Goal: Information Seeking & Learning: Learn about a topic

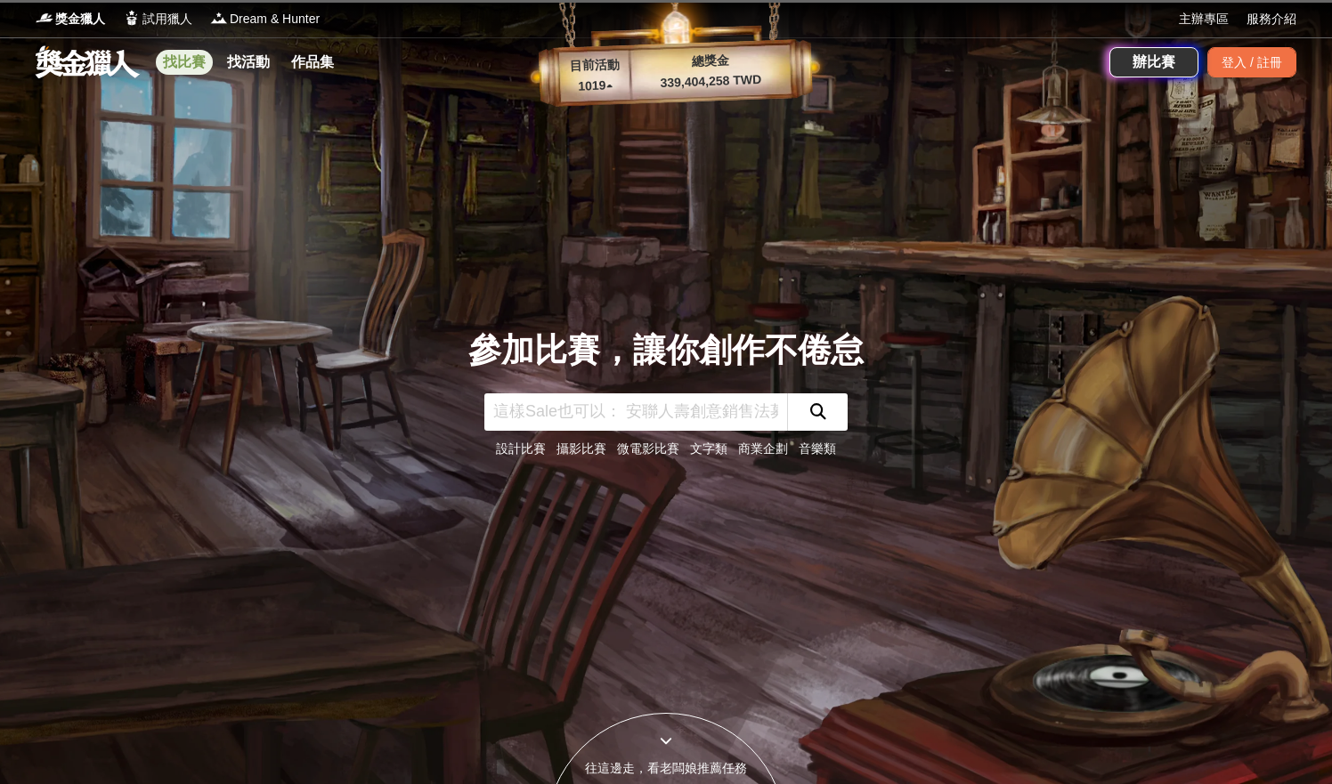
click at [194, 68] on link "找比賽" at bounding box center [184, 62] width 57 height 25
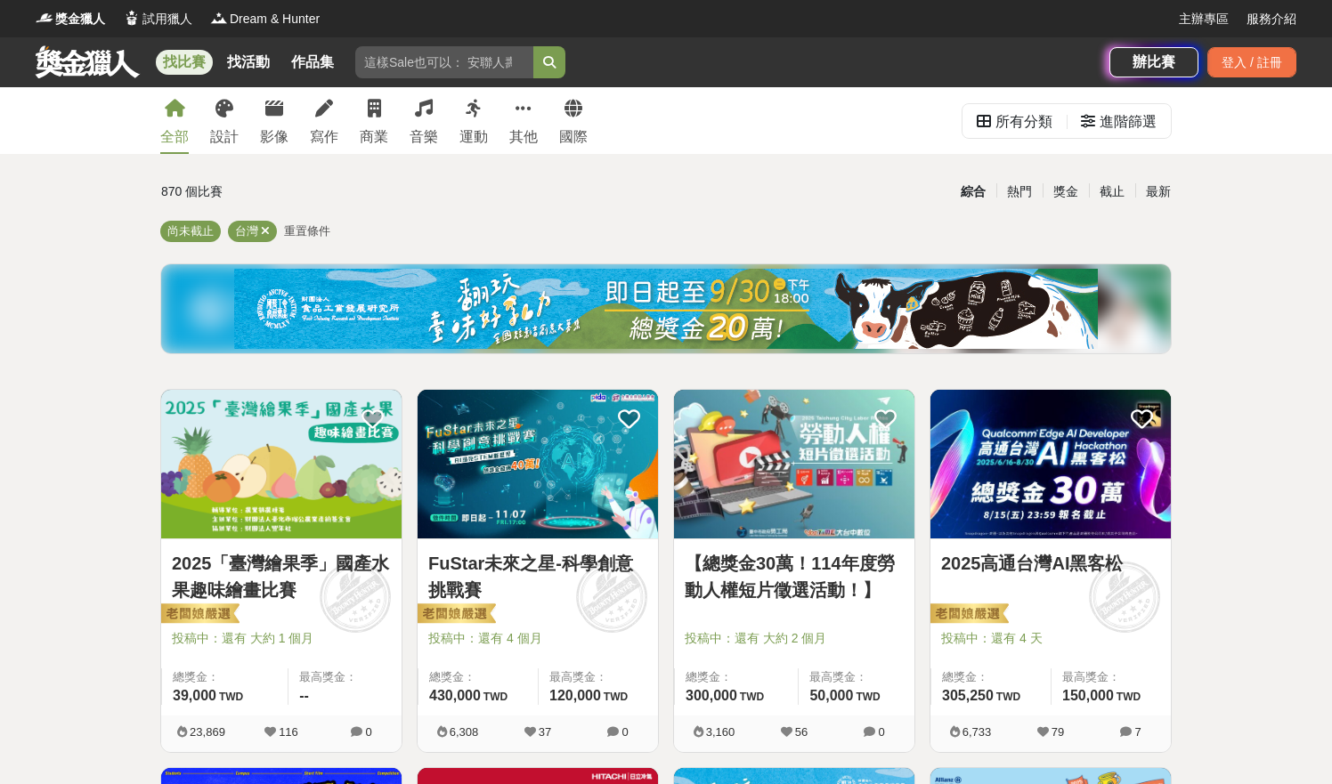
click at [321, 567] on link "2025「臺灣繪果季」國產水果趣味繪畫比賽" at bounding box center [281, 576] width 219 height 53
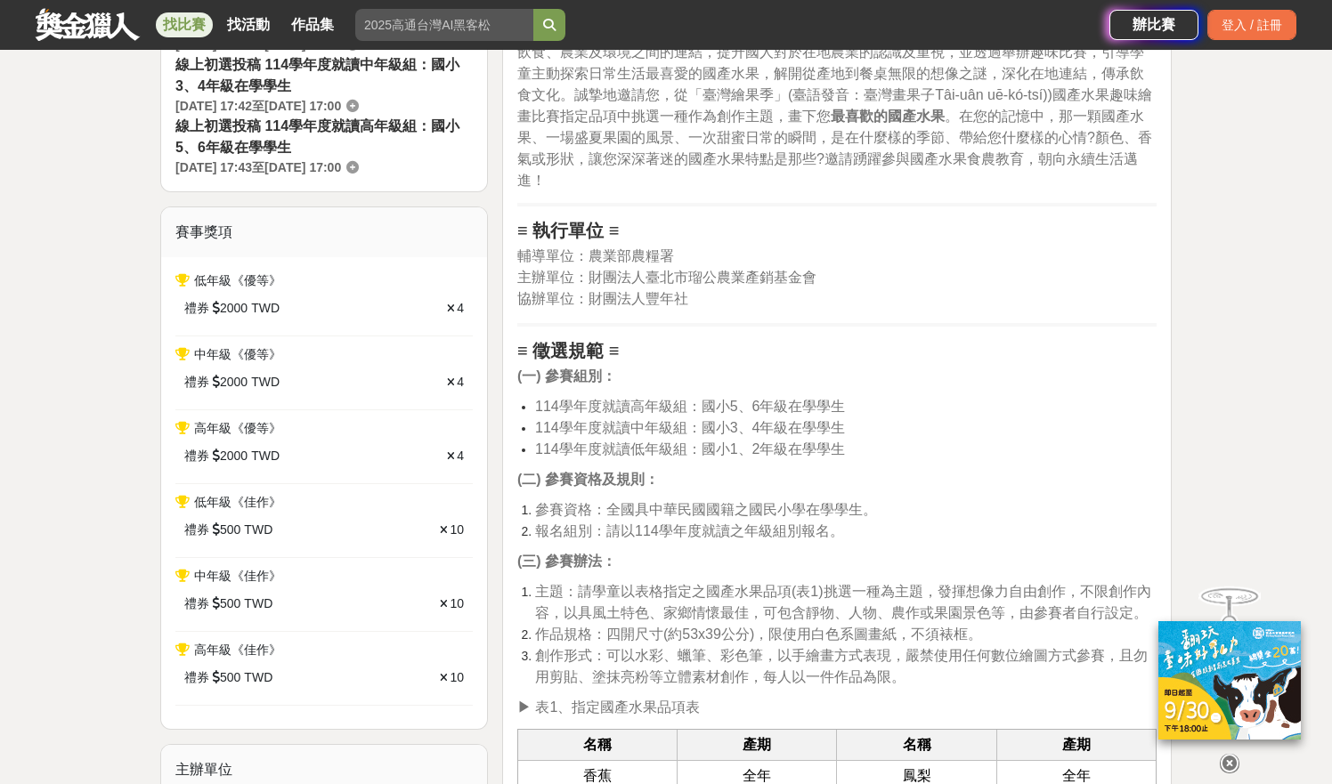
scroll to position [617, 0]
drag, startPoint x: 604, startPoint y: 403, endPoint x: 853, endPoint y: 465, distance: 256.7
click at [829, 407] on span "114學年度就讀高年級組：國小5、6年級在學學生" at bounding box center [690, 406] width 311 height 15
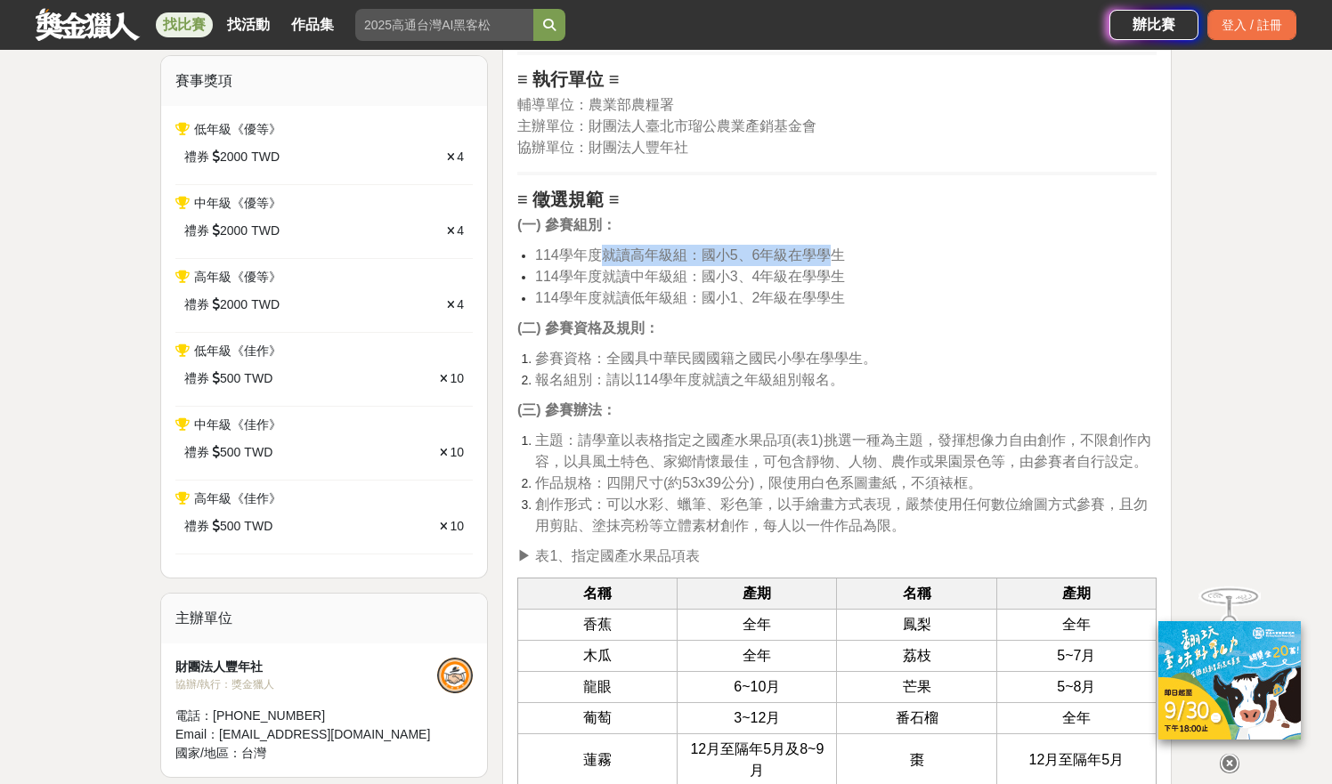
scroll to position [799, 0]
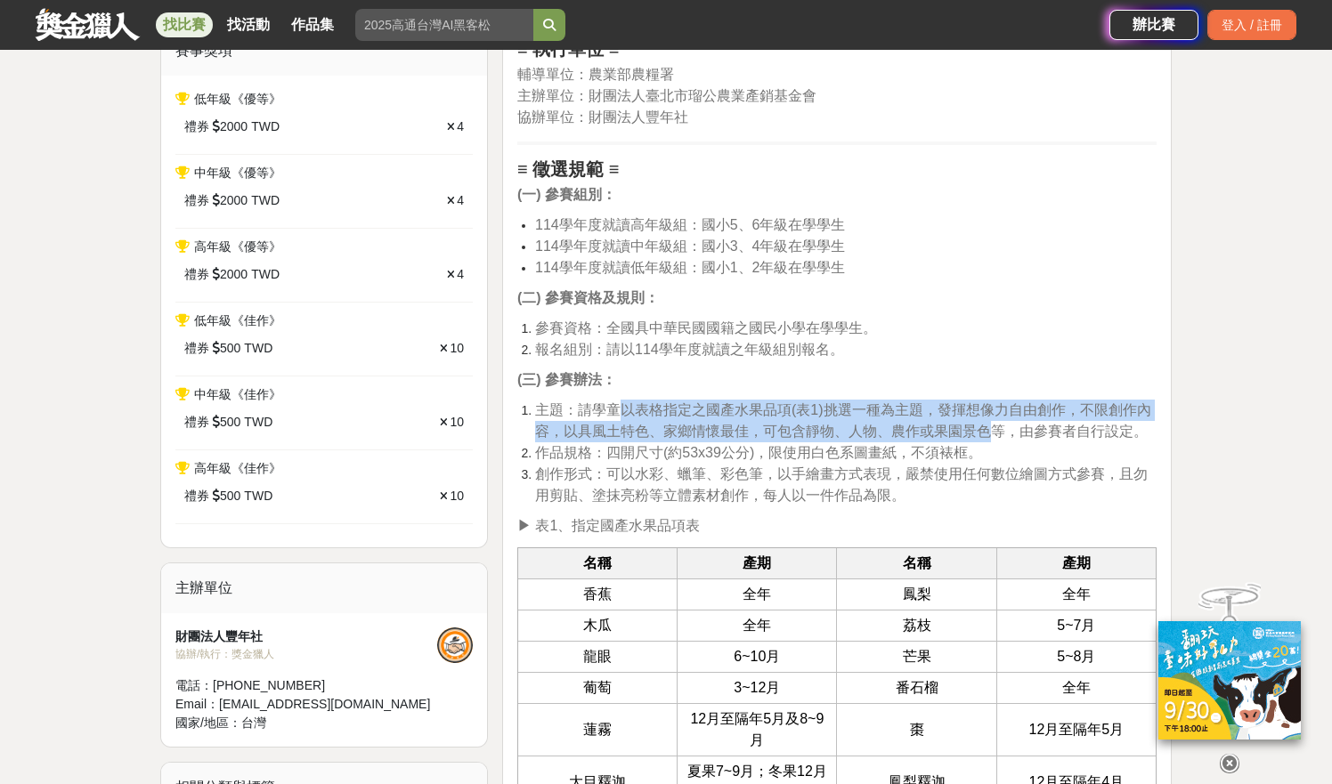
drag, startPoint x: 695, startPoint y: 417, endPoint x: 992, endPoint y: 434, distance: 296.9
click at [992, 434] on span "主題：請學童以表格指定之國產水果品項(表1)挑選一種為主題，發揮想像力自由創作，不限創作內容，以具風土特色、家鄉情懷最佳，可包含靜物、人物、農作或果園景色等，…" at bounding box center [843, 420] width 616 height 37
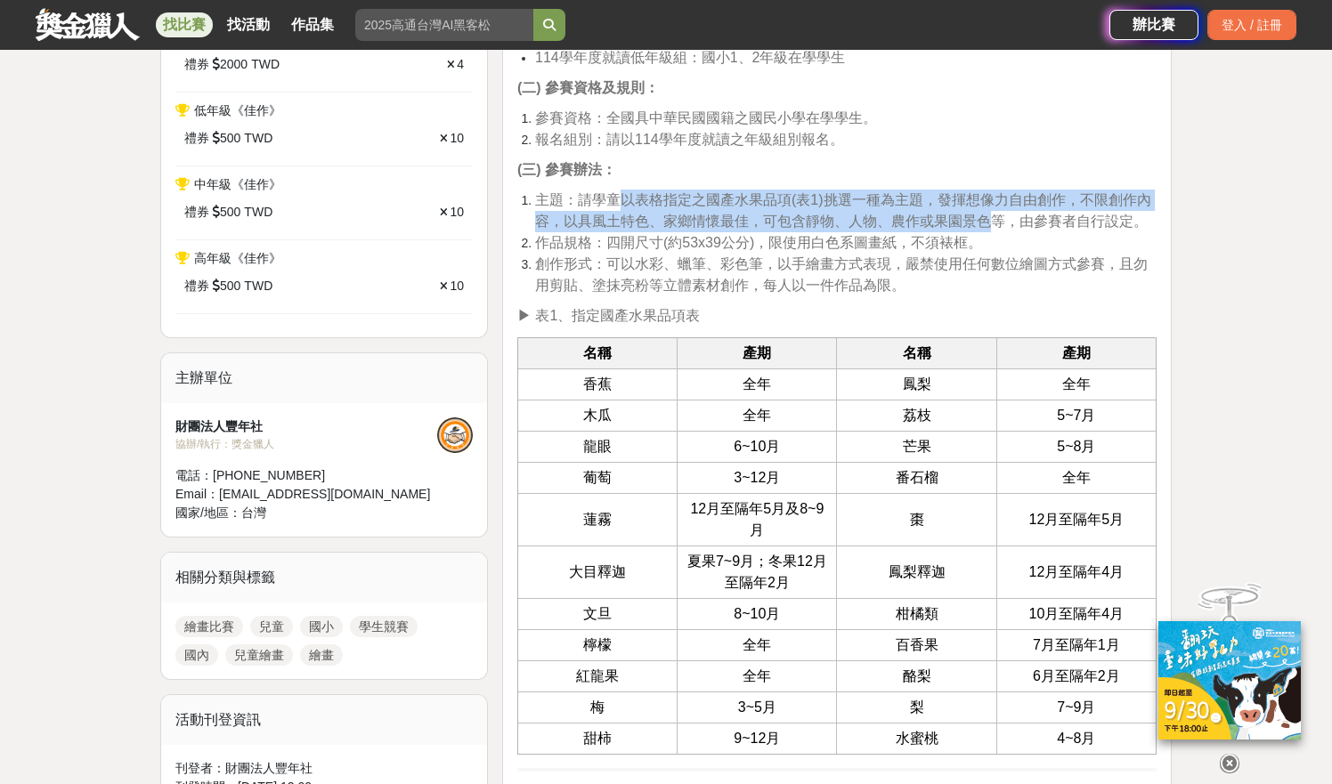
scroll to position [1044, 0]
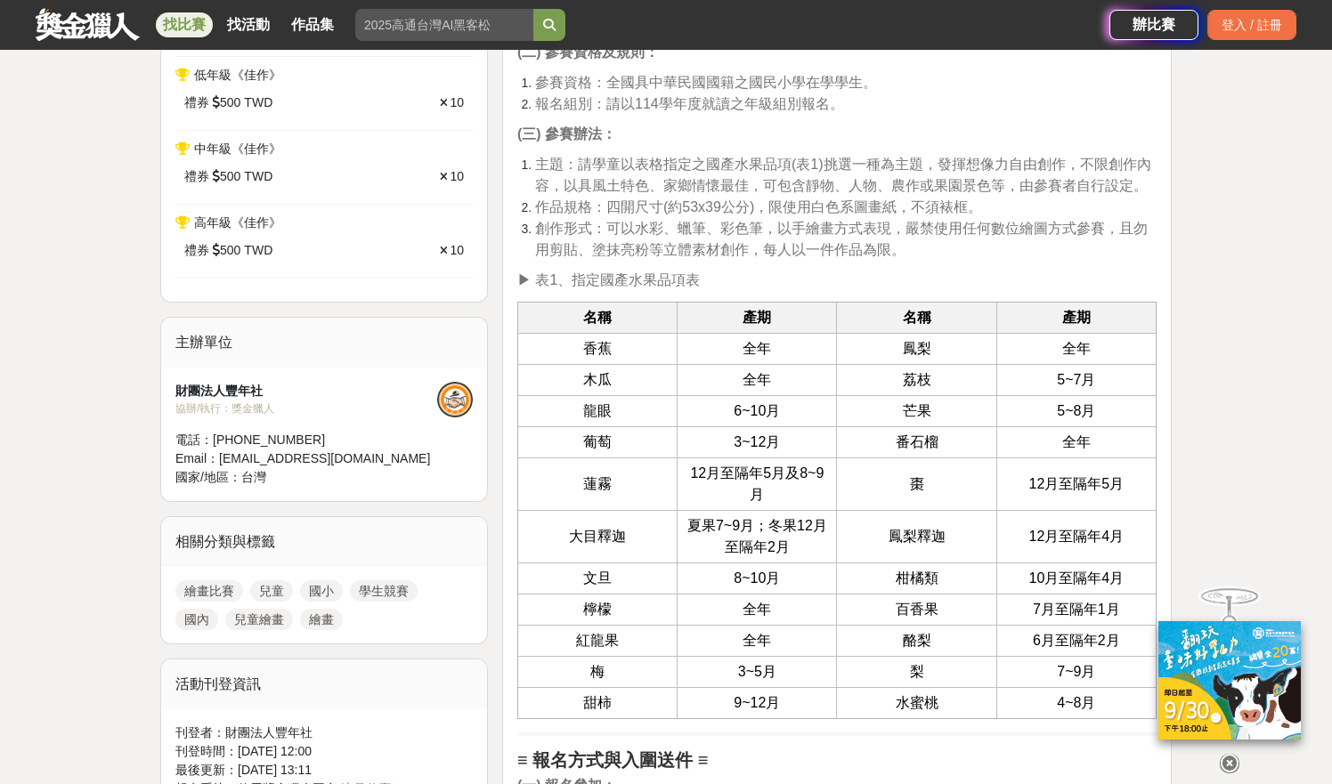
click at [587, 382] on span "木瓜" at bounding box center [597, 379] width 28 height 15
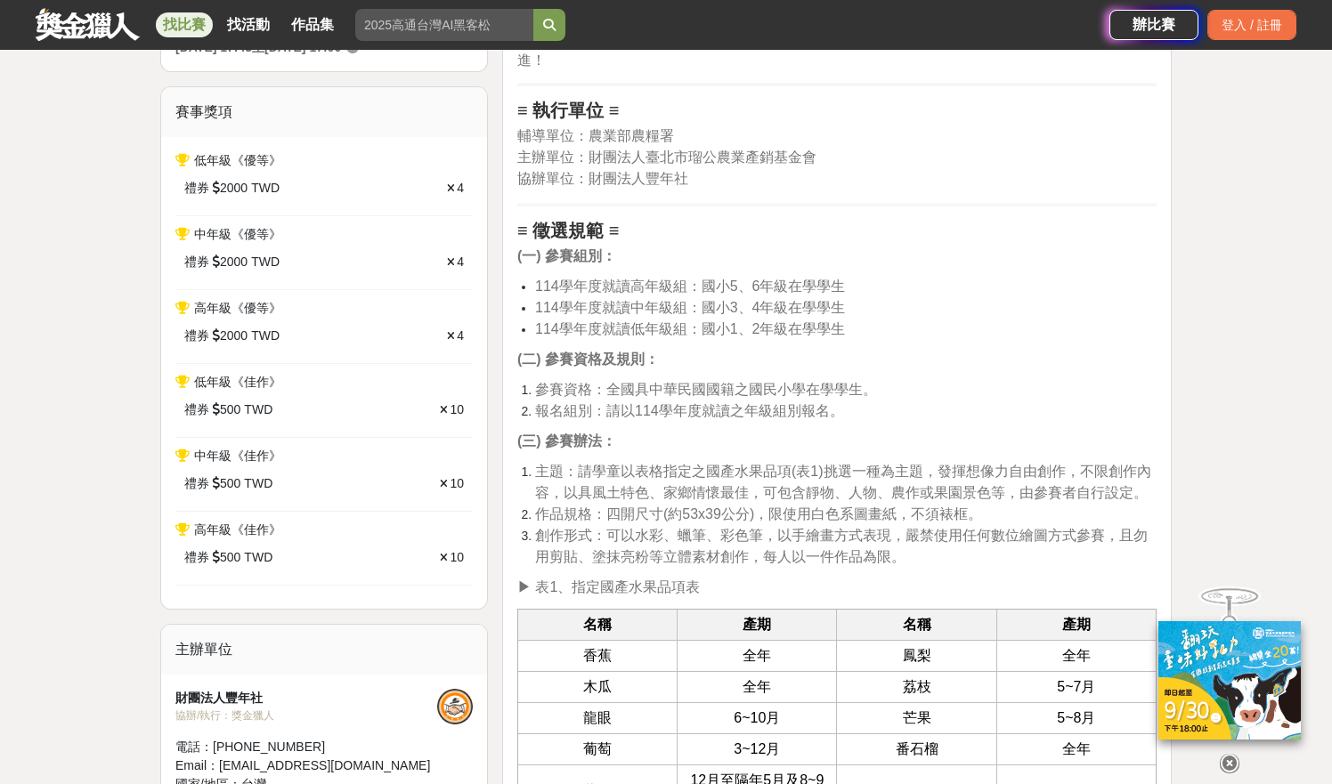
scroll to position [1058, 0]
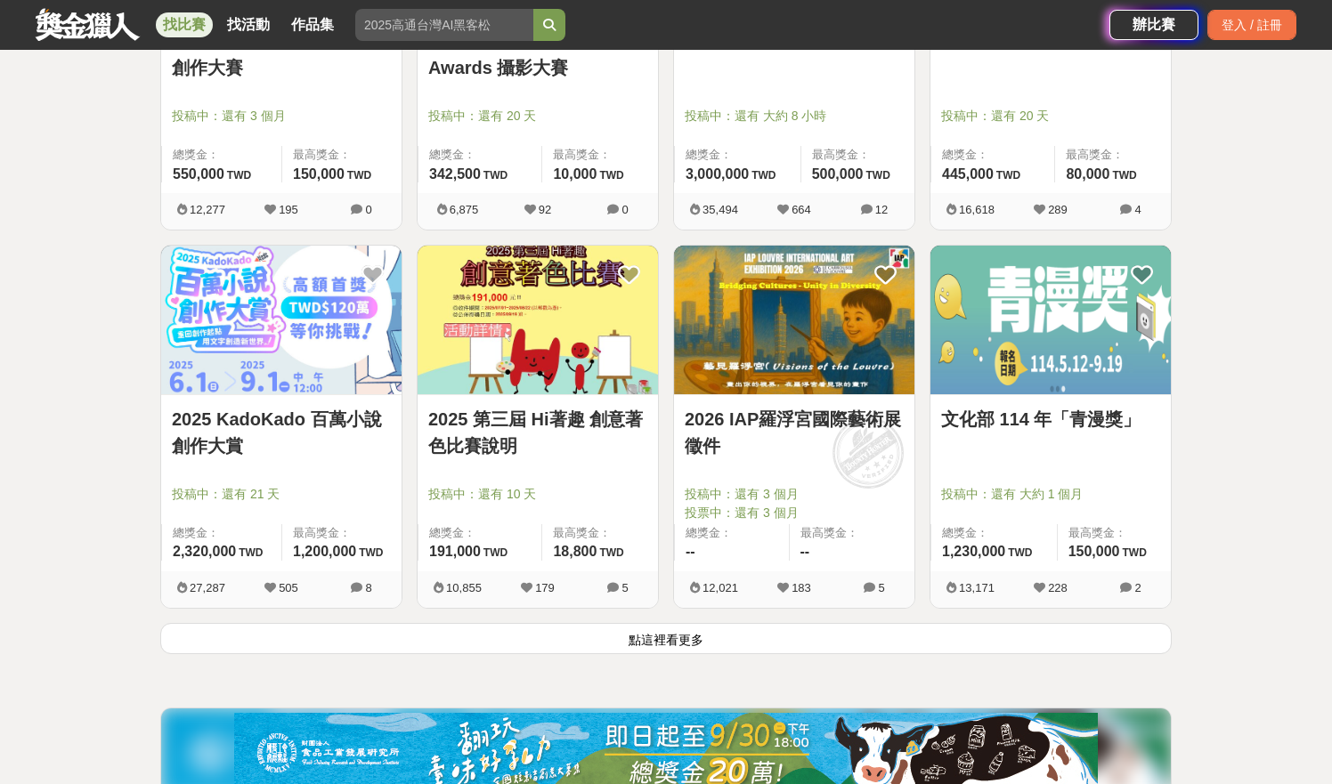
scroll to position [2058, 0]
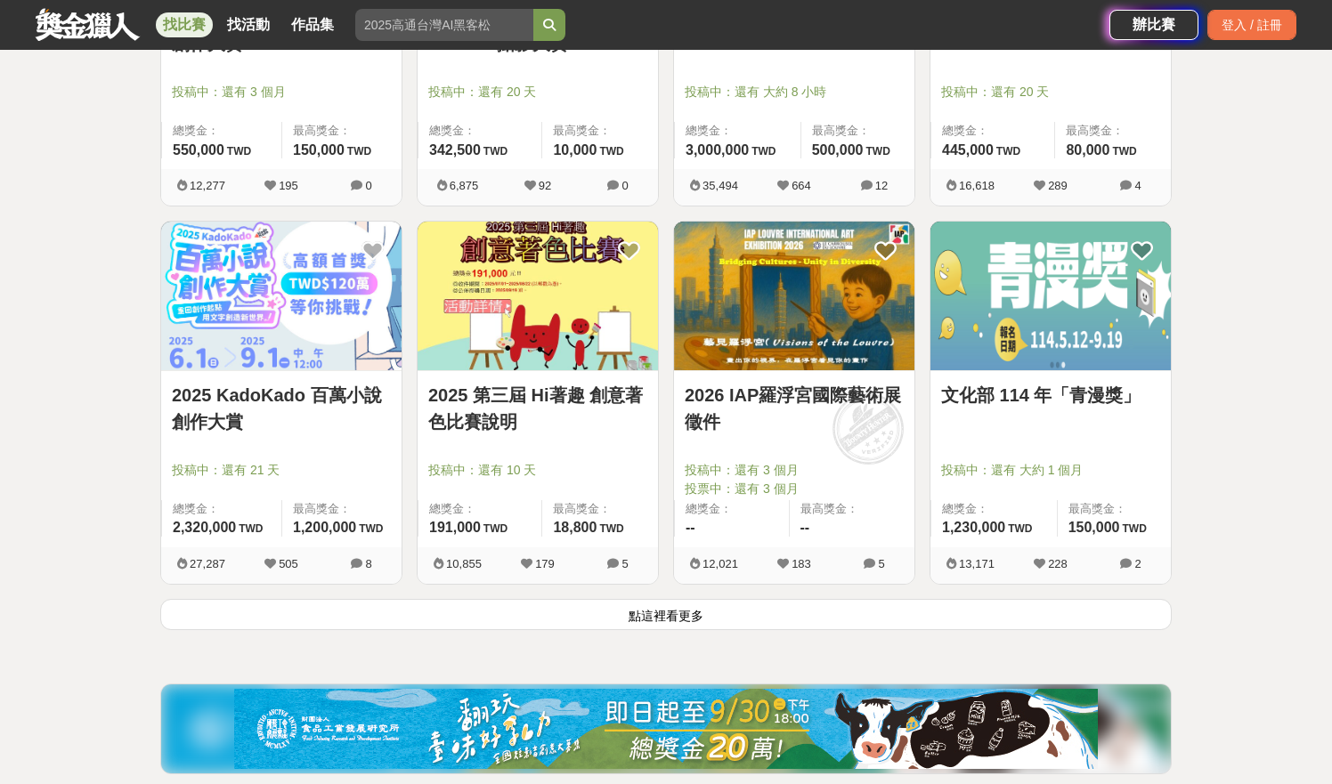
click at [646, 619] on button "點這裡看更多" at bounding box center [665, 614] width 1011 height 31
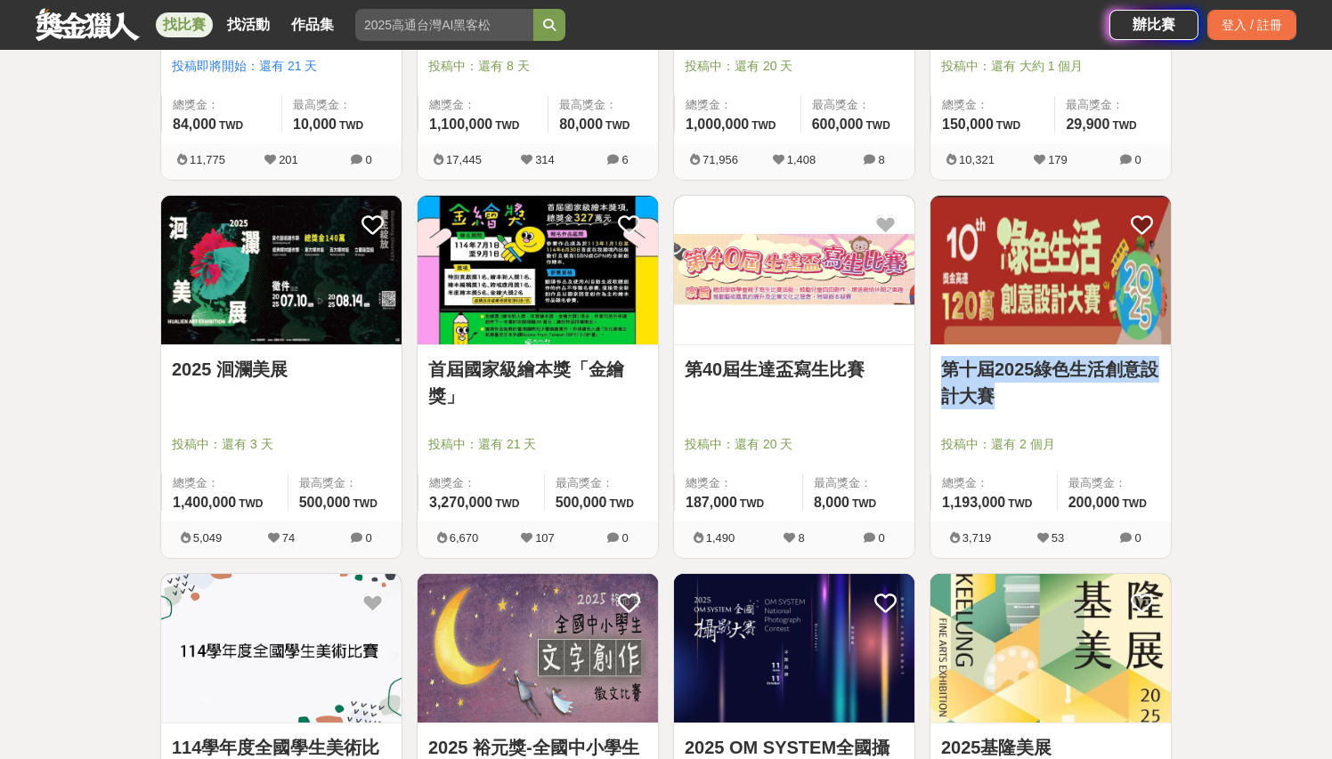
scroll to position [3172, 0]
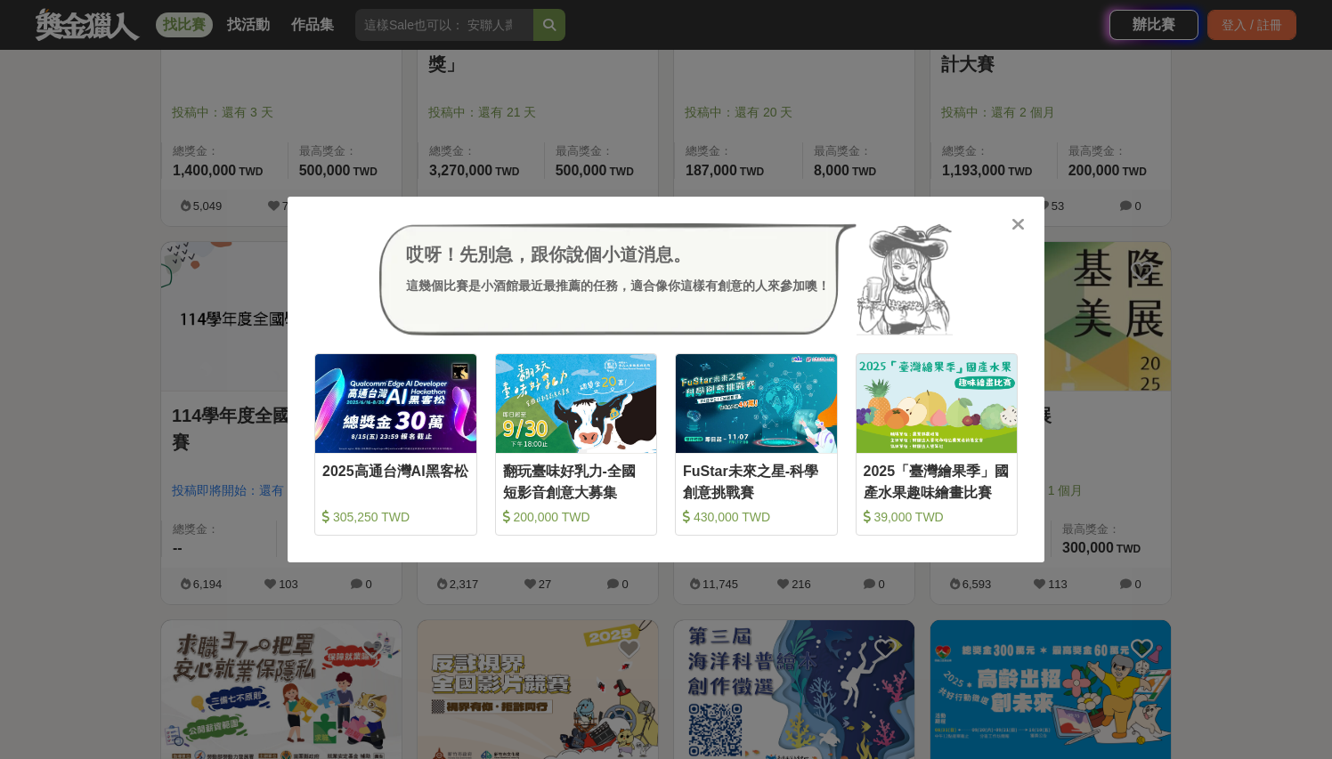
click at [1018, 223] on icon at bounding box center [1017, 224] width 13 height 18
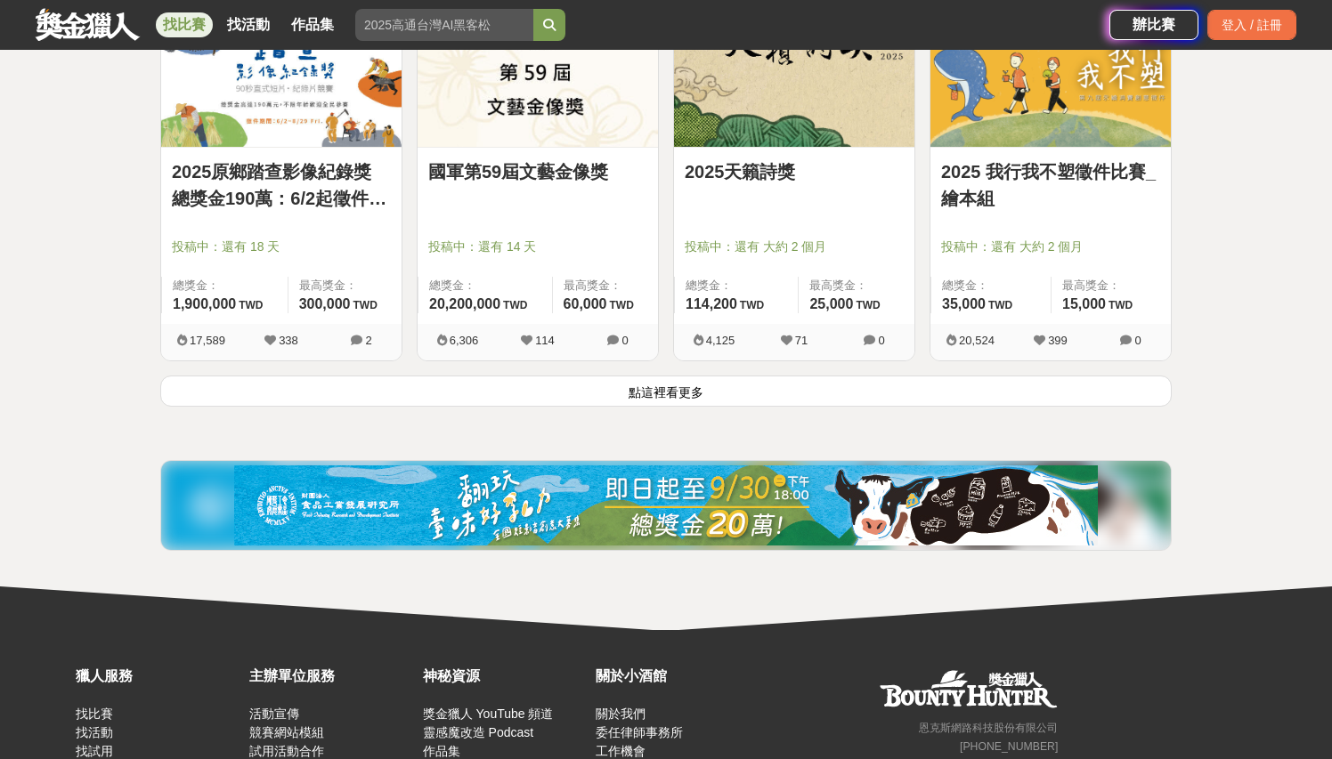
scroll to position [4605, 0]
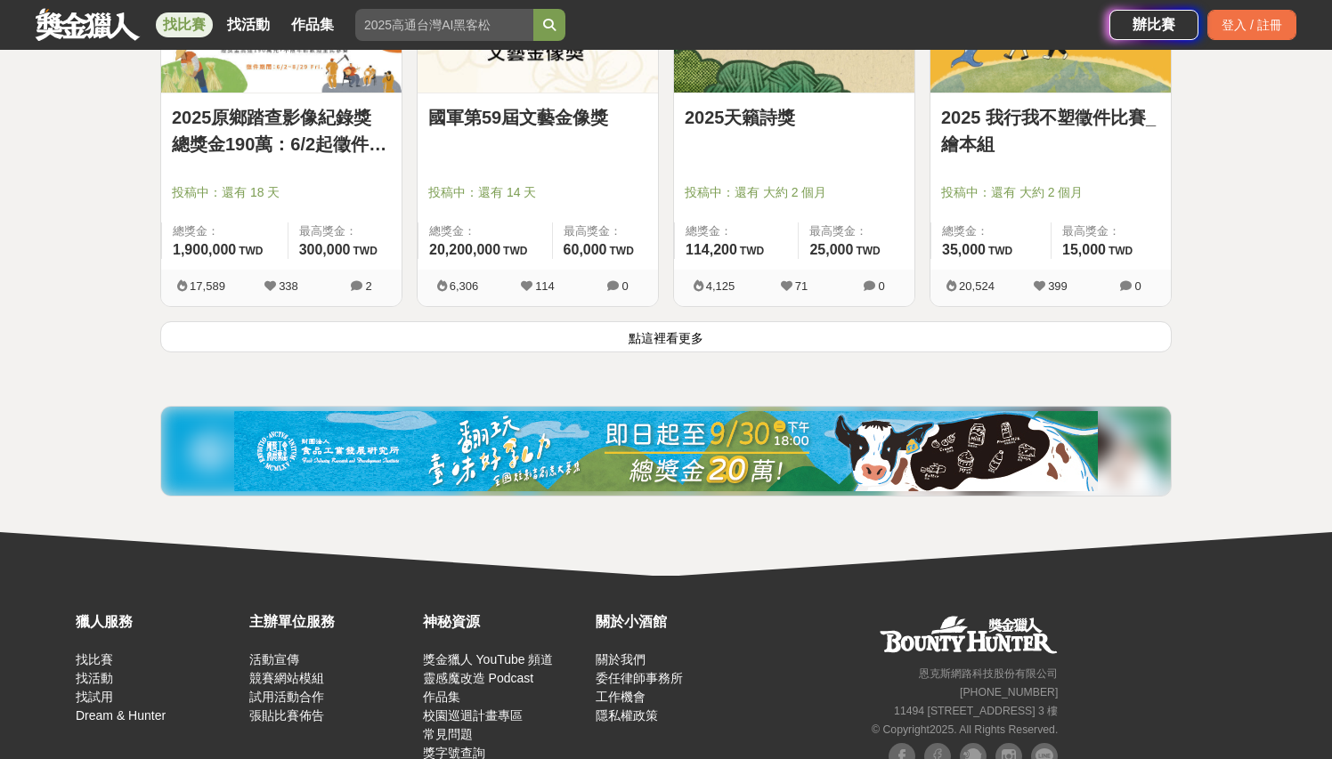
click at [561, 348] on button "點這裡看更多" at bounding box center [665, 336] width 1011 height 31
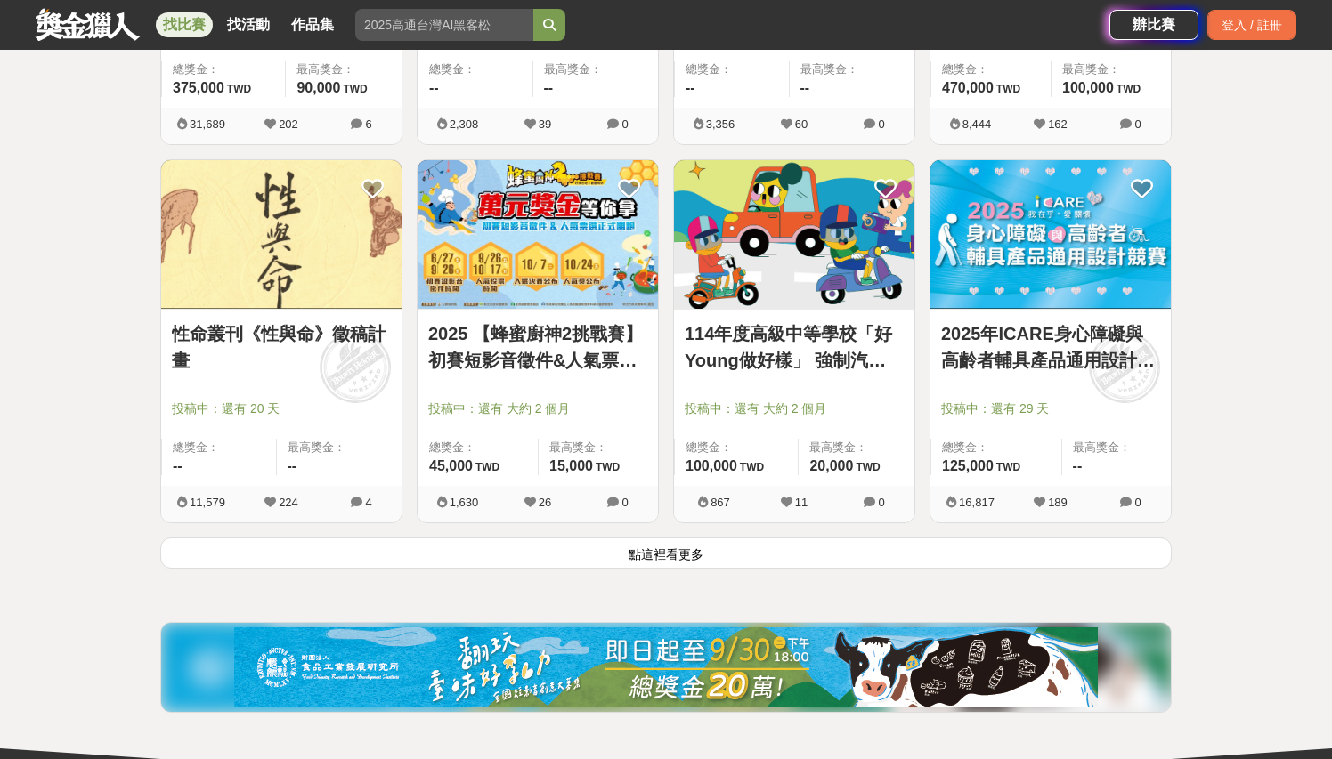
scroll to position [6657, 1]
click at [687, 556] on button "點這裡看更多" at bounding box center [665, 553] width 1011 height 31
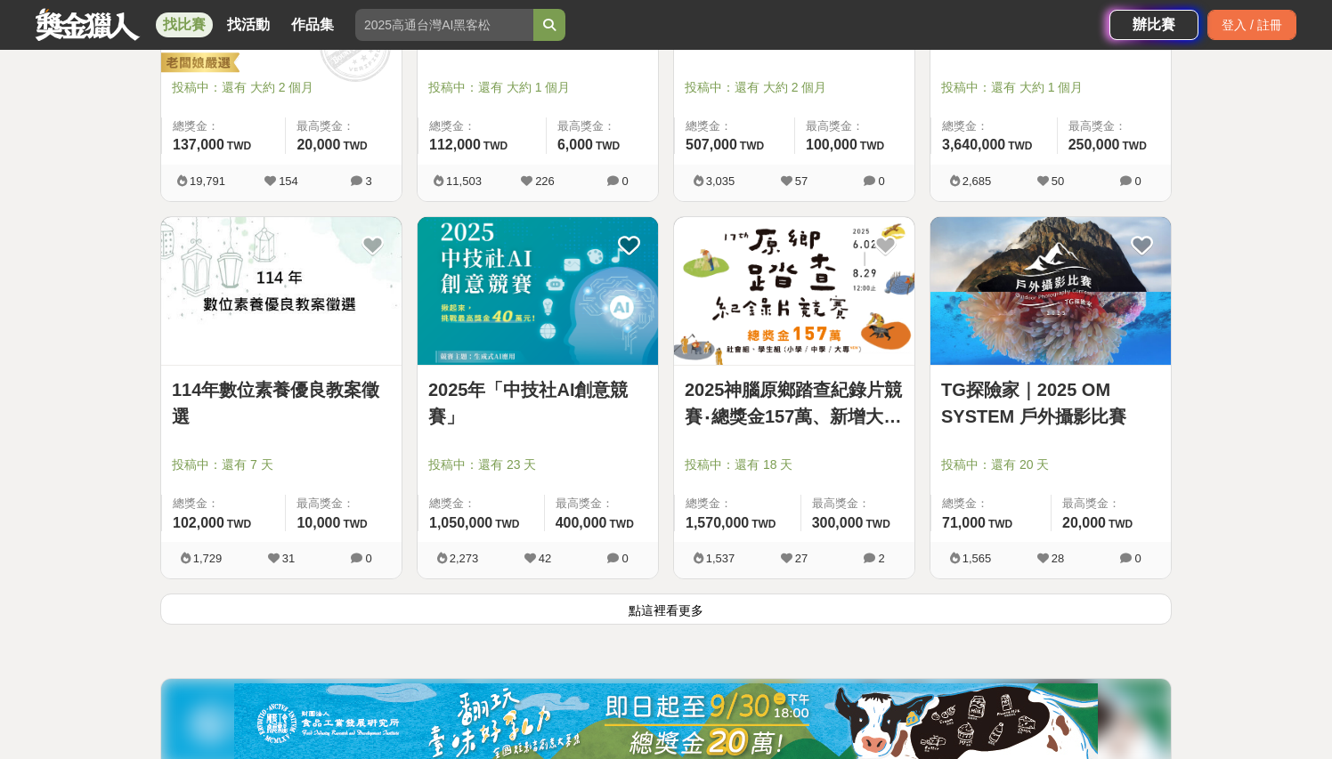
scroll to position [8885, 0]
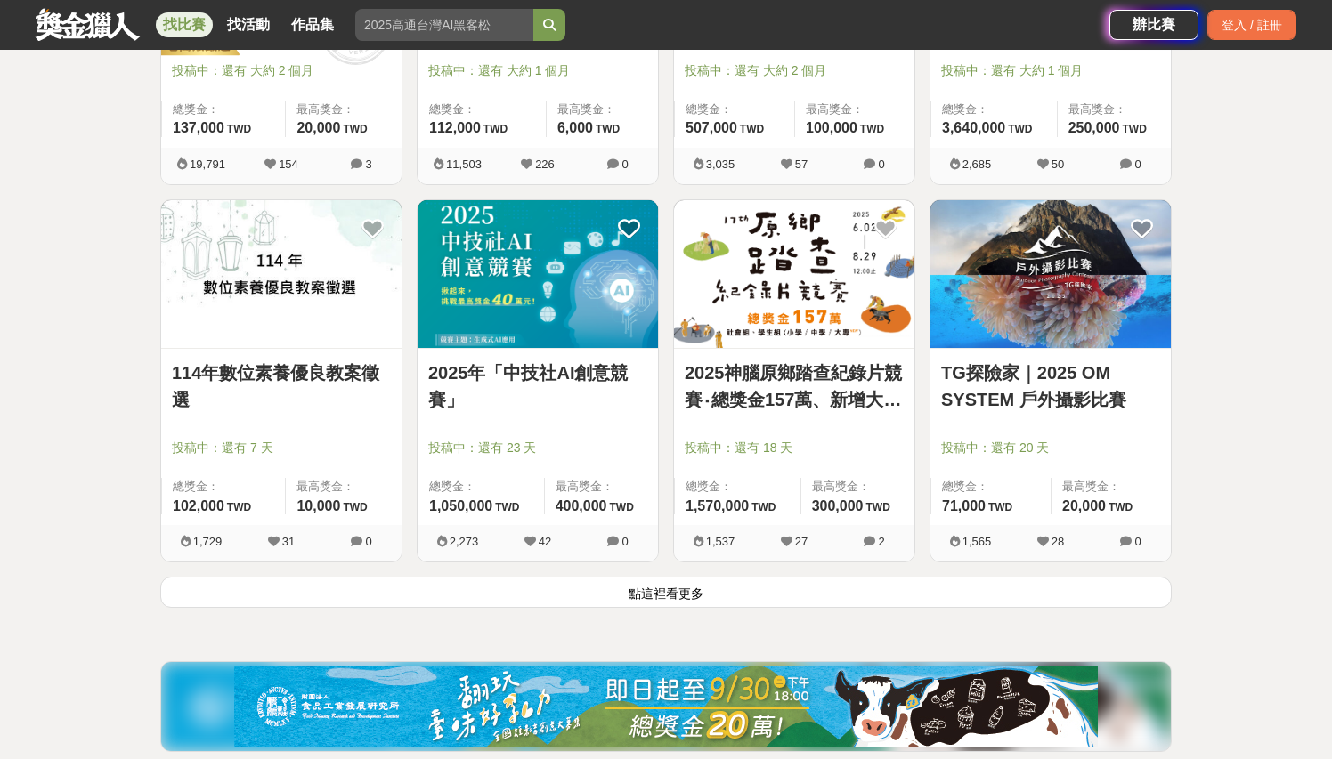
click at [828, 598] on button "點這裡看更多" at bounding box center [665, 592] width 1011 height 31
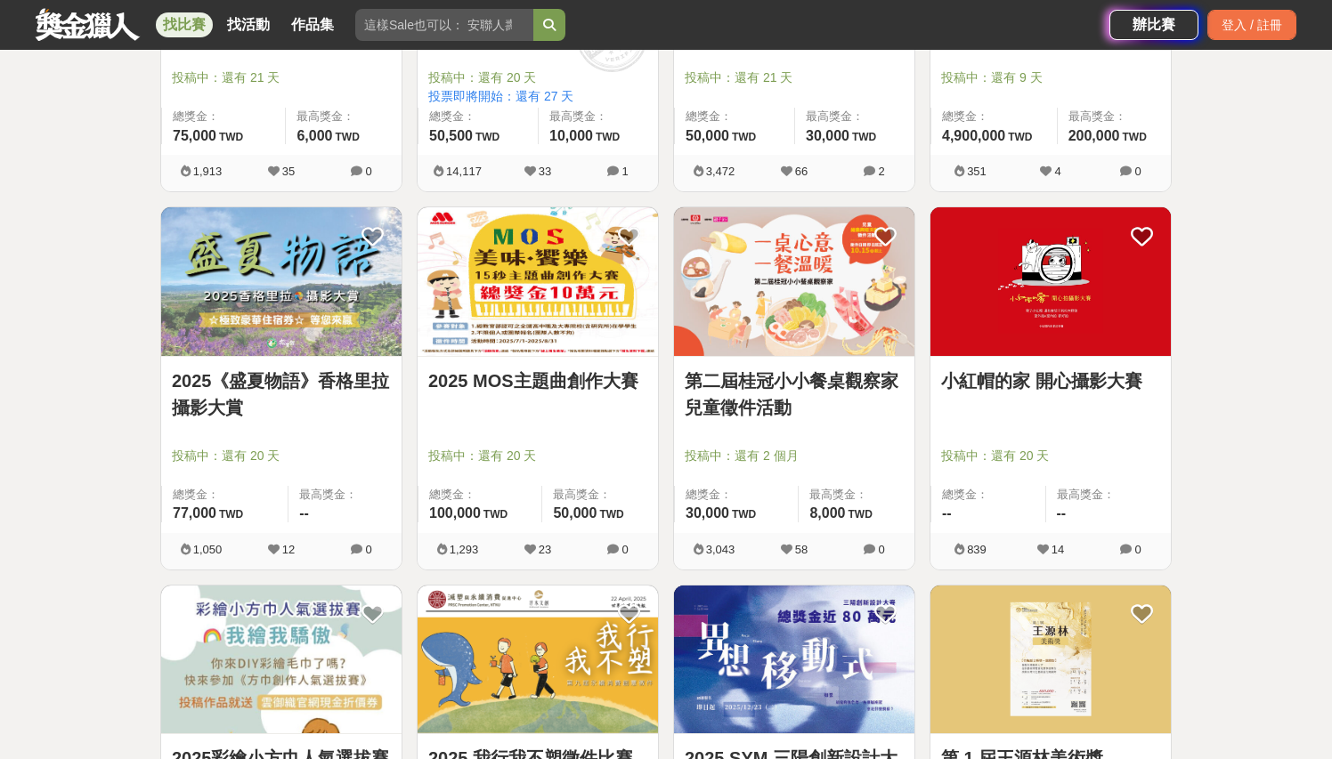
scroll to position [9635, 0]
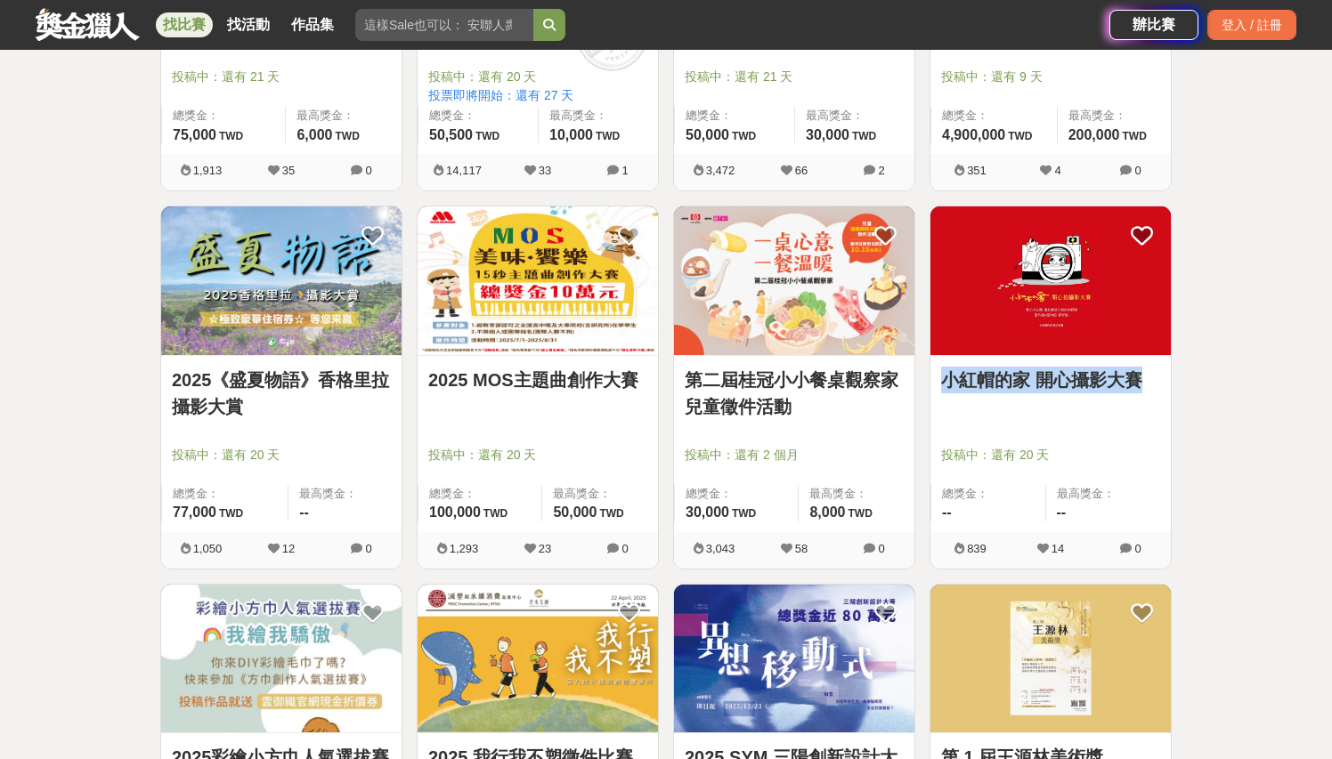
click at [1043, 394] on link "小紅帽的家 開心攝影大賽" at bounding box center [1050, 380] width 219 height 27
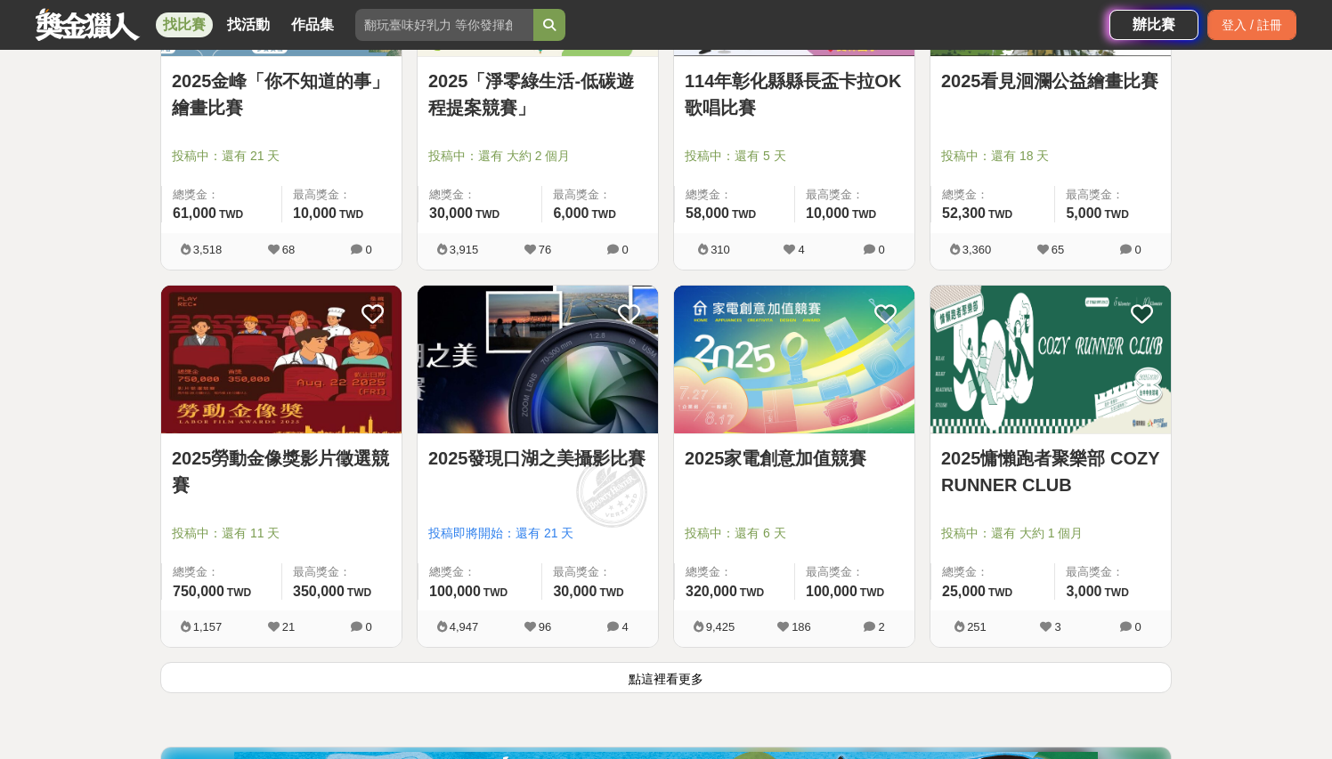
scroll to position [11241, 0]
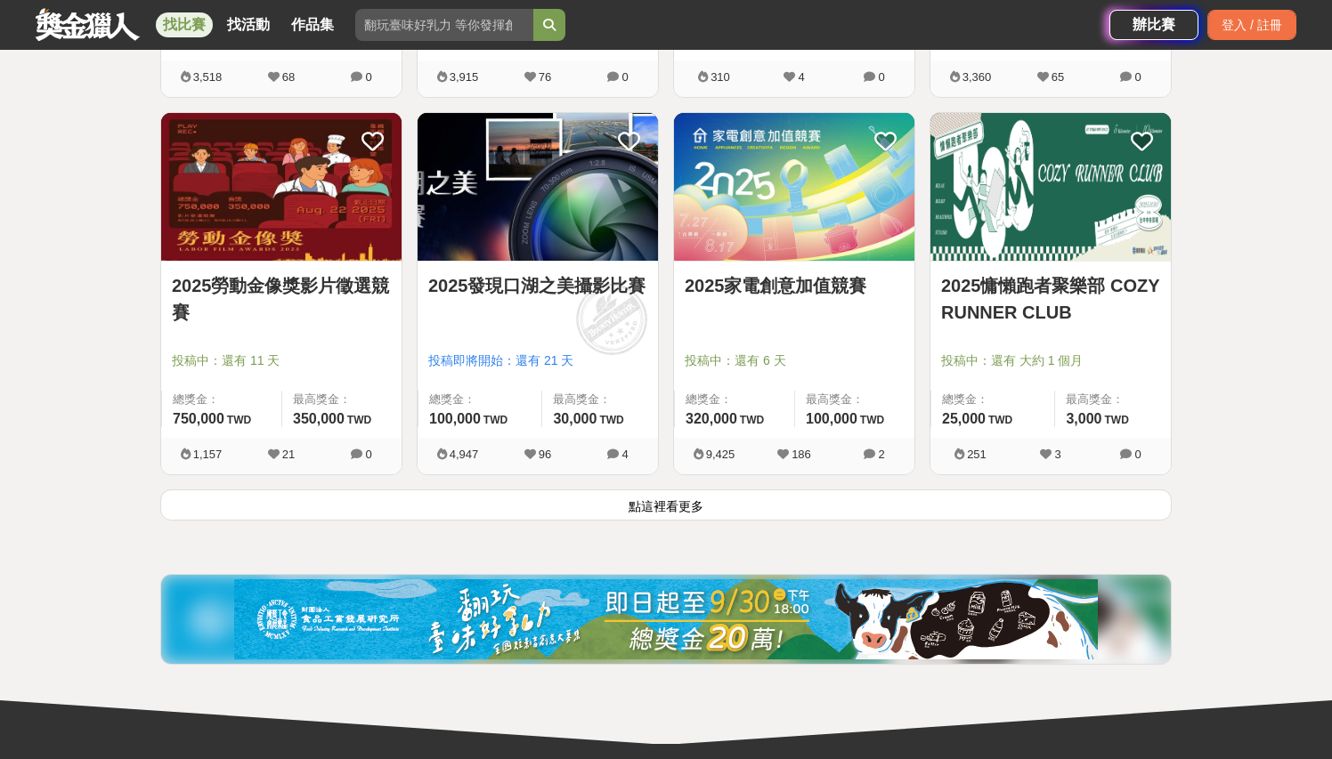
click at [705, 521] on button "點這裡看更多" at bounding box center [665, 505] width 1011 height 31
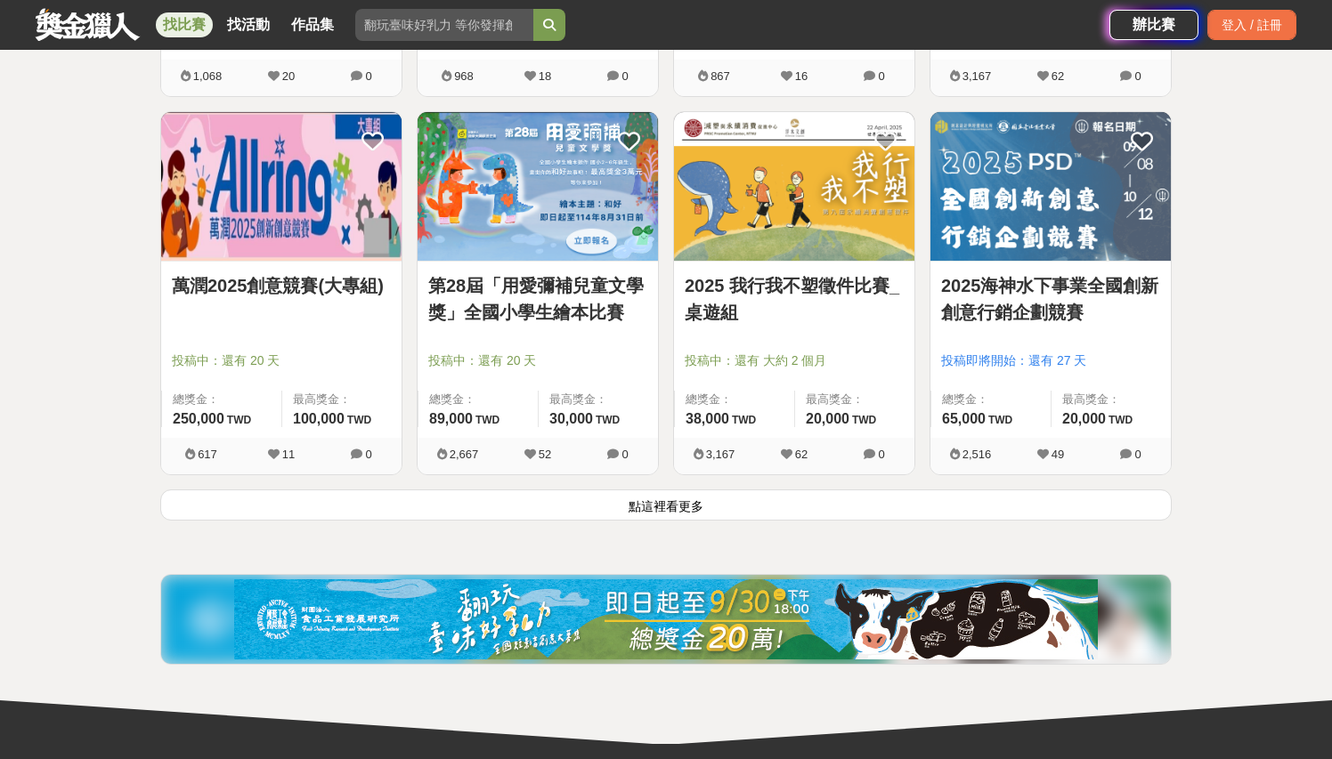
scroll to position [13510, 0]
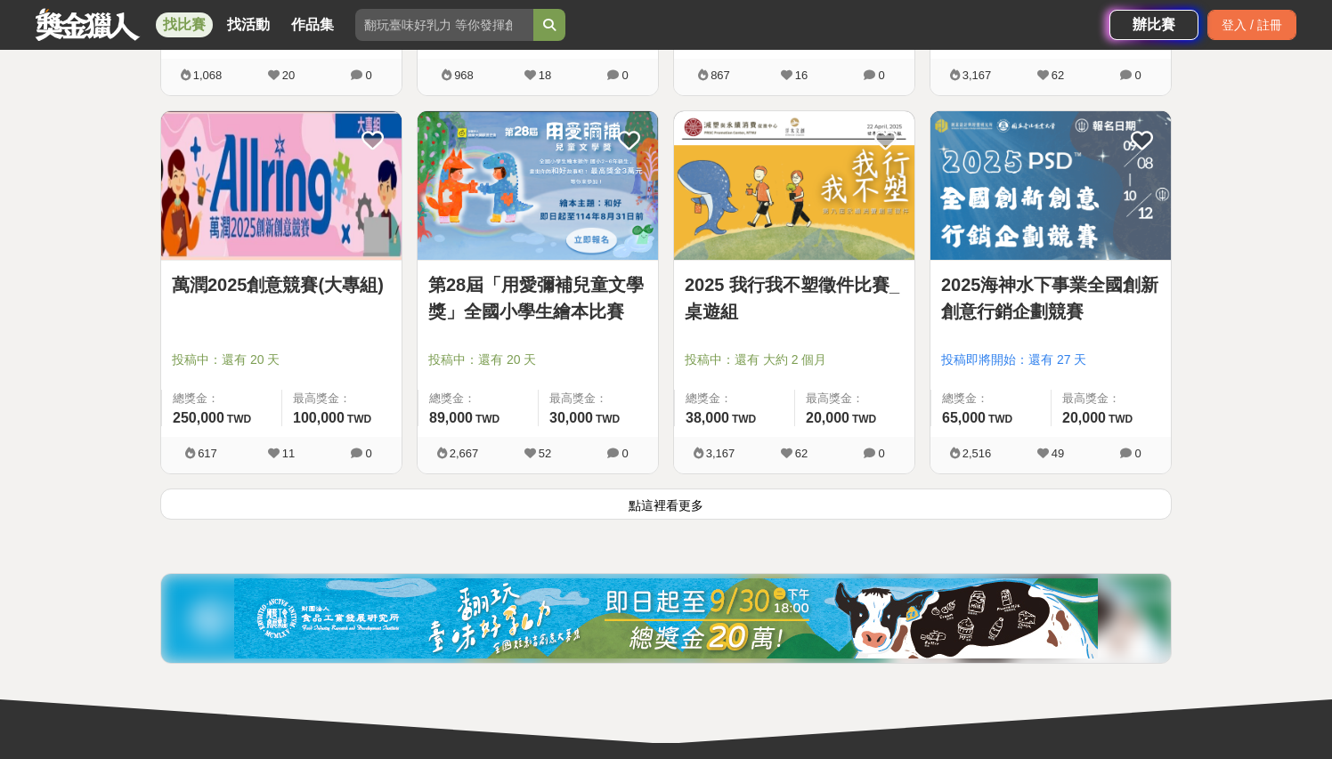
click at [621, 520] on button "點這裡看更多" at bounding box center [665, 504] width 1011 height 31
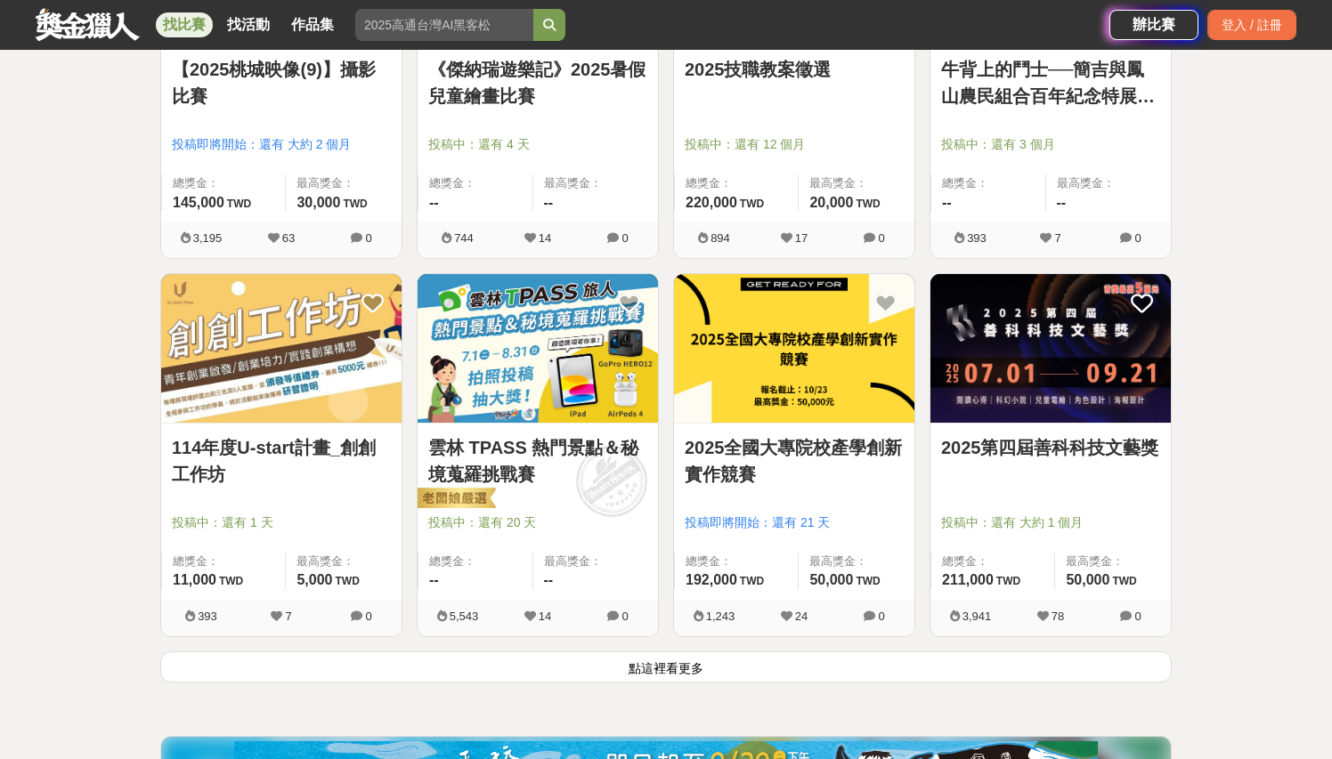
scroll to position [15638, 0]
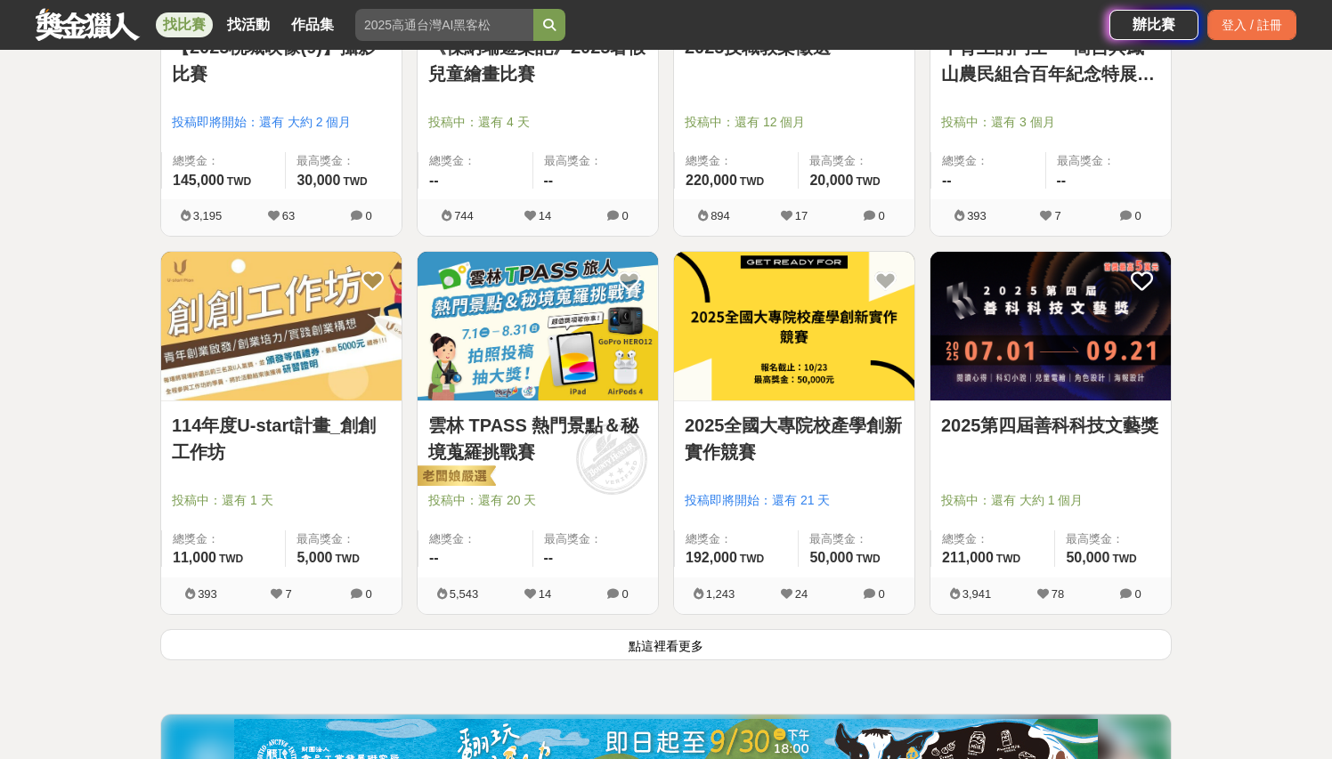
click at [705, 653] on button "點這裡看更多" at bounding box center [665, 644] width 1011 height 31
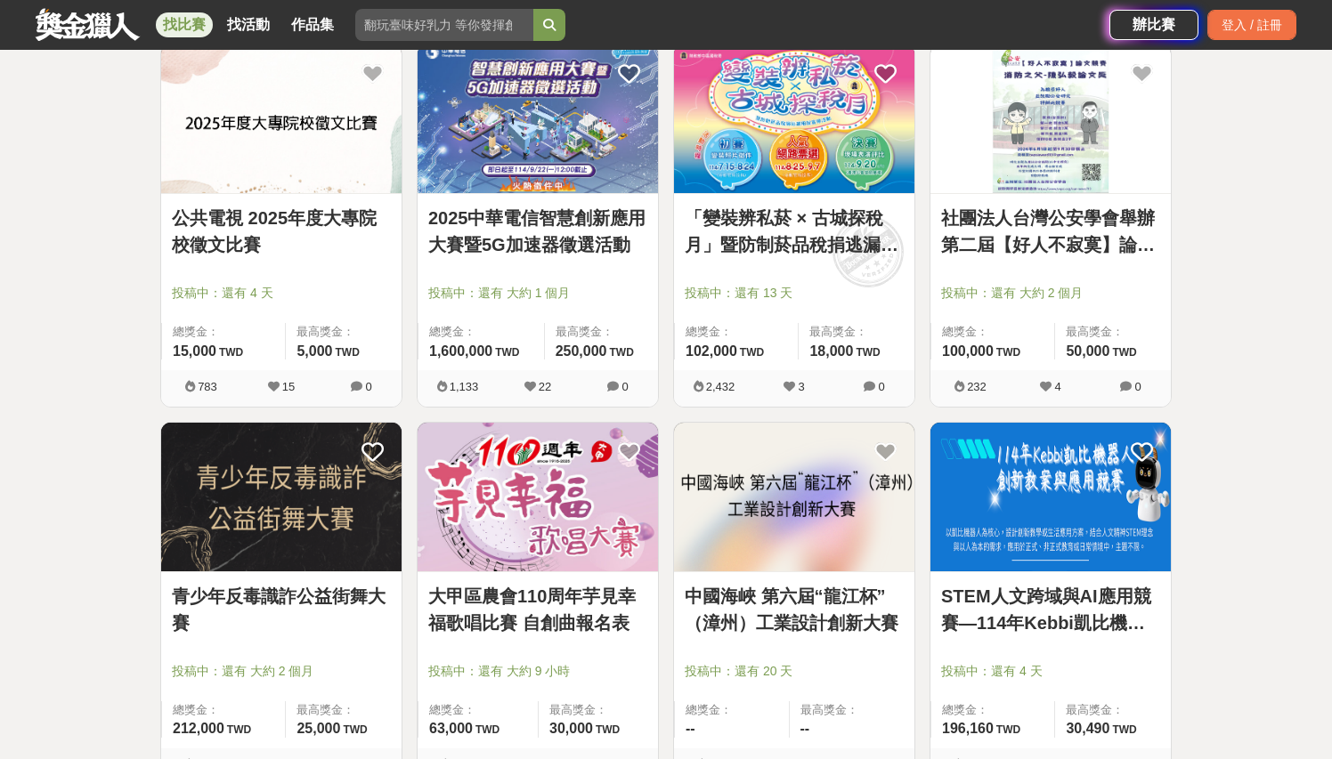
scroll to position [18105, 0]
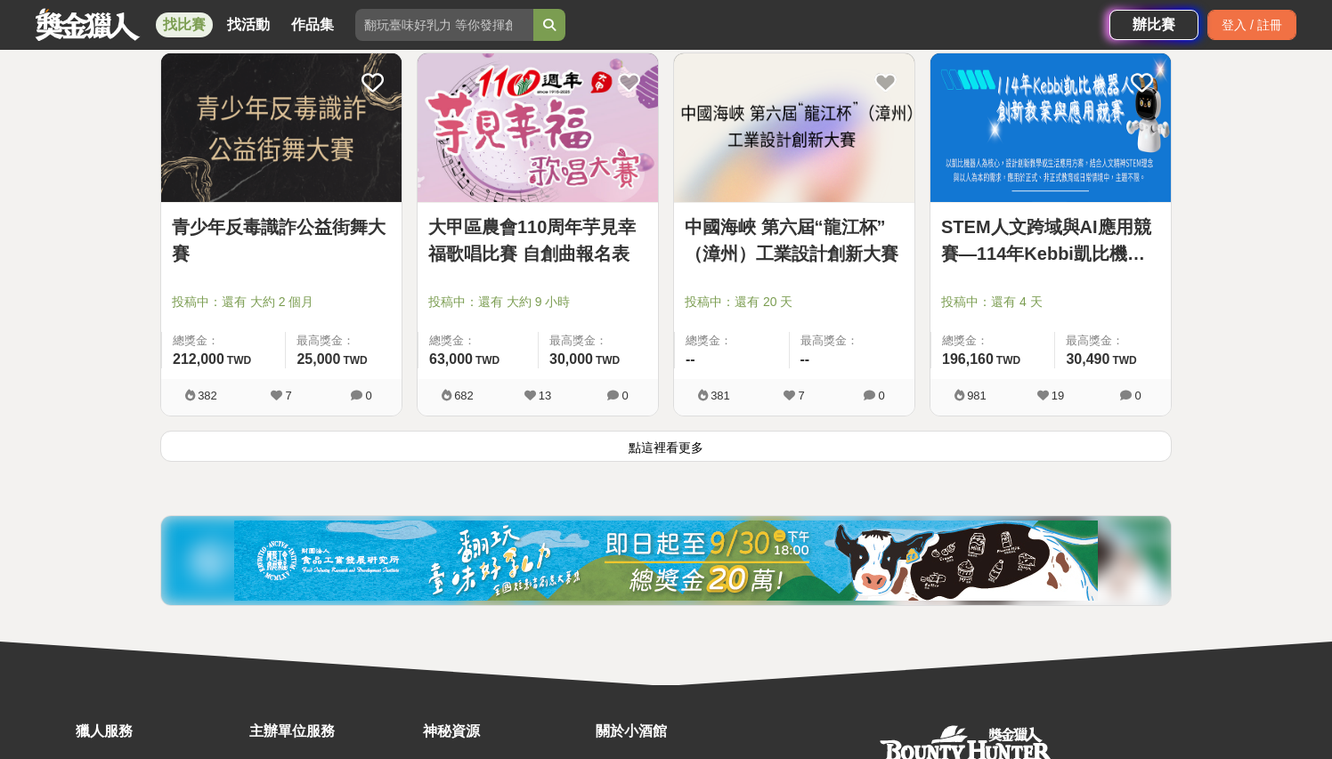
click at [653, 462] on button "點這裡看更多" at bounding box center [665, 446] width 1011 height 31
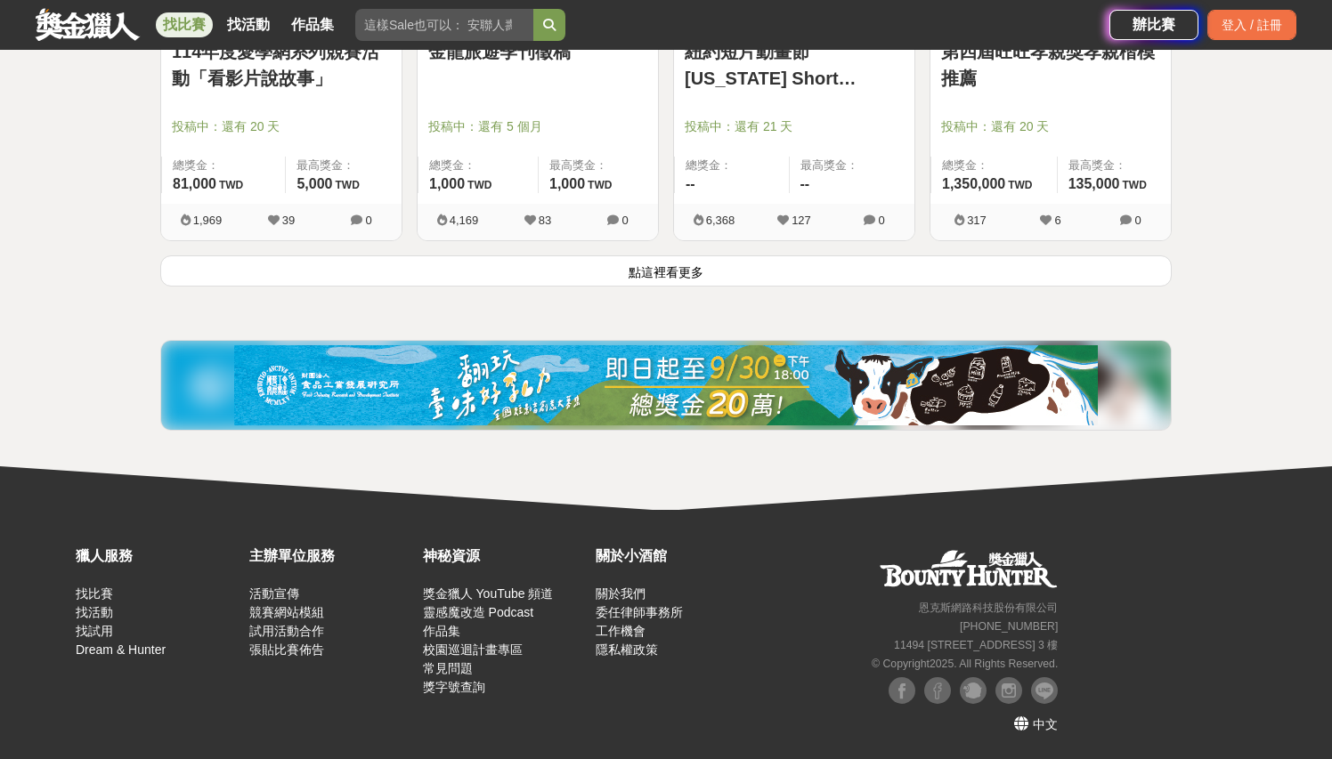
scroll to position [20566, 0]
drag, startPoint x: 661, startPoint y: 265, endPoint x: 792, endPoint y: 173, distance: 160.3
click at [661, 265] on button "點這裡看更多" at bounding box center [665, 271] width 1011 height 31
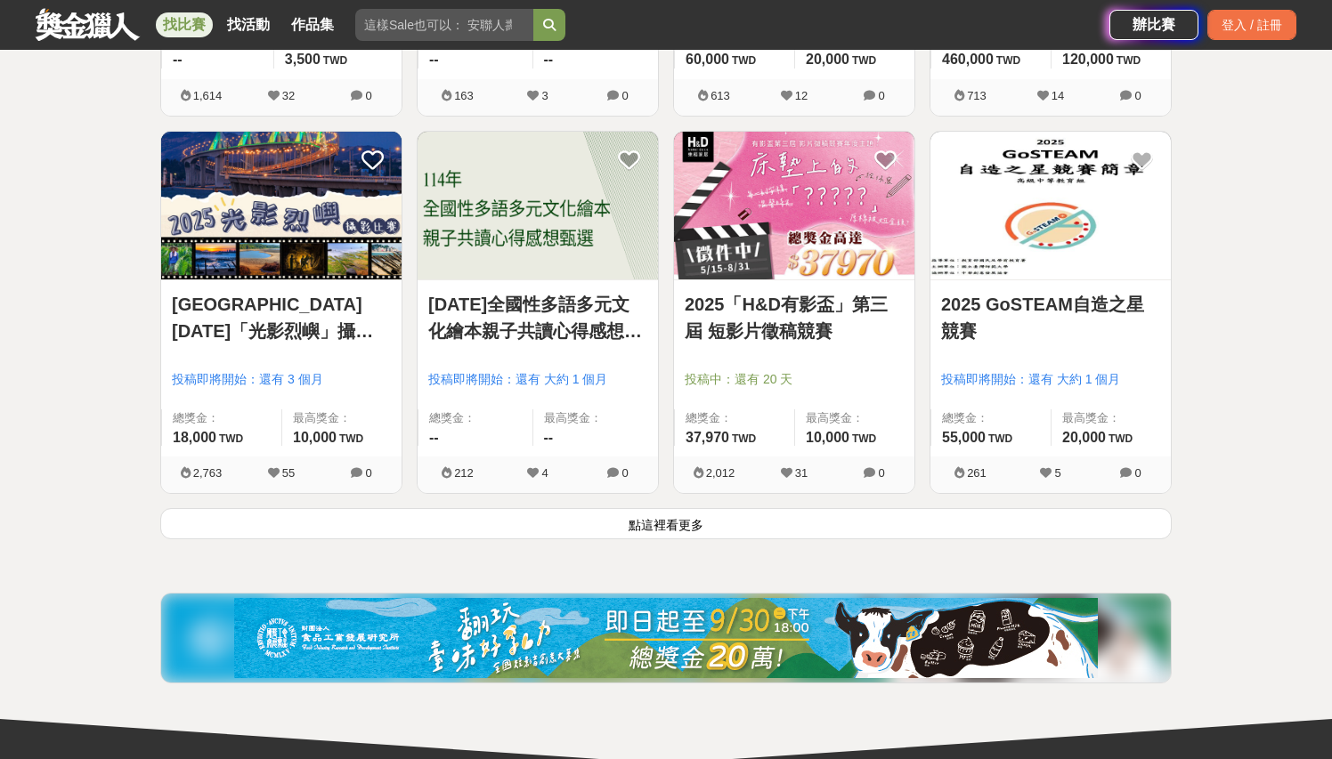
scroll to position [22570, 0]
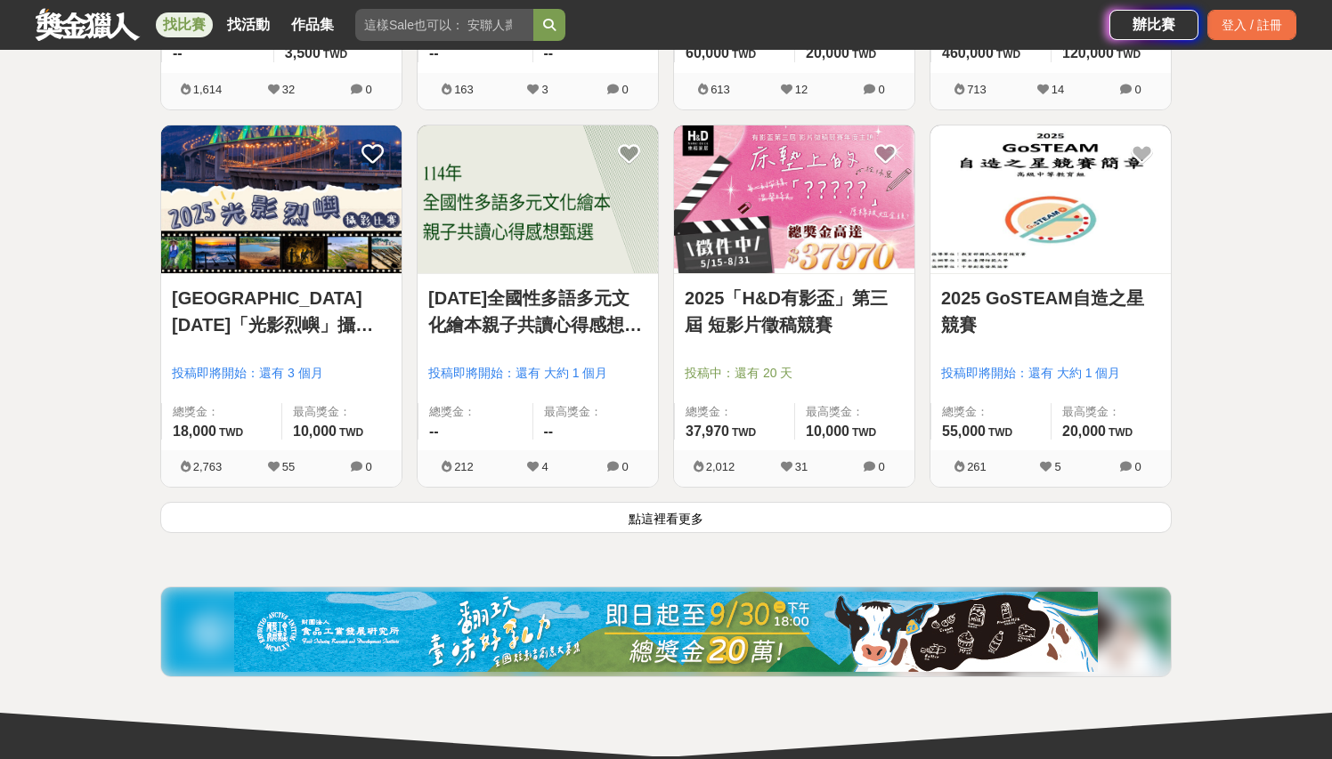
click at [693, 533] on button "點這裡看更多" at bounding box center [665, 517] width 1011 height 31
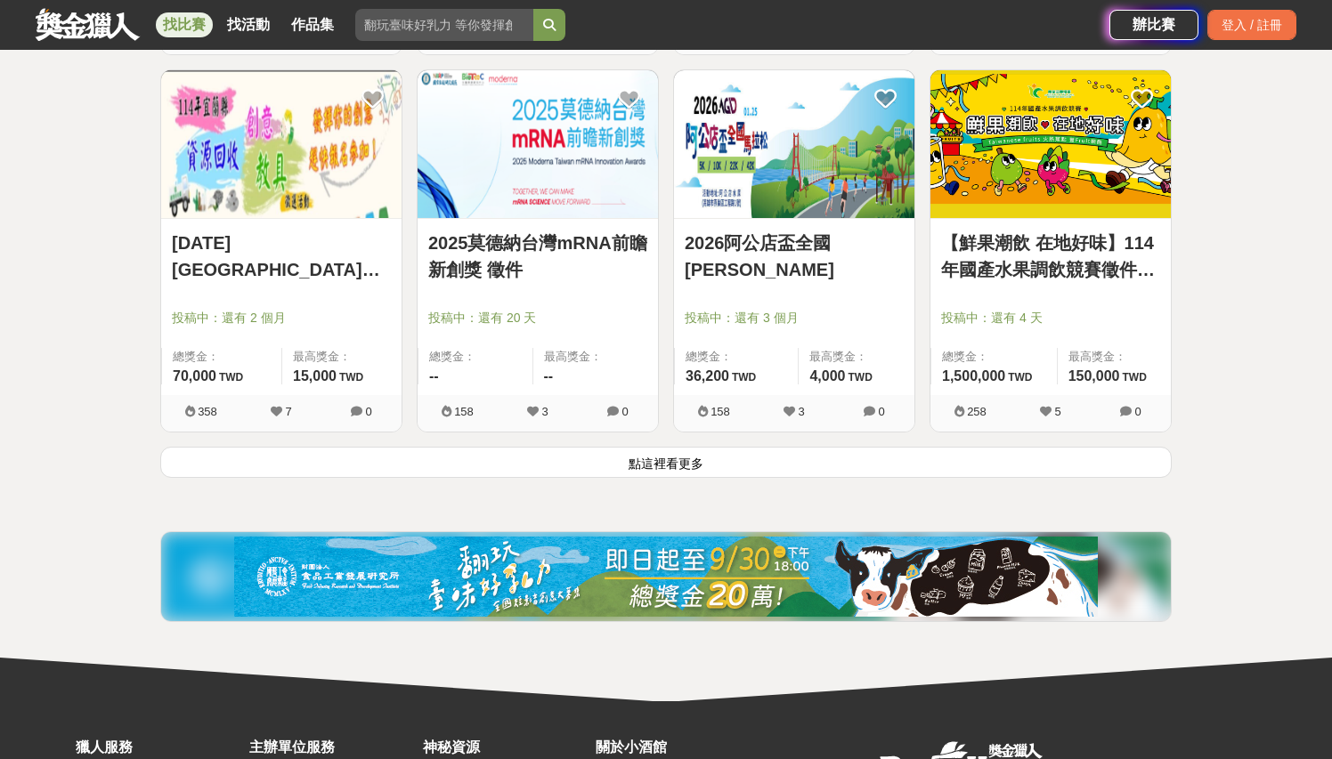
scroll to position [24974, 0]
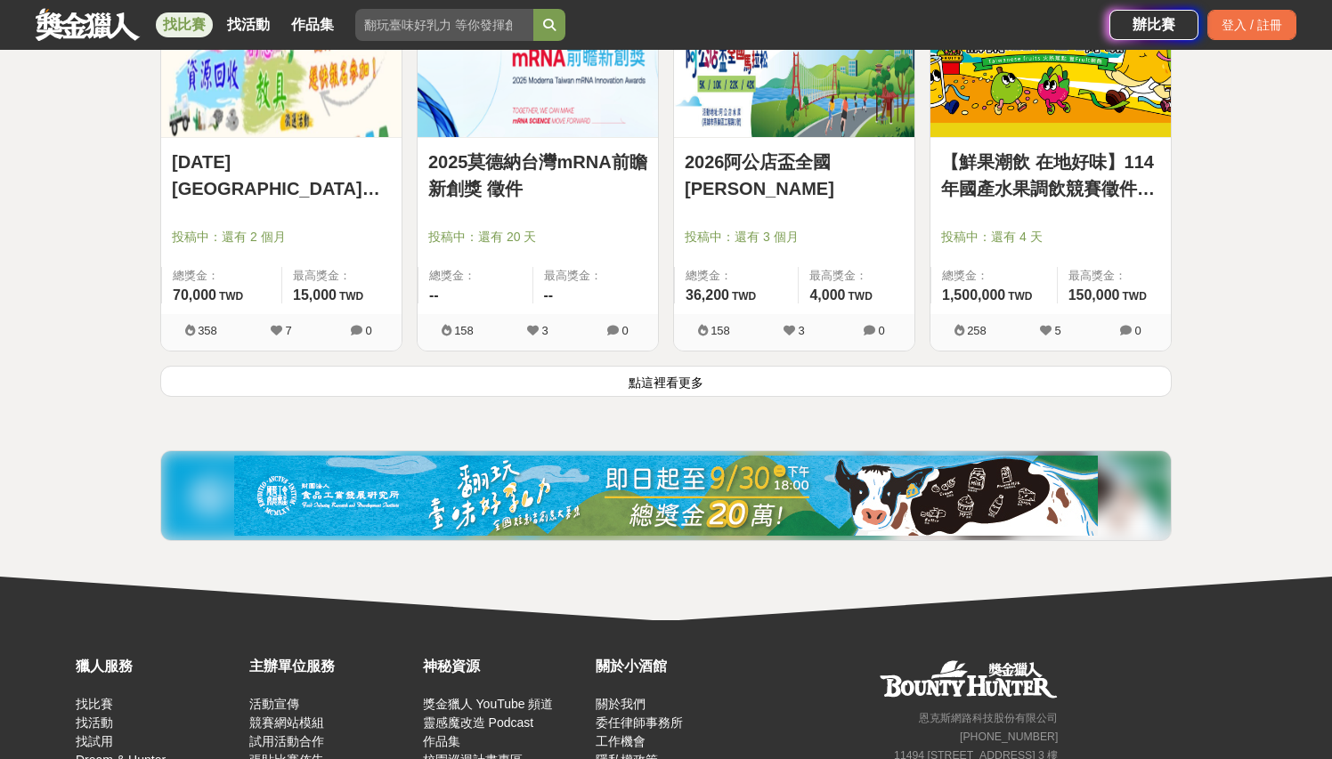
drag, startPoint x: 724, startPoint y: 395, endPoint x: 727, endPoint y: 419, distance: 24.3
click at [724, 395] on button "點這裡看更多" at bounding box center [665, 381] width 1011 height 31
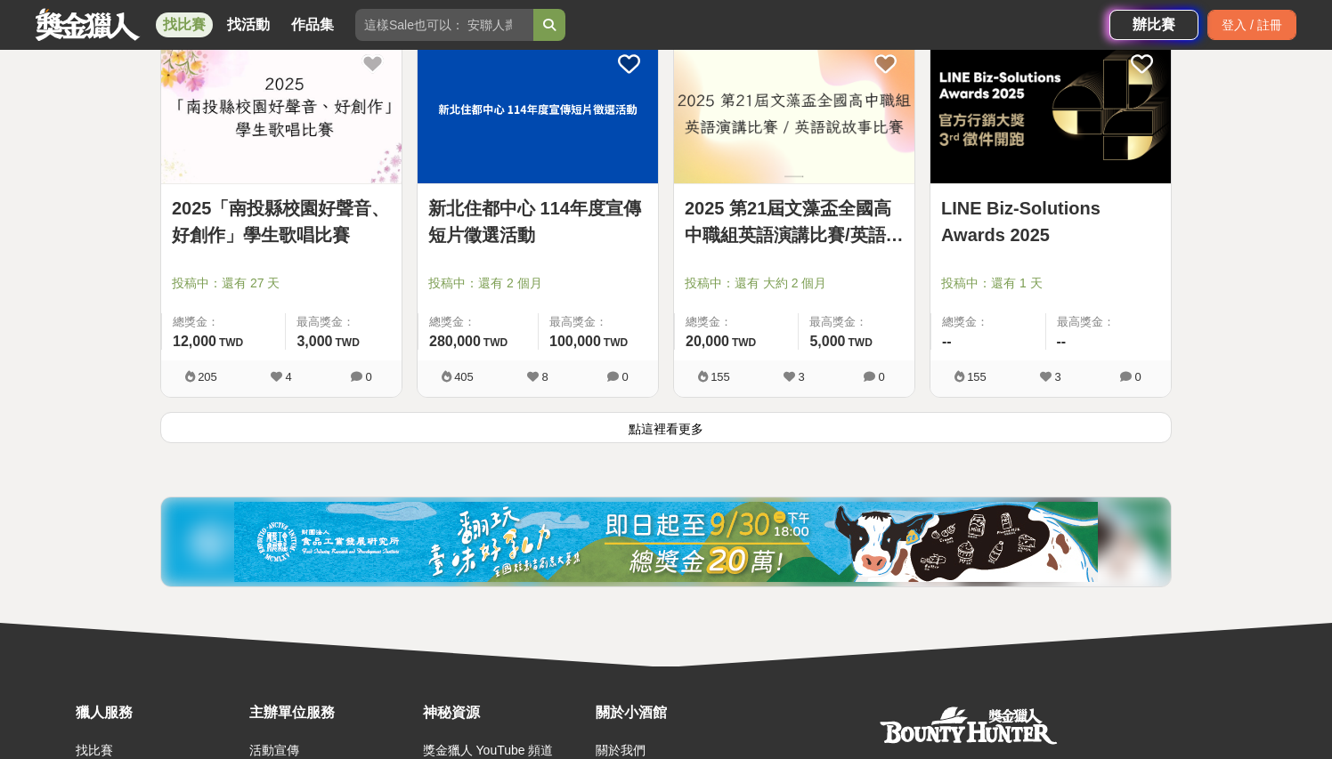
scroll to position [27292, 0]
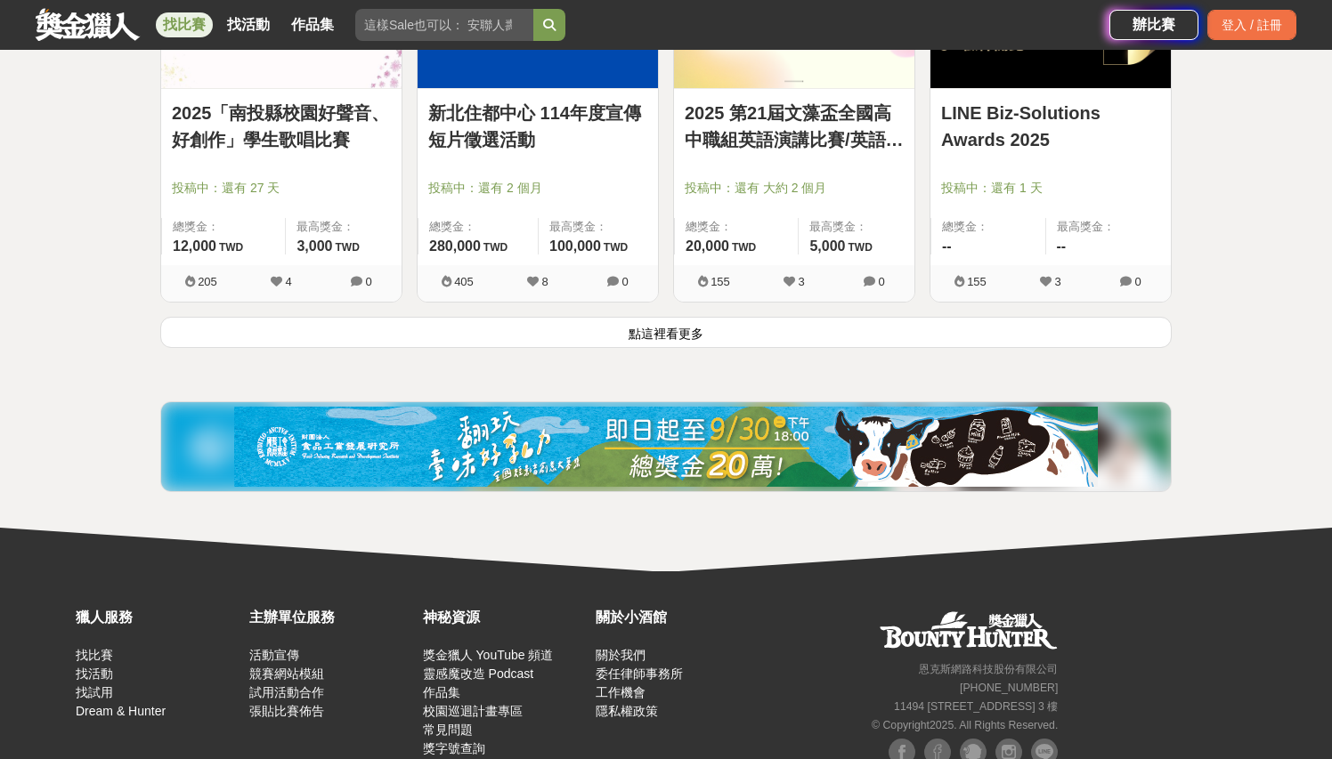
click at [703, 348] on button "點這裡看更多" at bounding box center [665, 332] width 1011 height 31
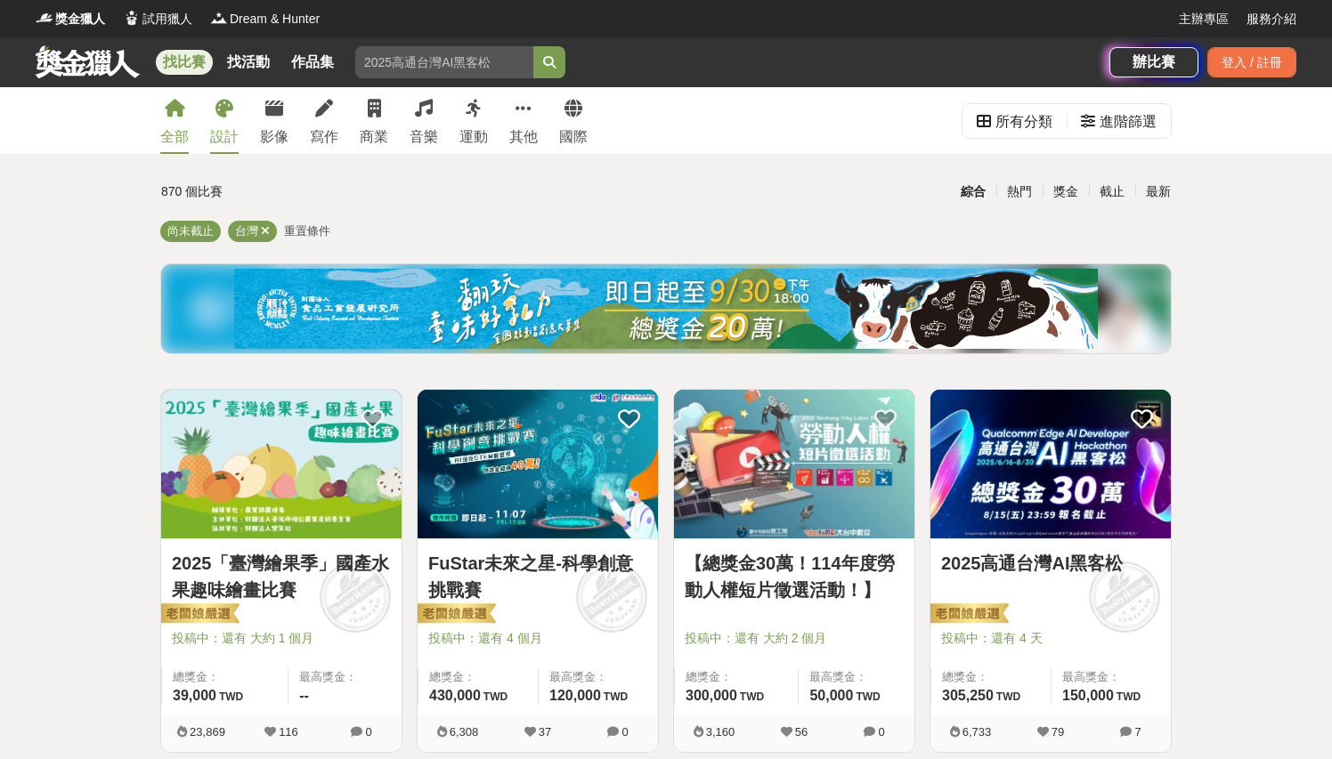
click at [223, 135] on div "設計" at bounding box center [224, 136] width 28 height 21
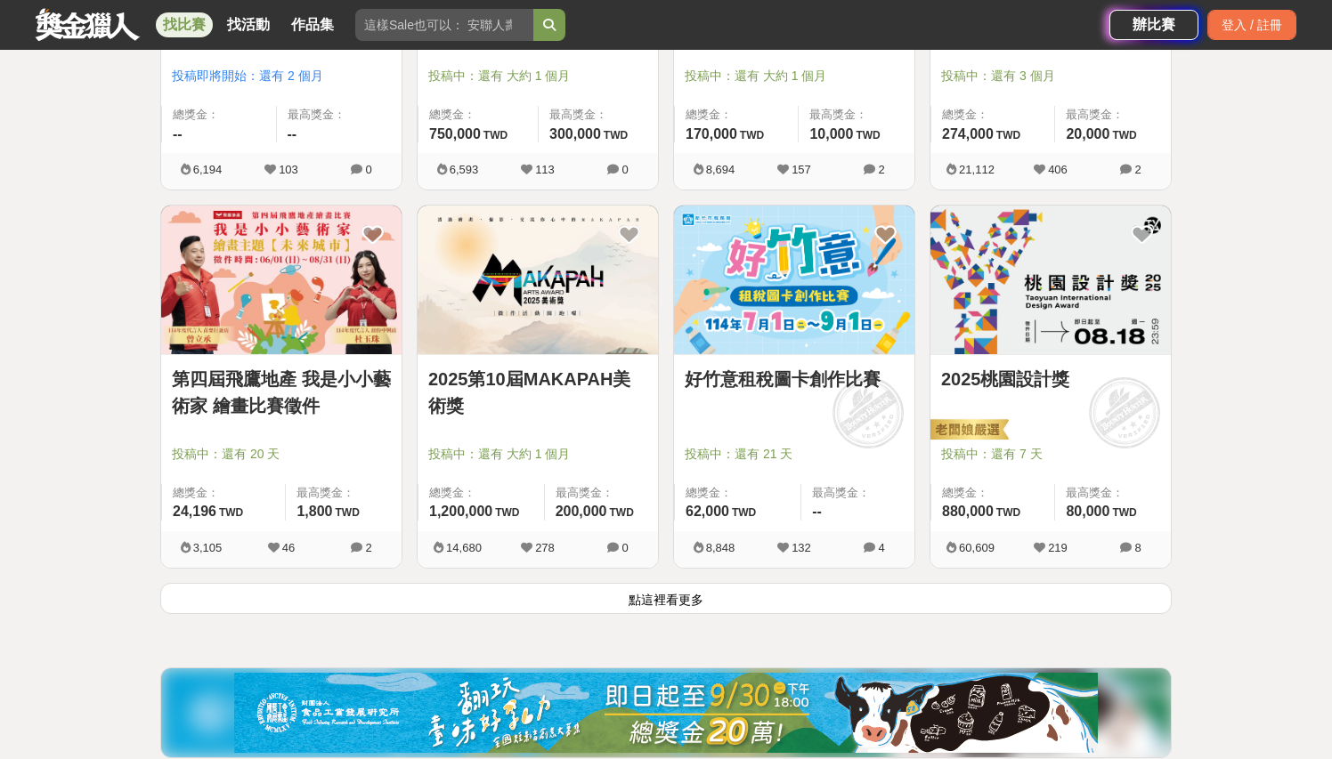
scroll to position [2074, 1]
click at [656, 602] on button "點這裡看更多" at bounding box center [665, 598] width 1011 height 31
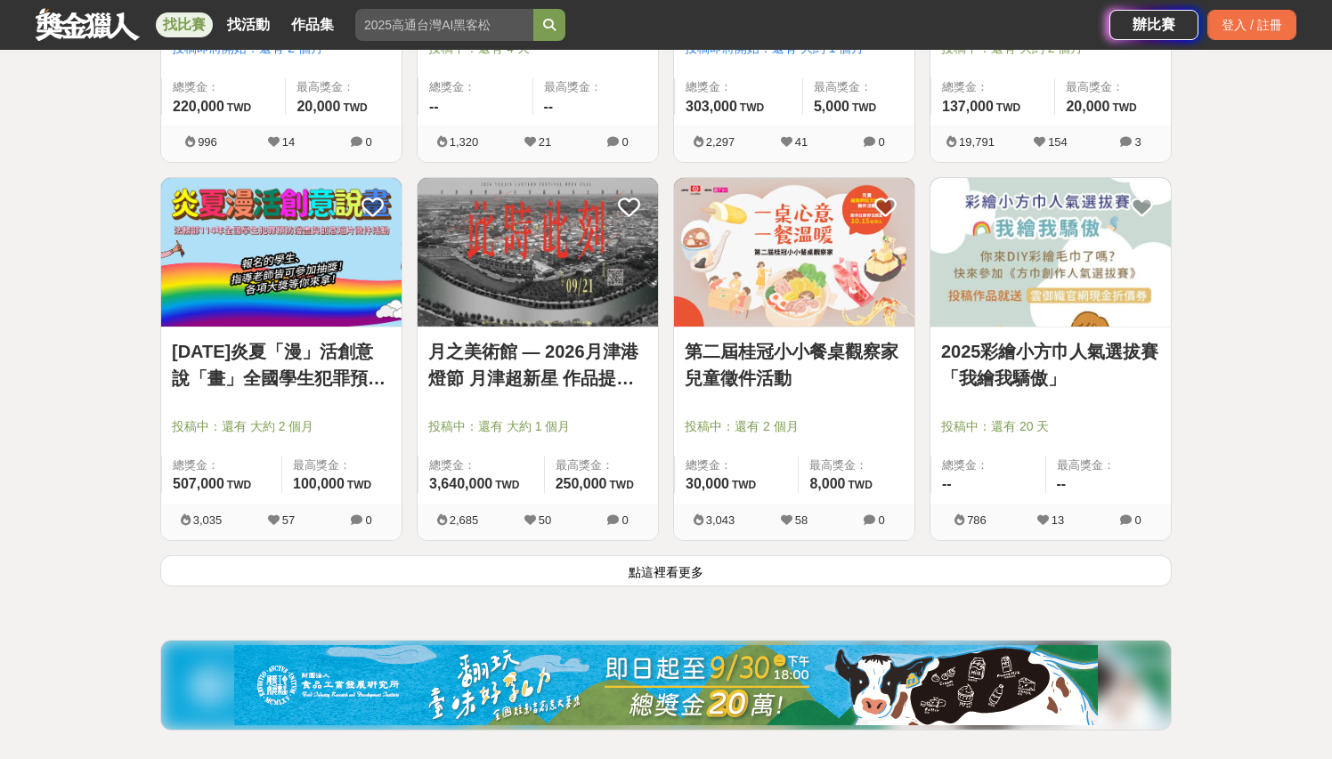
scroll to position [4373, 0]
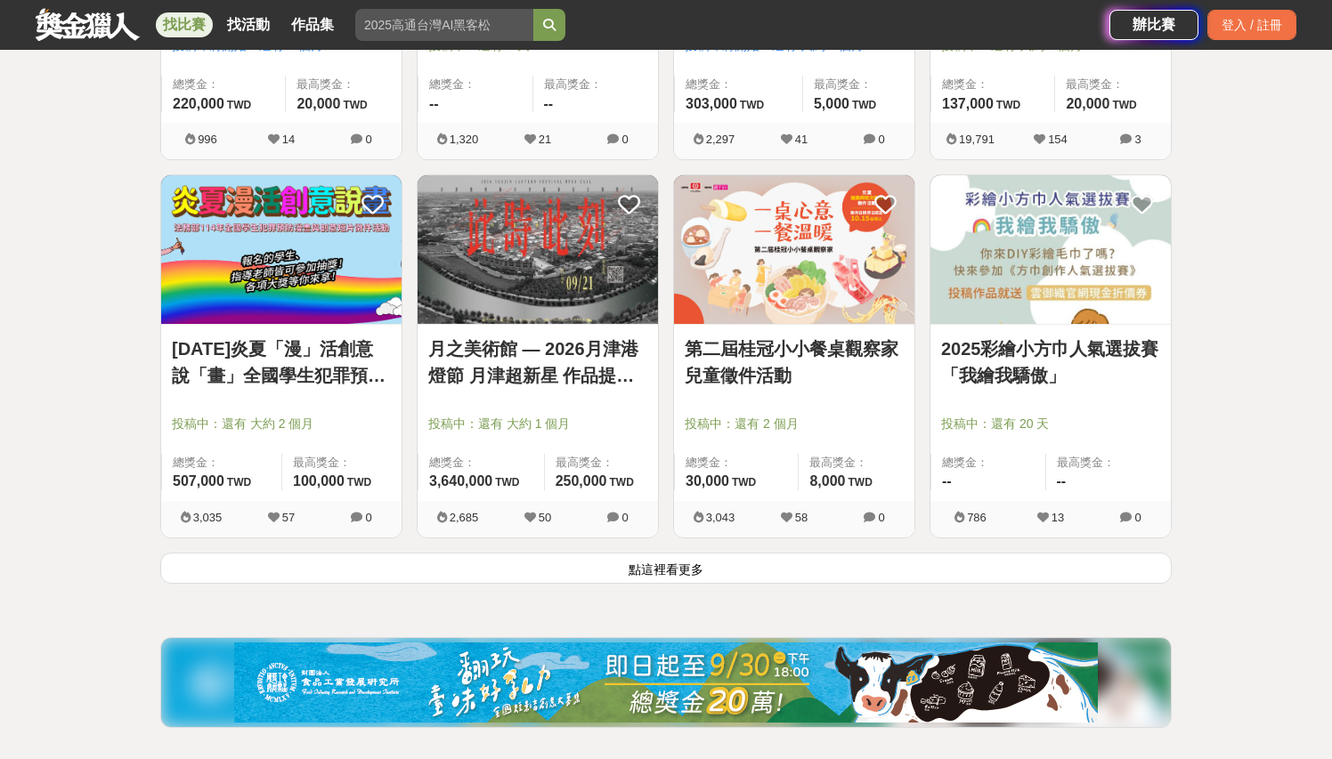
click at [741, 568] on button "點這裡看更多" at bounding box center [665, 568] width 1011 height 31
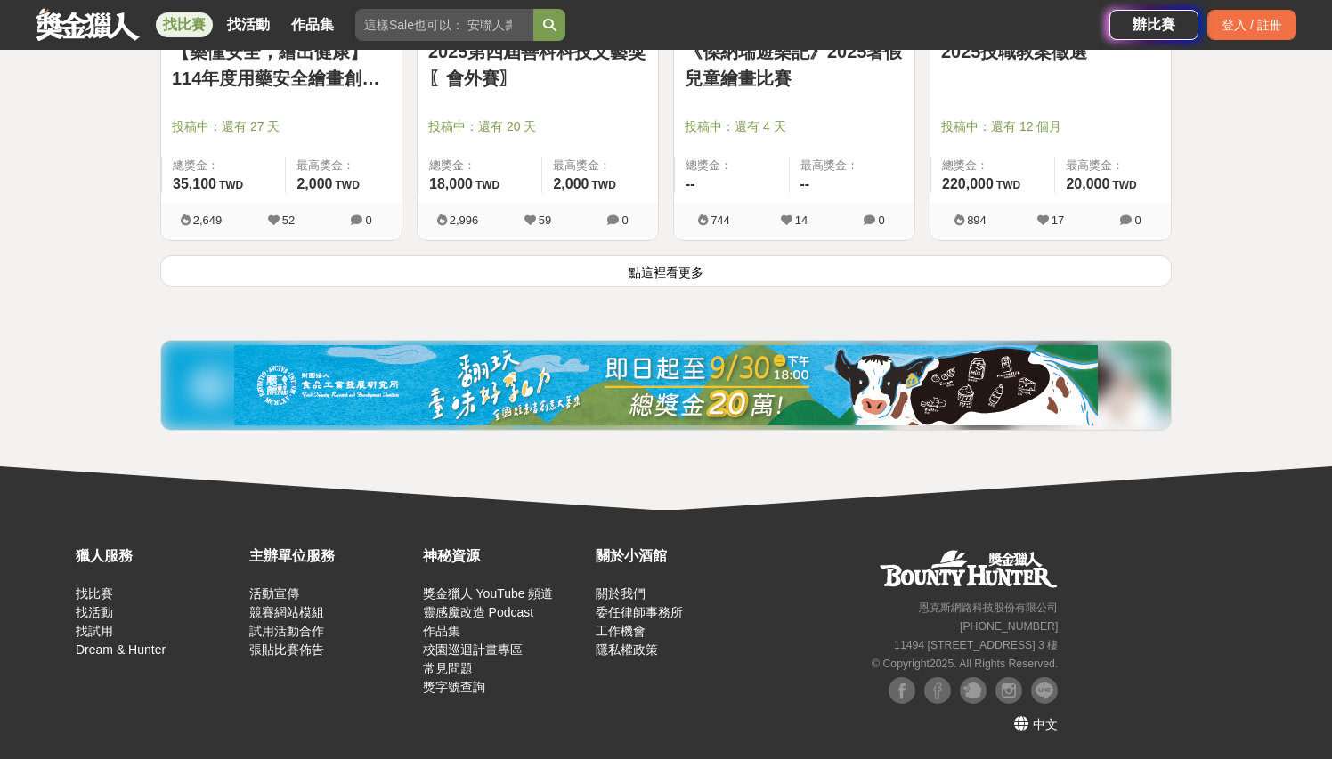
scroll to position [6944, 0]
drag, startPoint x: 643, startPoint y: 254, endPoint x: 645, endPoint y: 264, distance: 10.0
click at [643, 254] on div "2025第四屆善科科技文藝獎〖會外賽〗 投稿中：還有 20 天 總獎金： 18,000 18,000 TWD 最高獎金： 2,000 TWD 2,996 59…" at bounding box center [538, 66] width 256 height 378
click at [644, 265] on button "點這裡看更多" at bounding box center [665, 271] width 1011 height 31
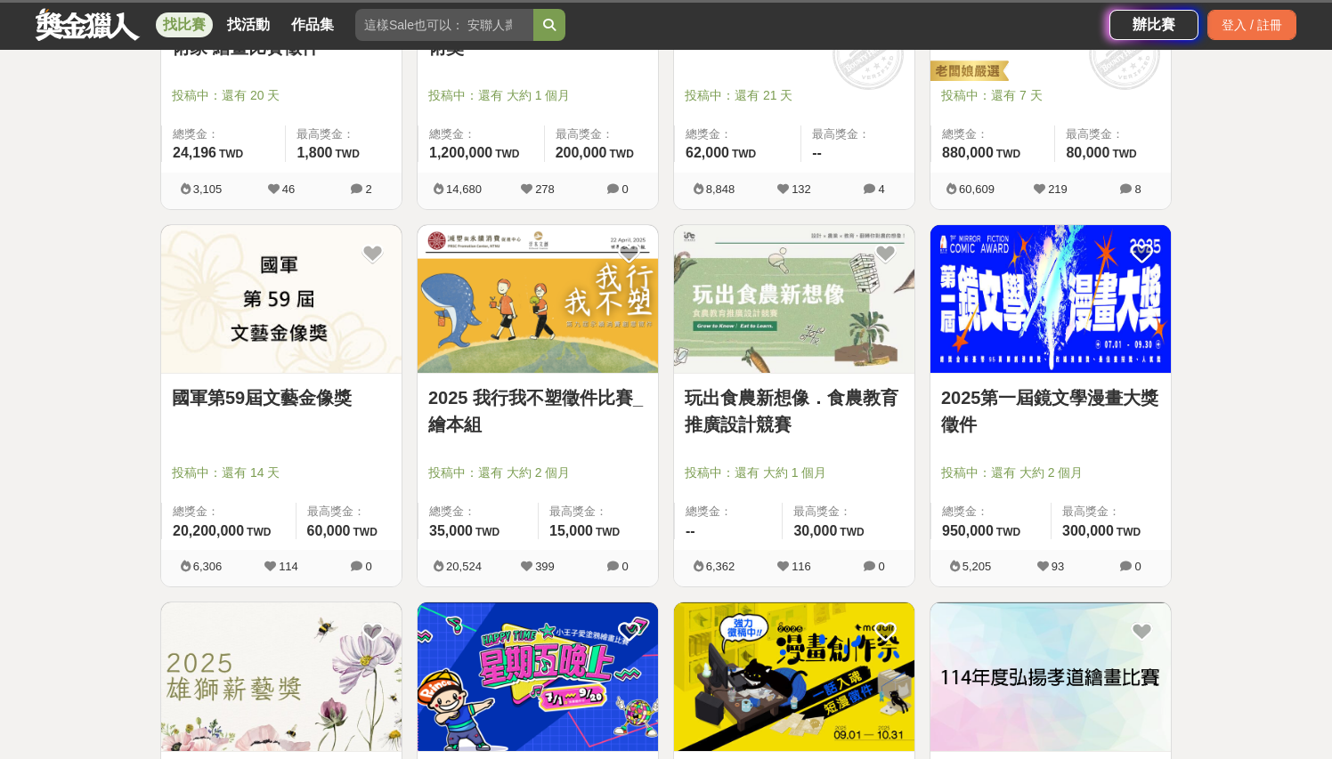
scroll to position [2369, 0]
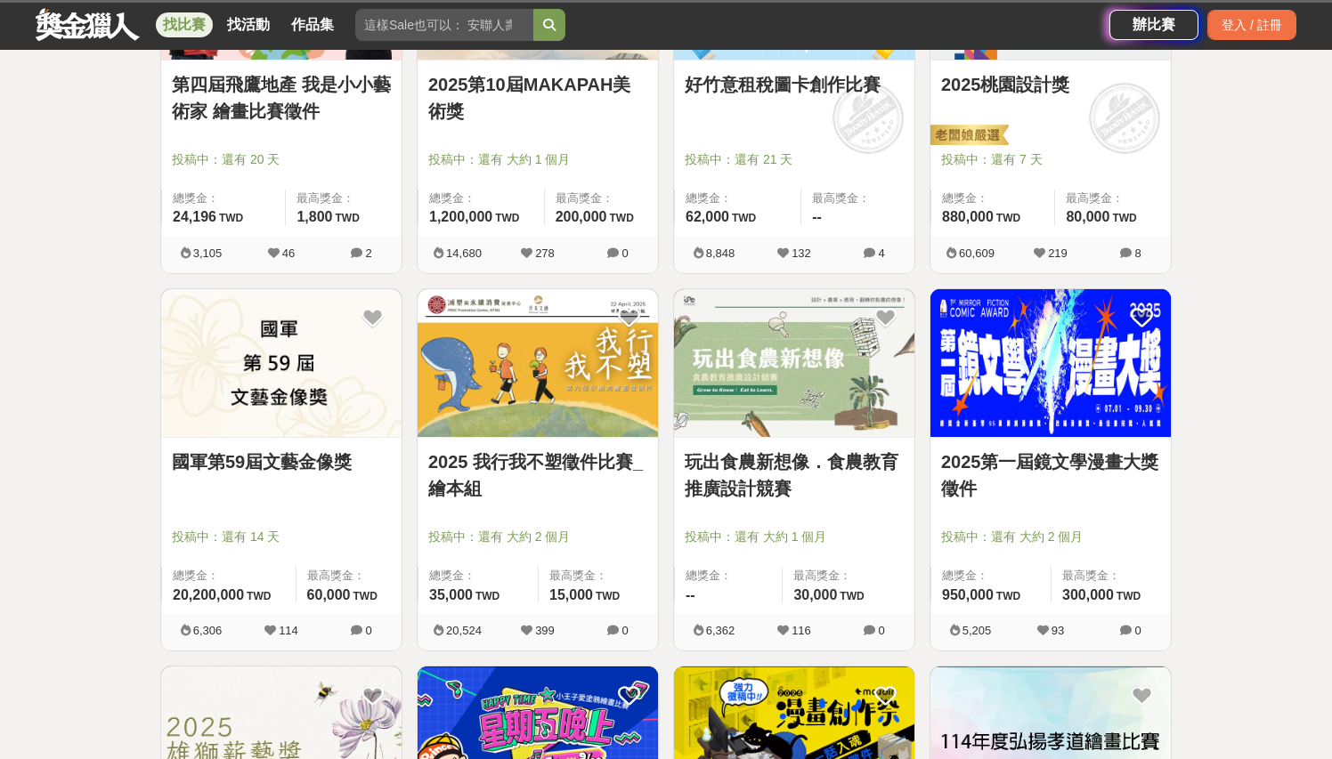
drag, startPoint x: 454, startPoint y: 27, endPoint x: 492, endPoint y: 33, distance: 38.8
click at [454, 26] on input "search" at bounding box center [444, 25] width 178 height 32
paste input "LOGO 徵件活動簡章"
type input "LOGO 徵件活動簡章"
click at [554, 30] on icon "submit" at bounding box center [549, 25] width 12 height 12
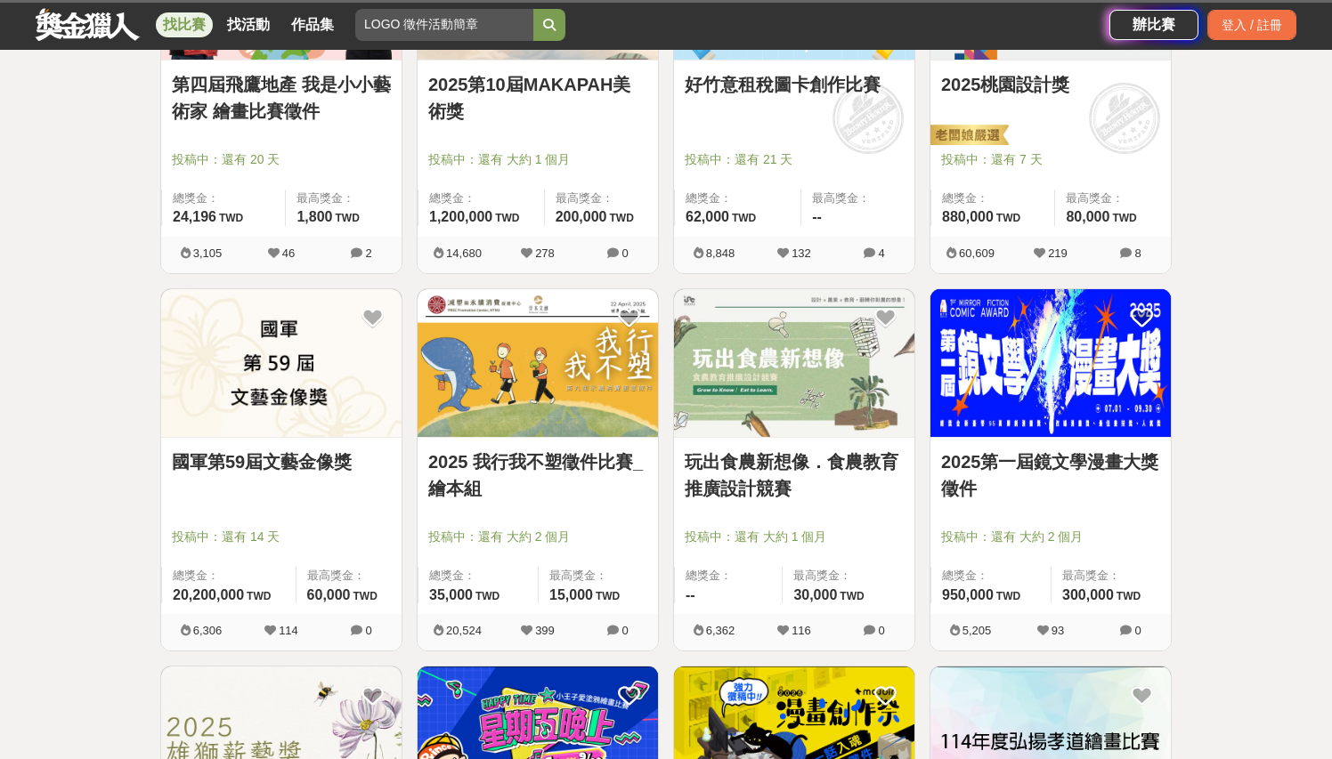
click at [367, 24] on input "LOGO 徵件活動簡章" at bounding box center [444, 25] width 178 height 32
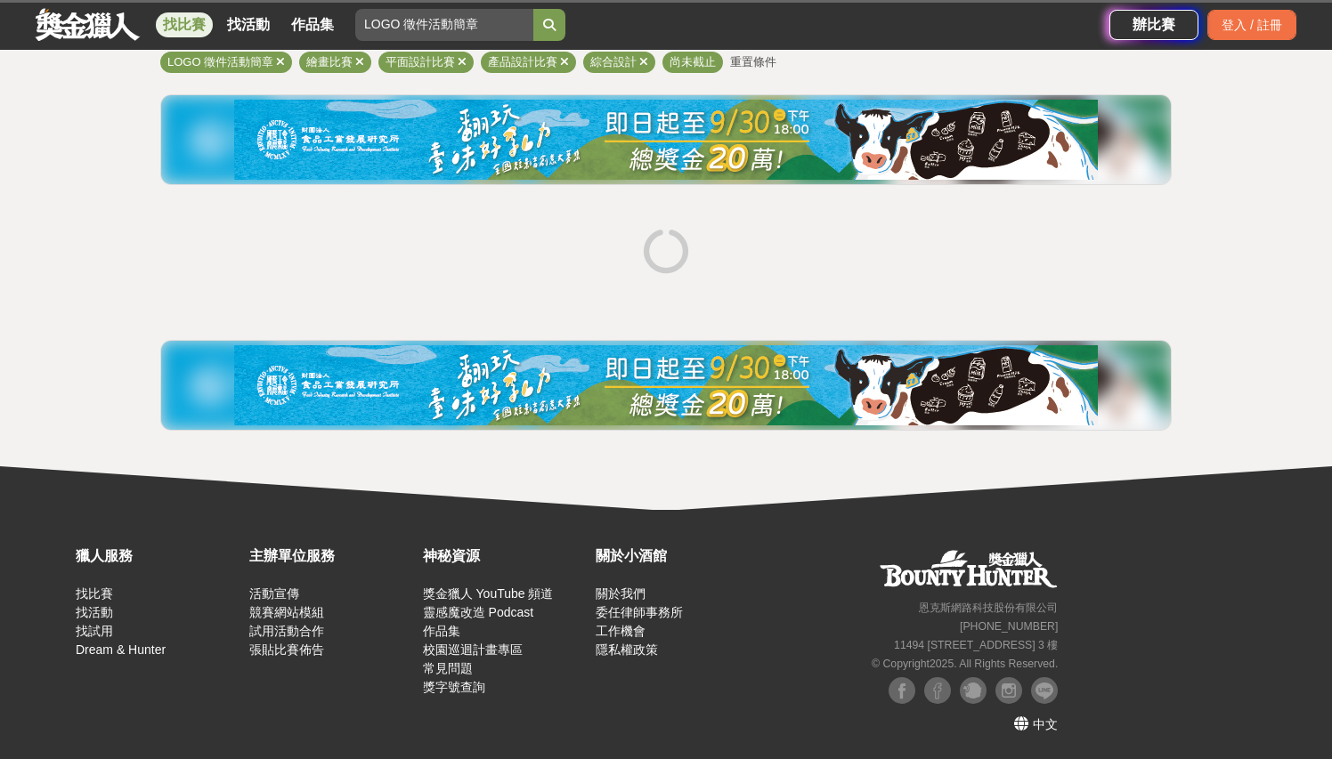
scroll to position [81, 0]
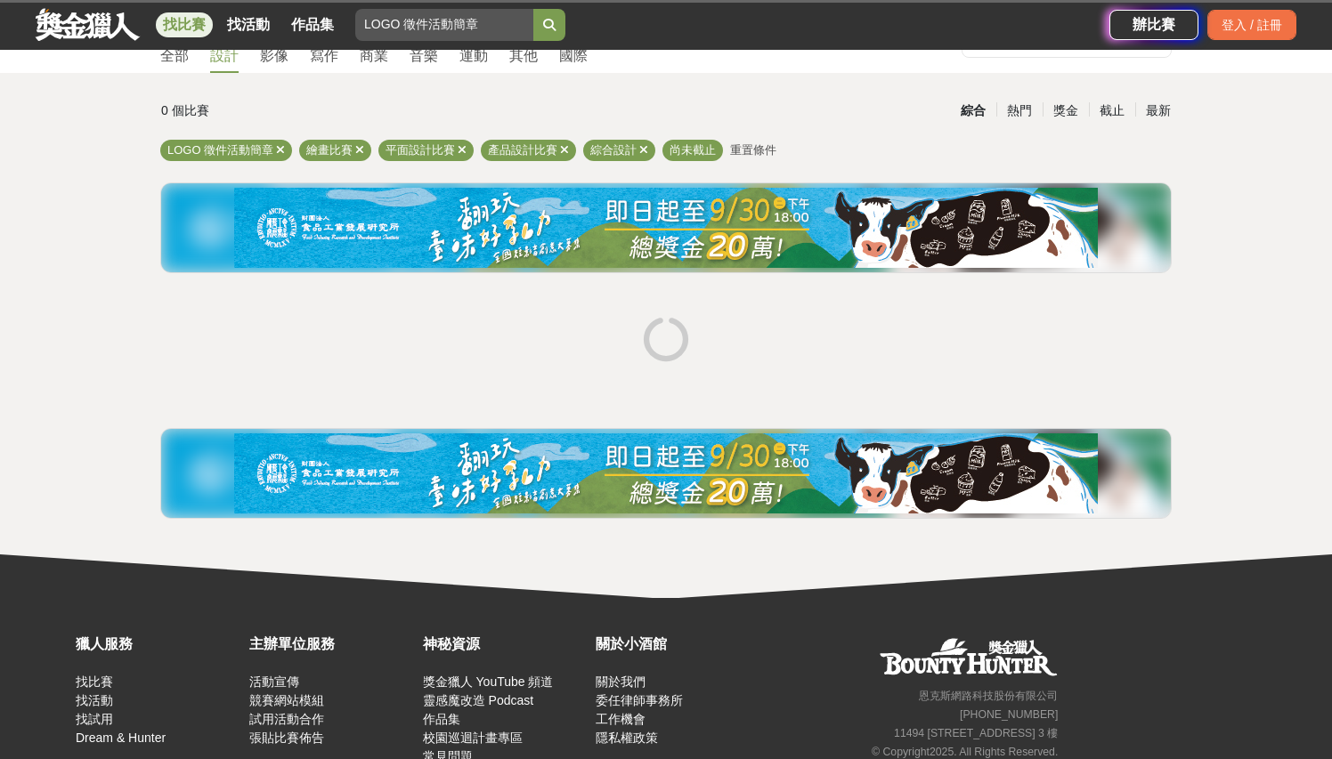
drag, startPoint x: 404, startPoint y: 22, endPoint x: 557, endPoint y: 28, distance: 153.2
click at [557, 28] on form "LOGO 徵件活動簡章" at bounding box center [460, 25] width 210 height 32
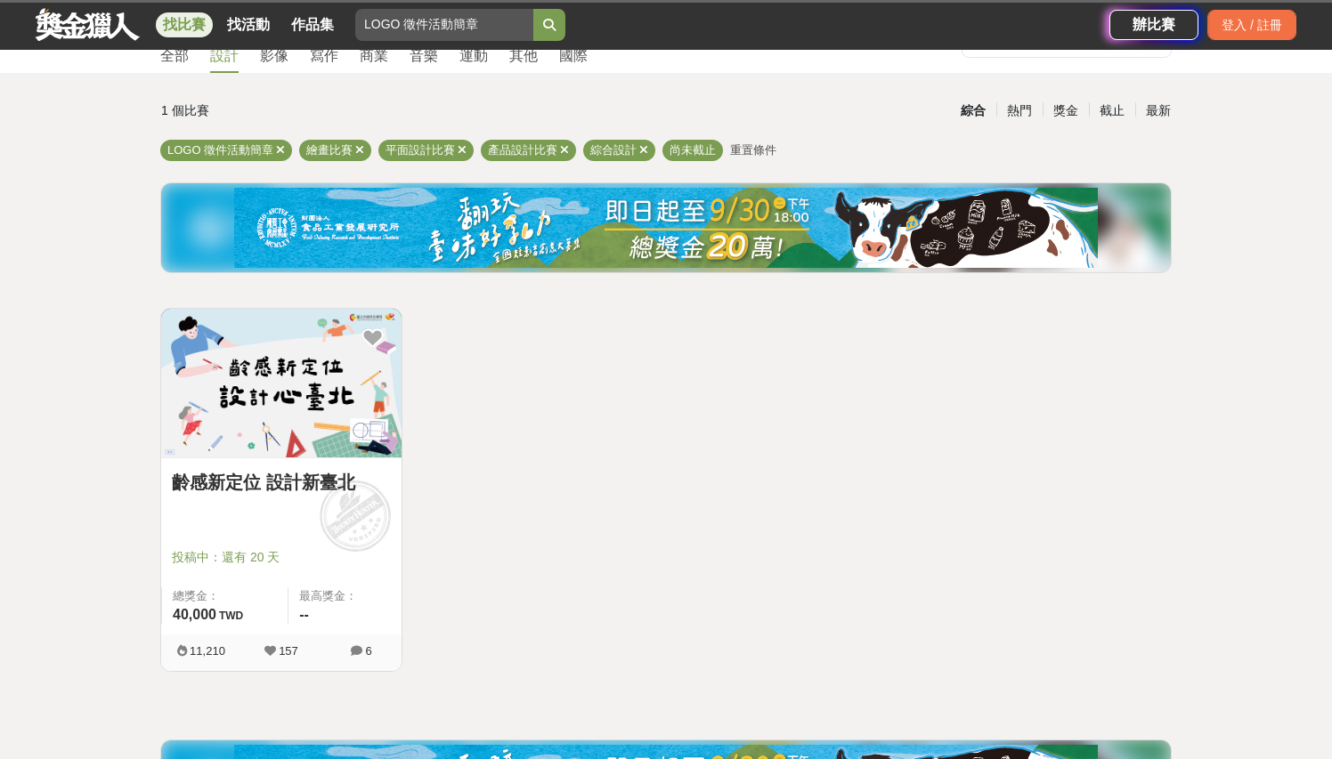
click at [312, 483] on link "齡感新定位 設計新臺北" at bounding box center [281, 482] width 219 height 27
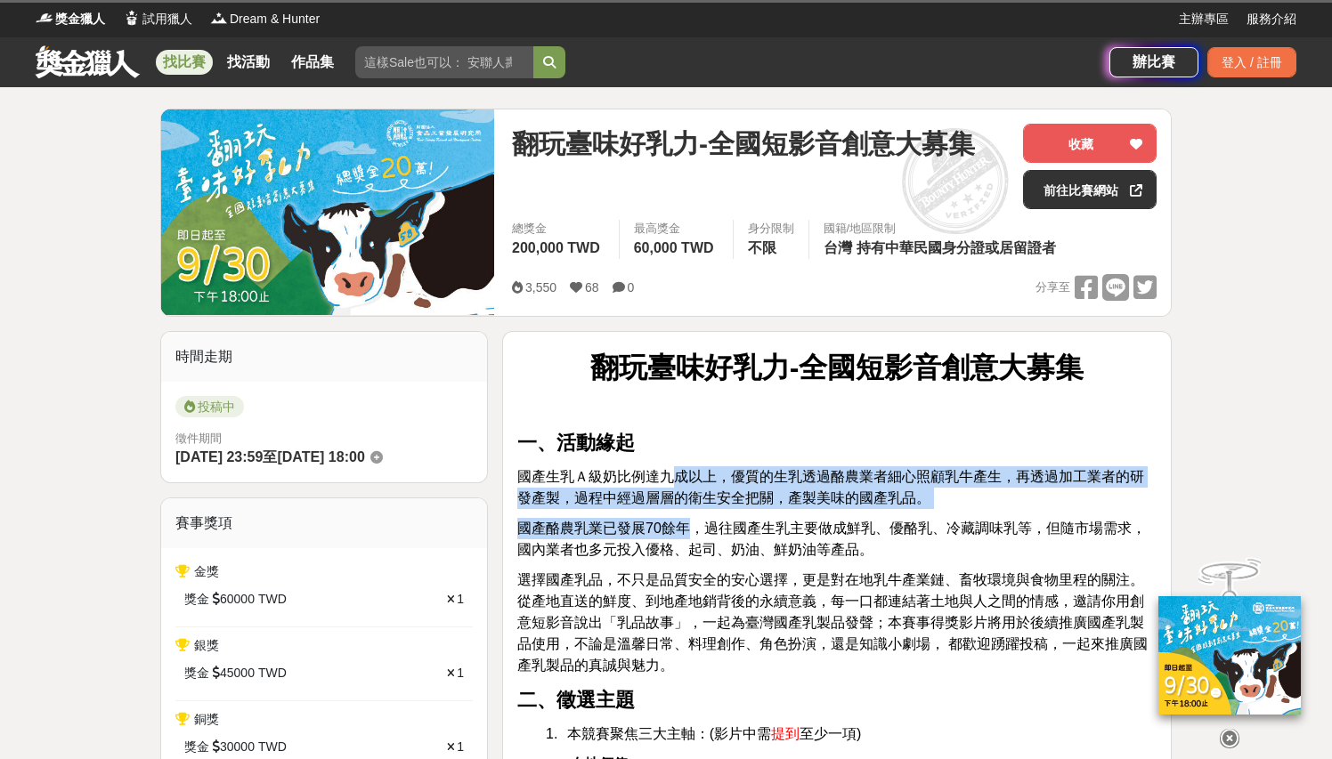
drag, startPoint x: 680, startPoint y: 475, endPoint x: 688, endPoint y: 533, distance: 58.4
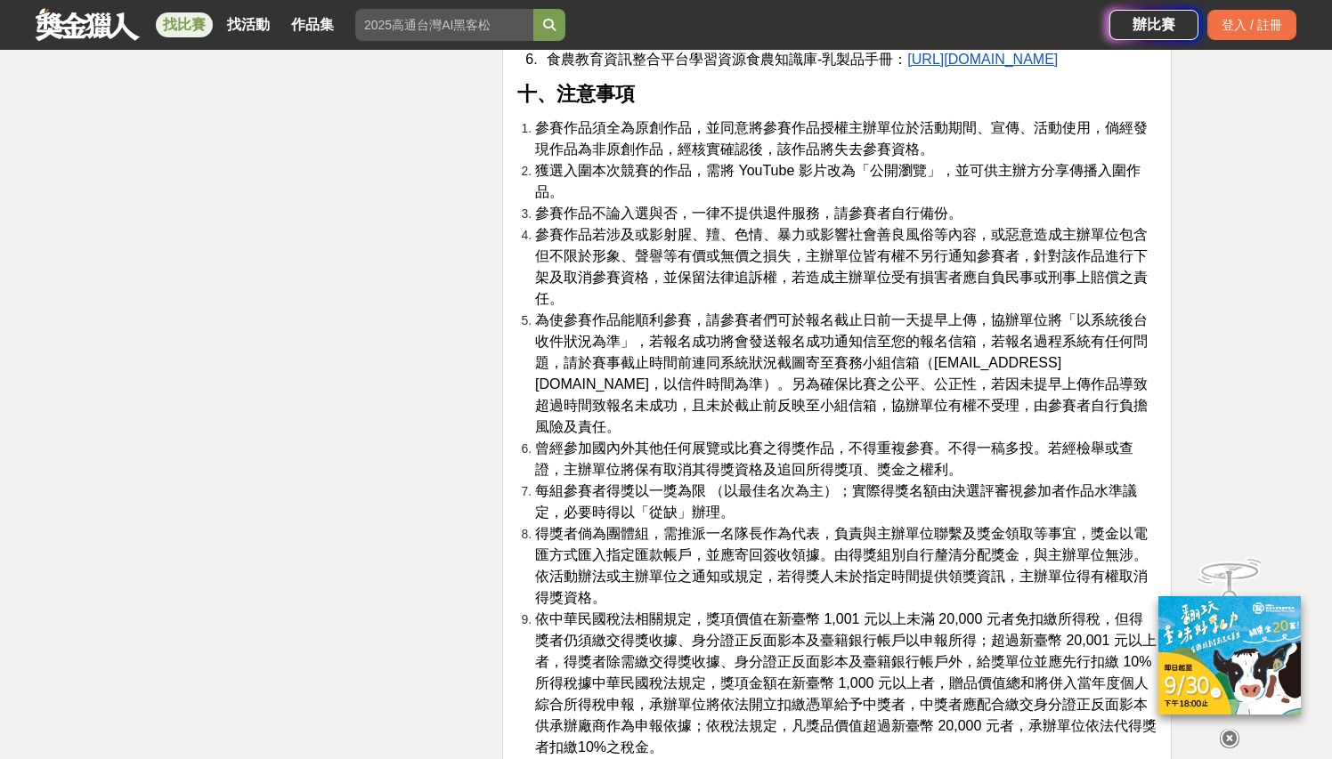
scroll to position [3605, 0]
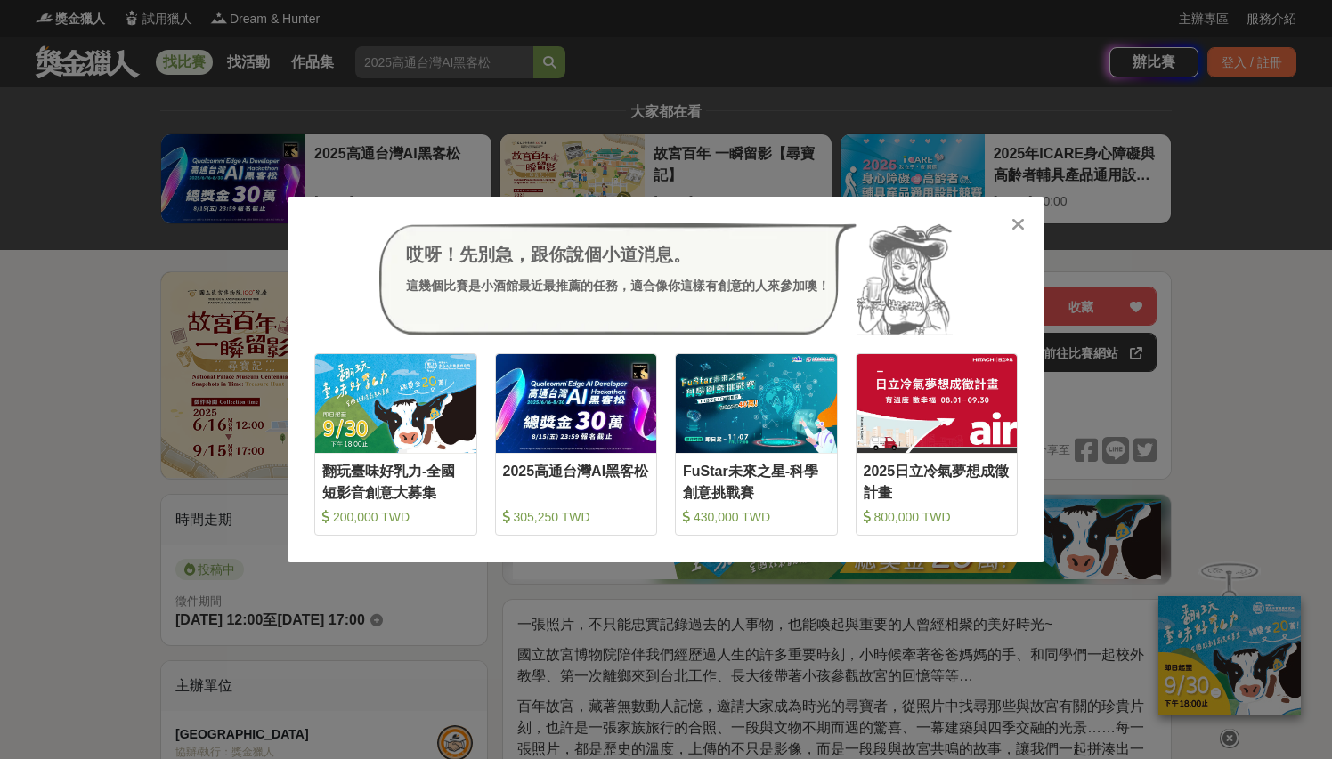
drag, startPoint x: 1017, startPoint y: 220, endPoint x: 992, endPoint y: 216, distance: 25.2
click at [1014, 220] on icon at bounding box center [1017, 224] width 13 height 18
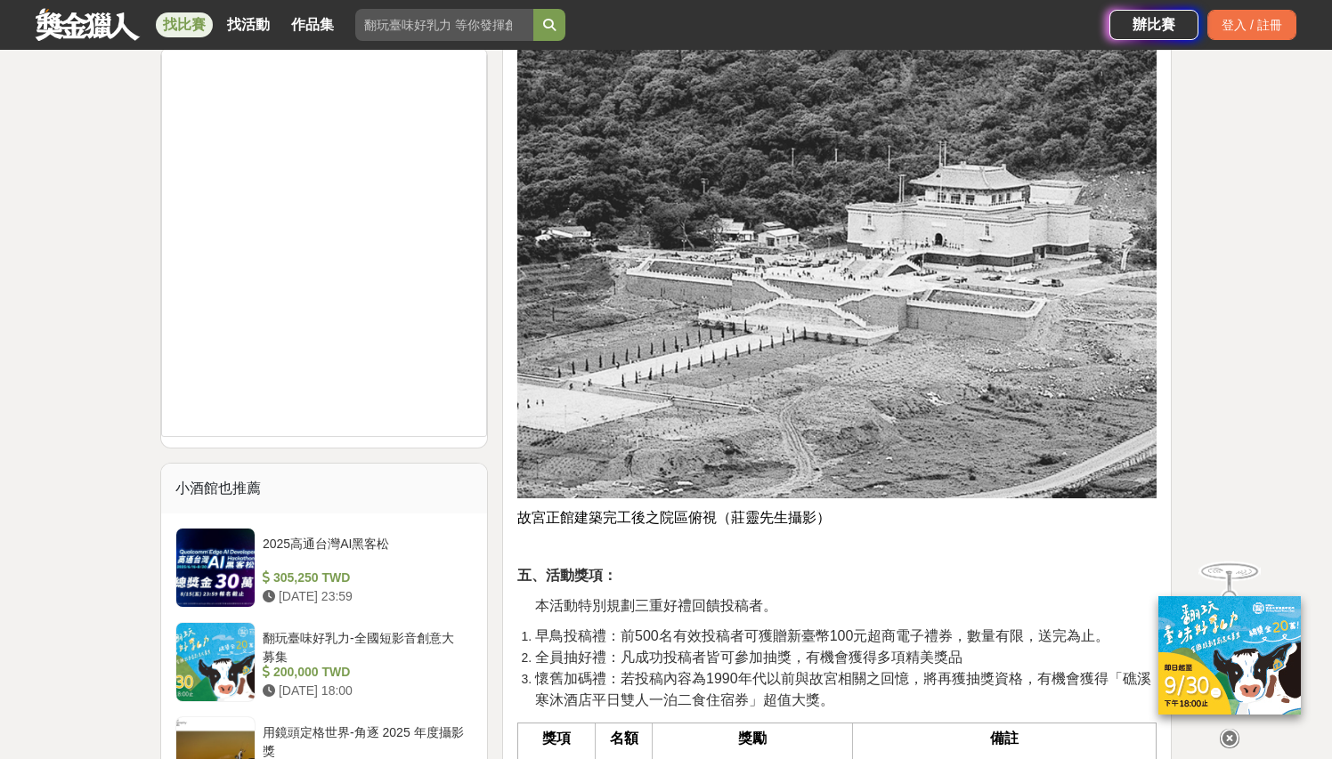
scroll to position [1935, 0]
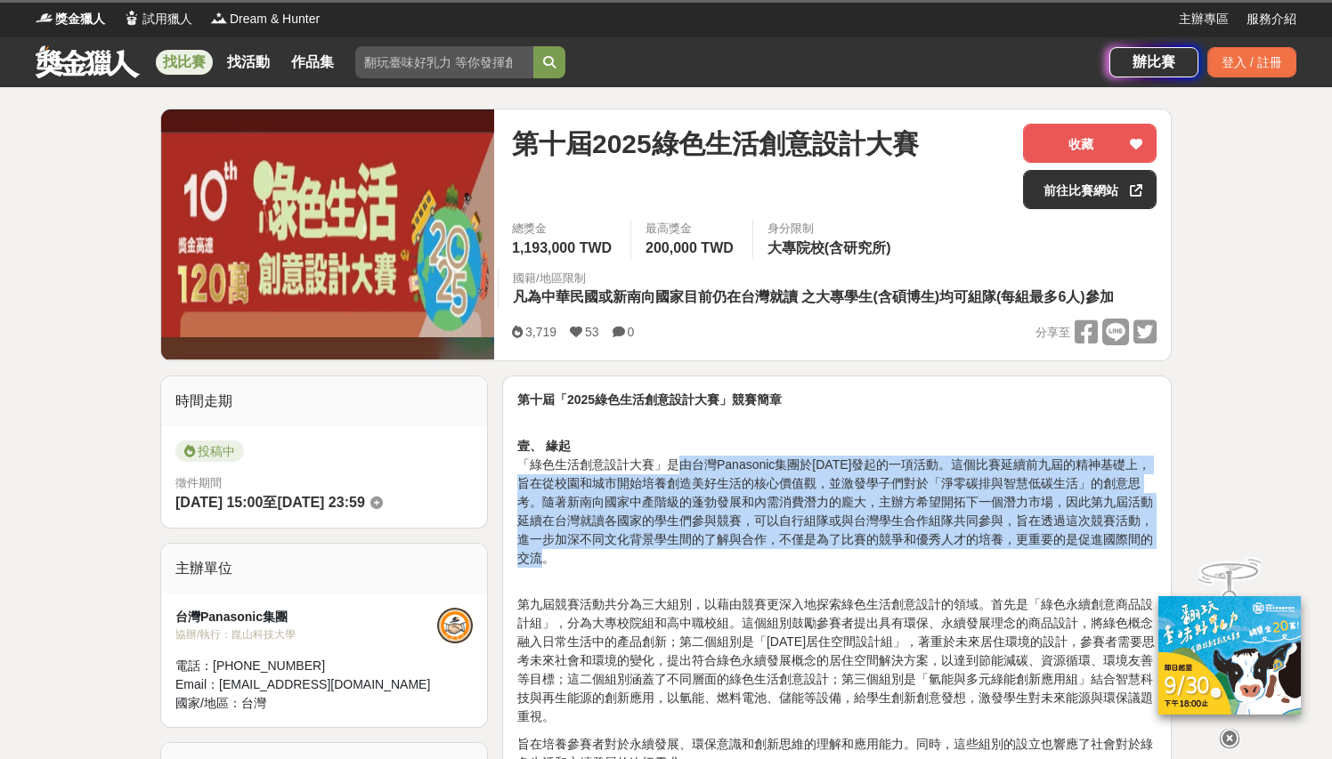
drag, startPoint x: 678, startPoint y: 468, endPoint x: 695, endPoint y: 551, distance: 84.5
click at [692, 557] on p "壹、 緣起 「綠色生活創意設計大賽」是由台灣Panasonic集團於2015年發起的一項活動。這個比賽延續前九屆的精神基礎上，旨在從校園和城市開始培養創造美好…" at bounding box center [836, 493] width 639 height 150
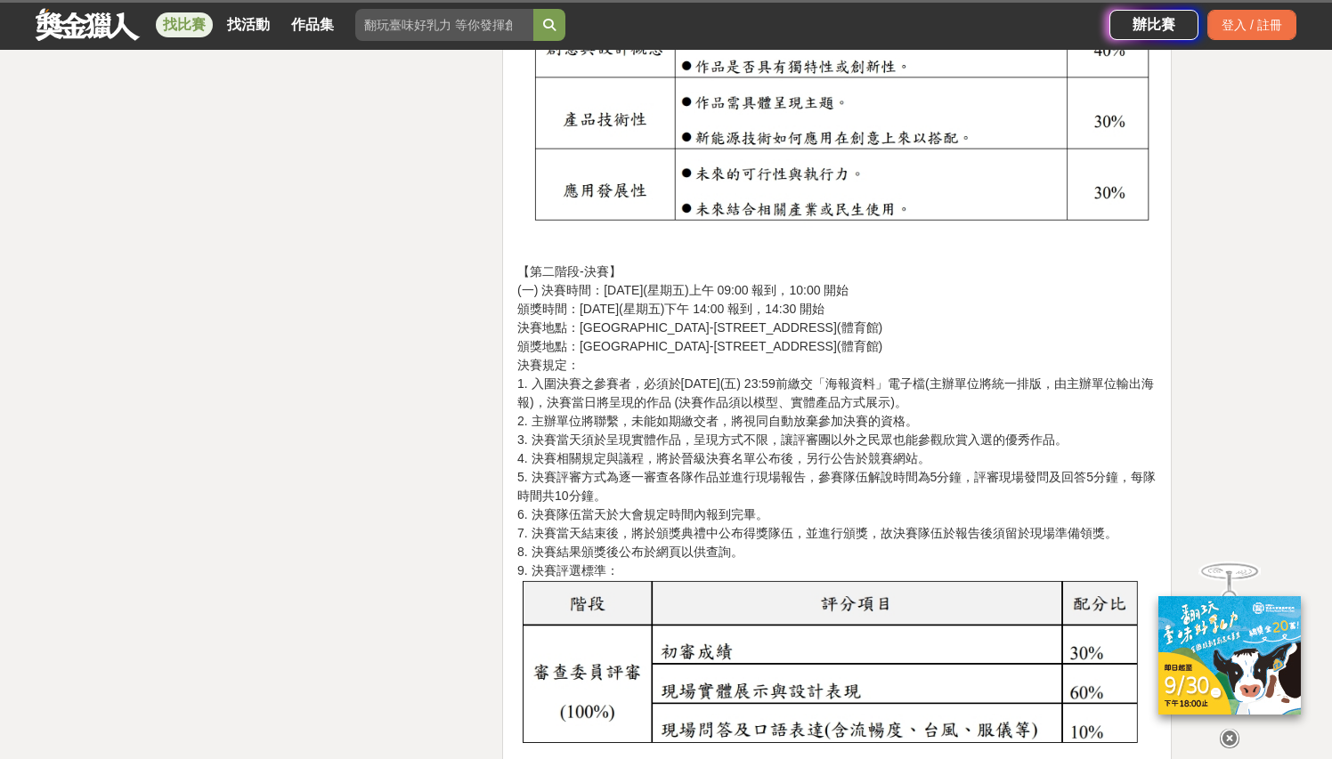
scroll to position [4272, 0]
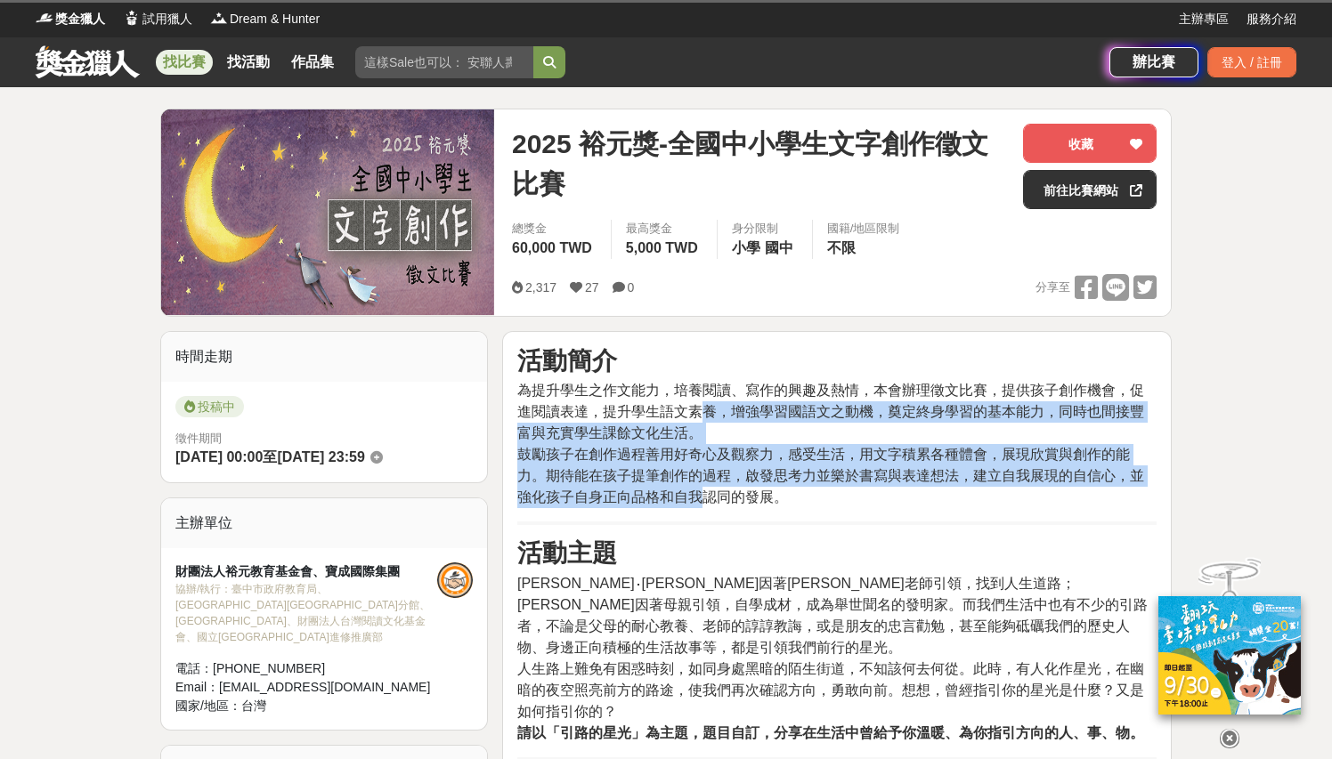
drag, startPoint x: 695, startPoint y: 412, endPoint x: 699, endPoint y: 508, distance: 96.2
click at [698, 507] on p "為提升學生之作文能力，培養閱讀、寫作的興趣及熱情，本會辦理徵文比賽，提供孩子創作機會，促進閱讀表達，提升學生語文素養，增強學習國語文之動機，奠定終身學習的基本…" at bounding box center [836, 444] width 639 height 128
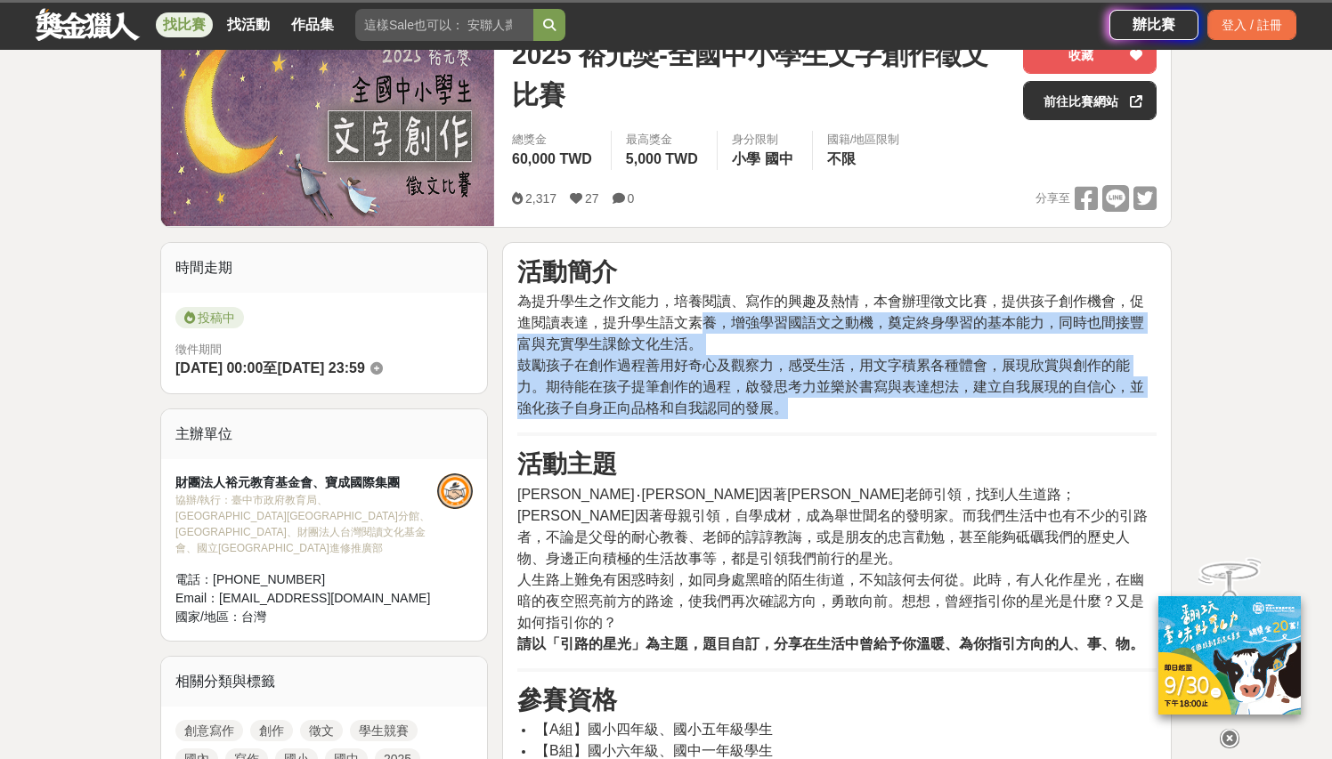
scroll to position [144, 0]
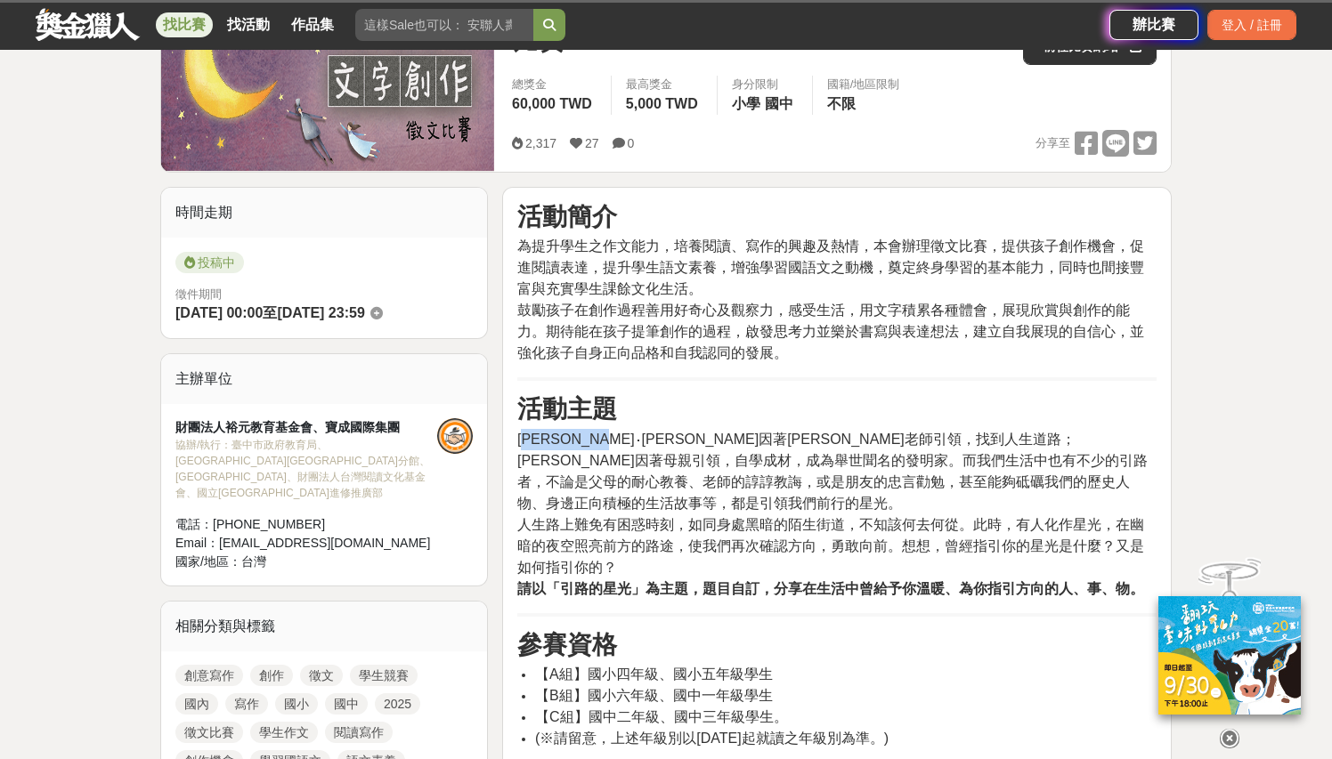
drag, startPoint x: 526, startPoint y: 437, endPoint x: 650, endPoint y: 439, distance: 123.8
click at [648, 439] on span "海倫‧凱勒因著蘇利文老師引領，找到人生道路；愛迪生因著母親引領，自學成材，成為舉世聞名的發明家。而我們生活中也有不少的引路者，不論是父母的耐心教養、老師的諄諄…" at bounding box center [832, 471] width 630 height 79
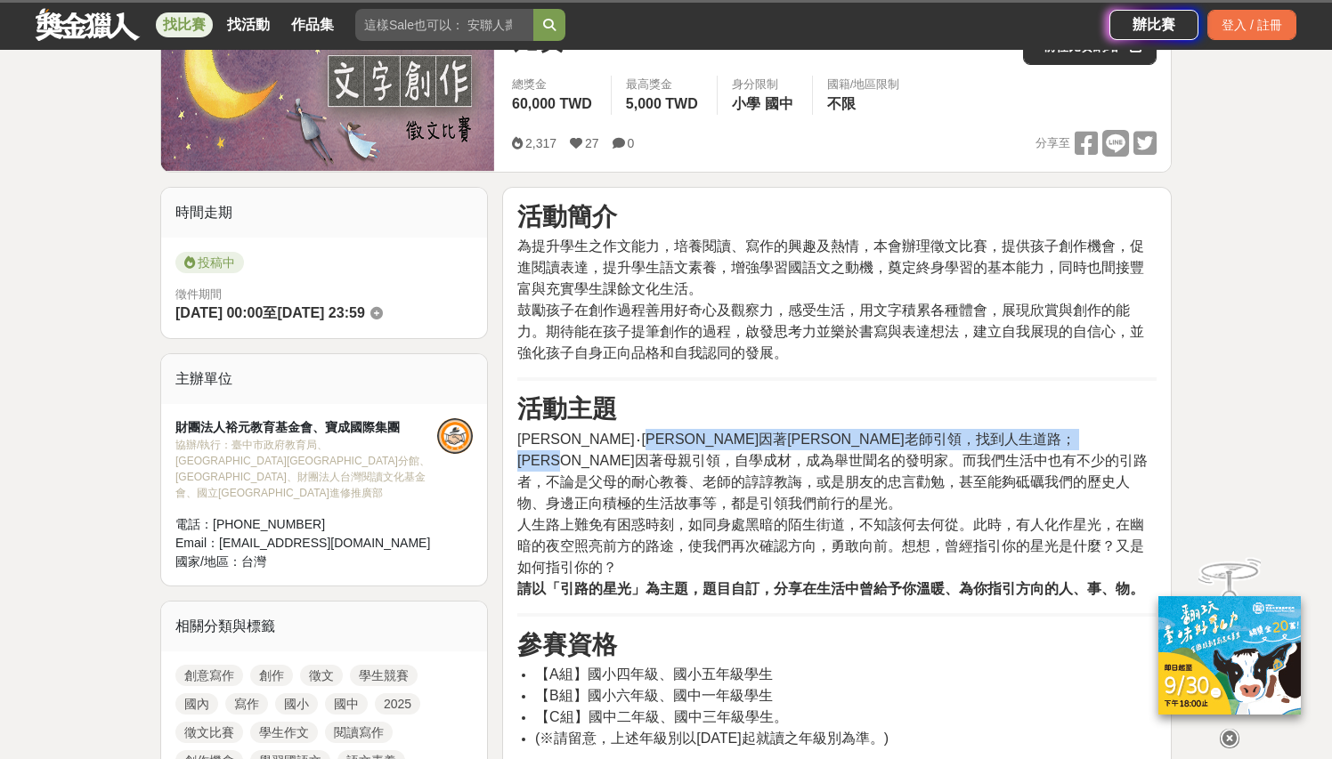
drag, startPoint x: 724, startPoint y: 438, endPoint x: 723, endPoint y: 460, distance: 22.3
click at [723, 460] on span "海倫‧凱勒因著蘇利文老師引領，找到人生道路；愛迪生因著母親引領，自學成材，成為舉世聞名的發明家。而我們生活中也有不少的引路者，不論是父母的耐心教養、老師的諄諄…" at bounding box center [832, 471] width 630 height 79
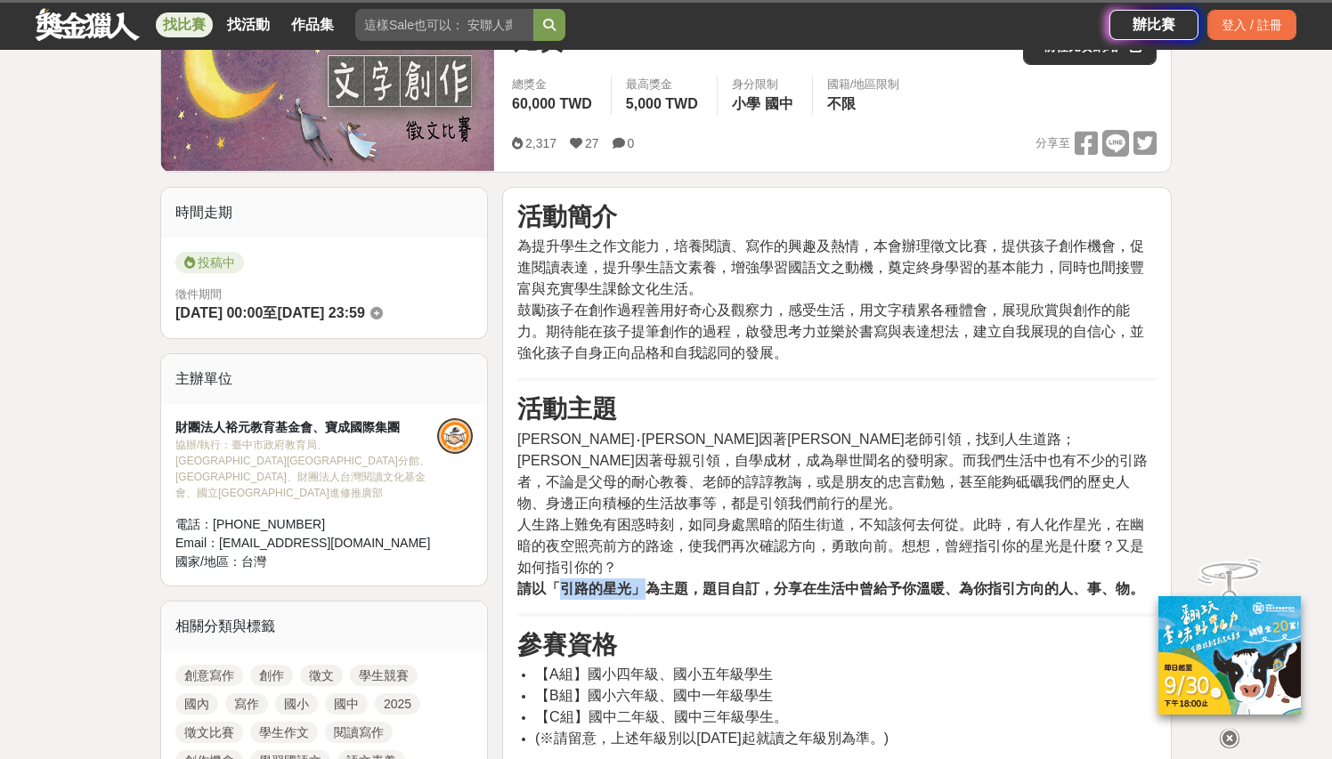
drag, startPoint x: 570, startPoint y: 565, endPoint x: 641, endPoint y: 561, distance: 71.4
click at [641, 581] on strong "請以「引路的星光」為主題，題目自訂，分享在生活中曾給予你溫暖、為你指引方向的人、事、物。" at bounding box center [830, 588] width 627 height 15
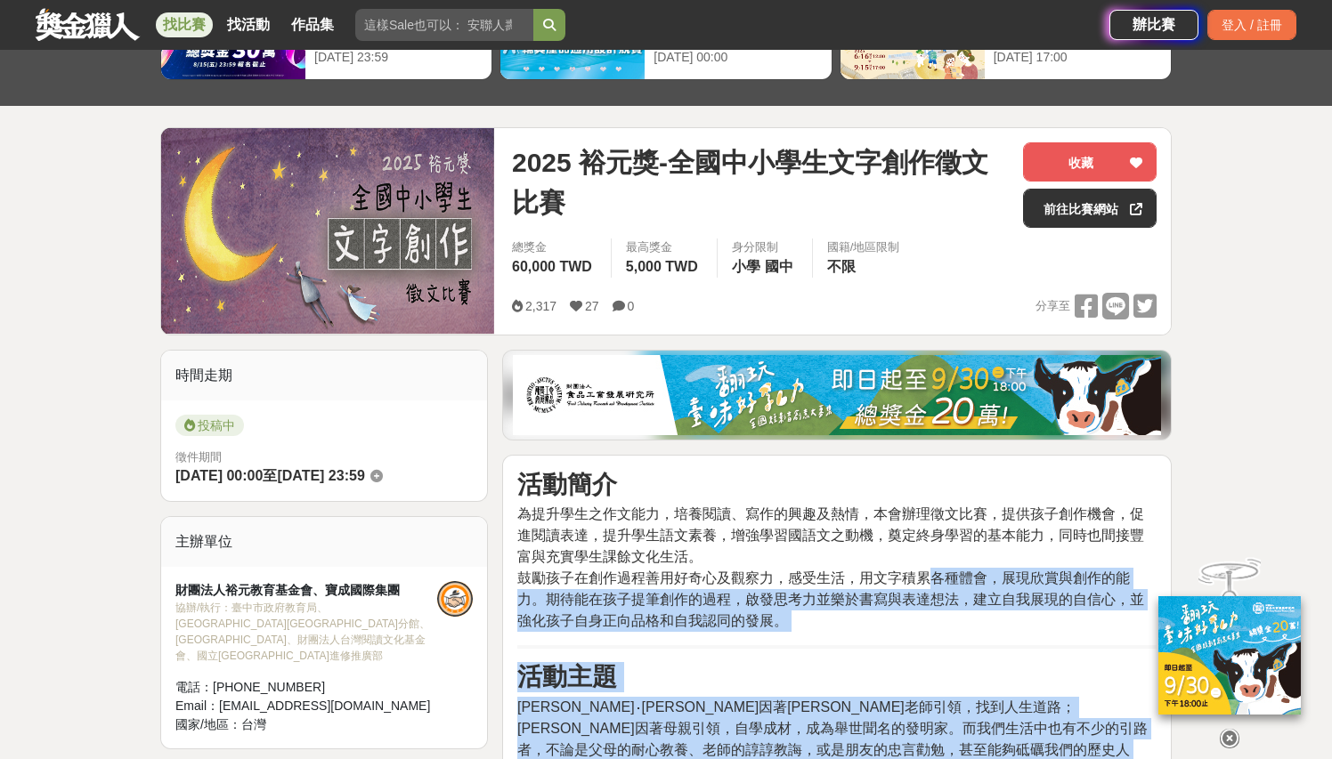
drag, startPoint x: 771, startPoint y: 566, endPoint x: 929, endPoint y: 568, distance: 157.6
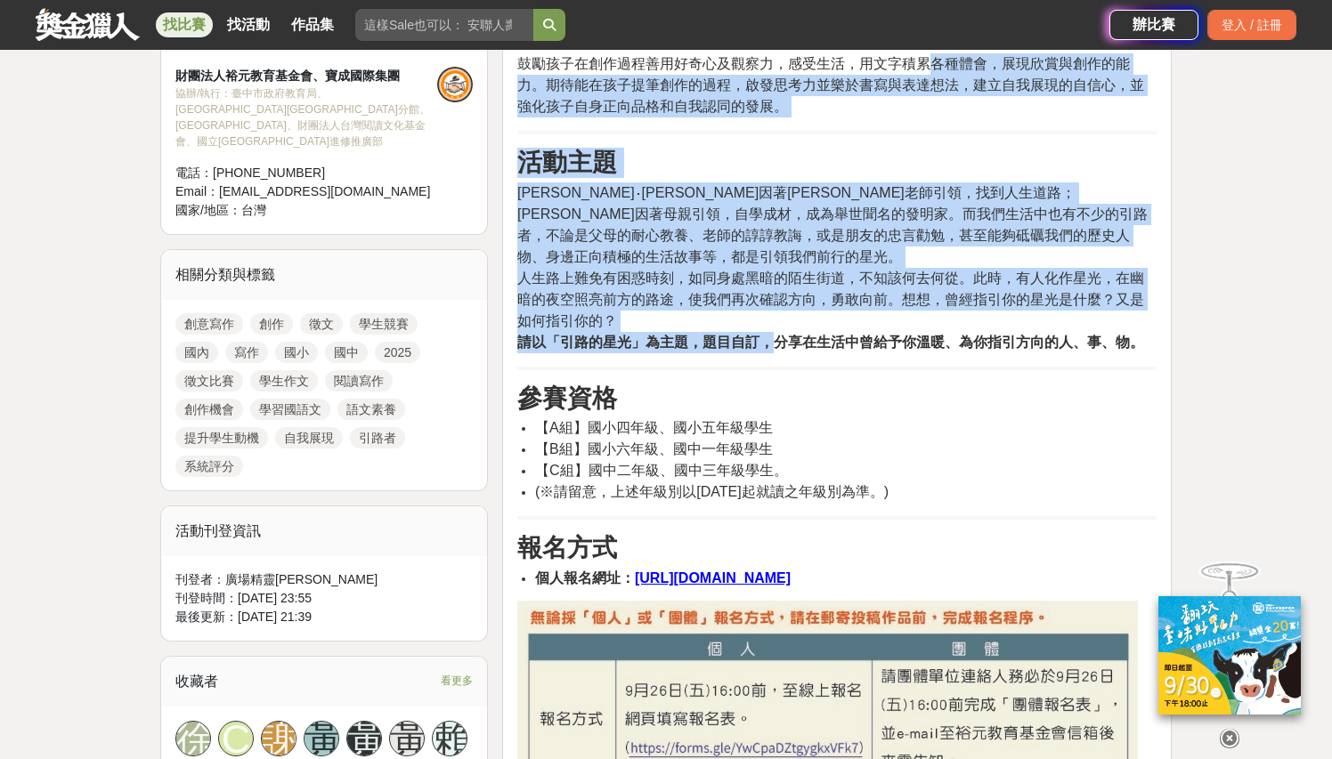
scroll to position [689, 0]
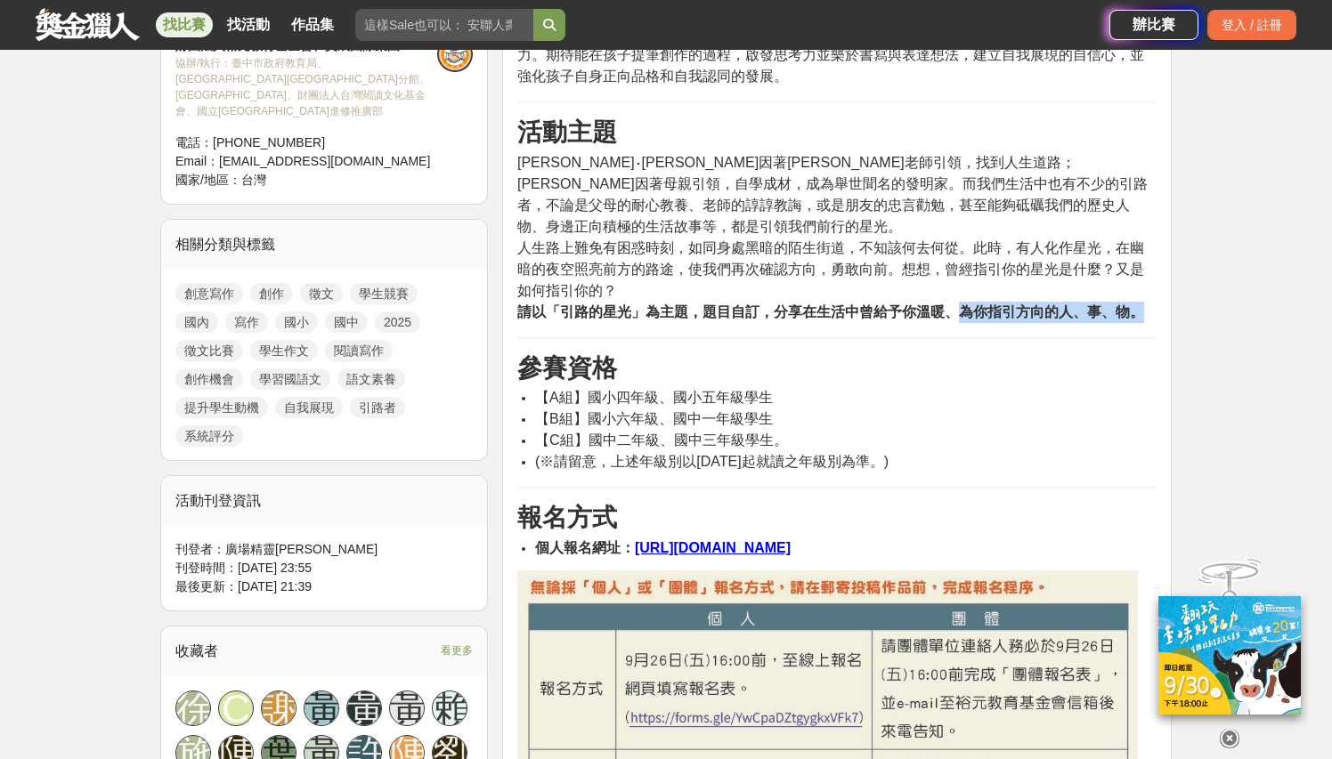
drag, startPoint x: 961, startPoint y: 295, endPoint x: 880, endPoint y: 434, distance: 160.8
click at [1154, 289] on p "海倫‧凱勒因著蘇利文老師引領，找到人生道路；愛迪生因著母親引領，自學成材，成為舉世聞名的發明家。而我們生活中也有不少的引路者，不論是父母的耐心教養、老師的諄諄…" at bounding box center [836, 237] width 639 height 171
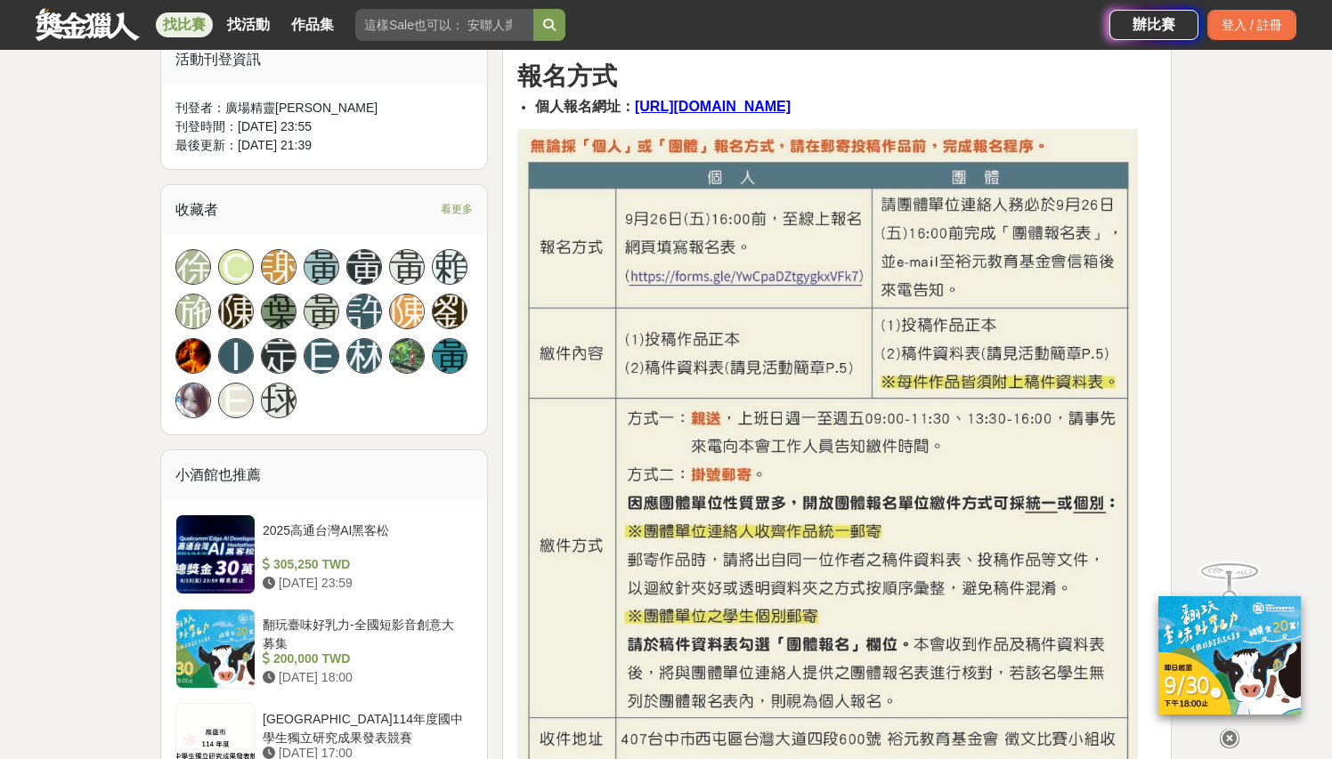
scroll to position [1132, 0]
drag, startPoint x: 800, startPoint y: 473, endPoint x: 799, endPoint y: 501, distance: 28.5
click at [911, 514] on img at bounding box center [827, 514] width 621 height 772
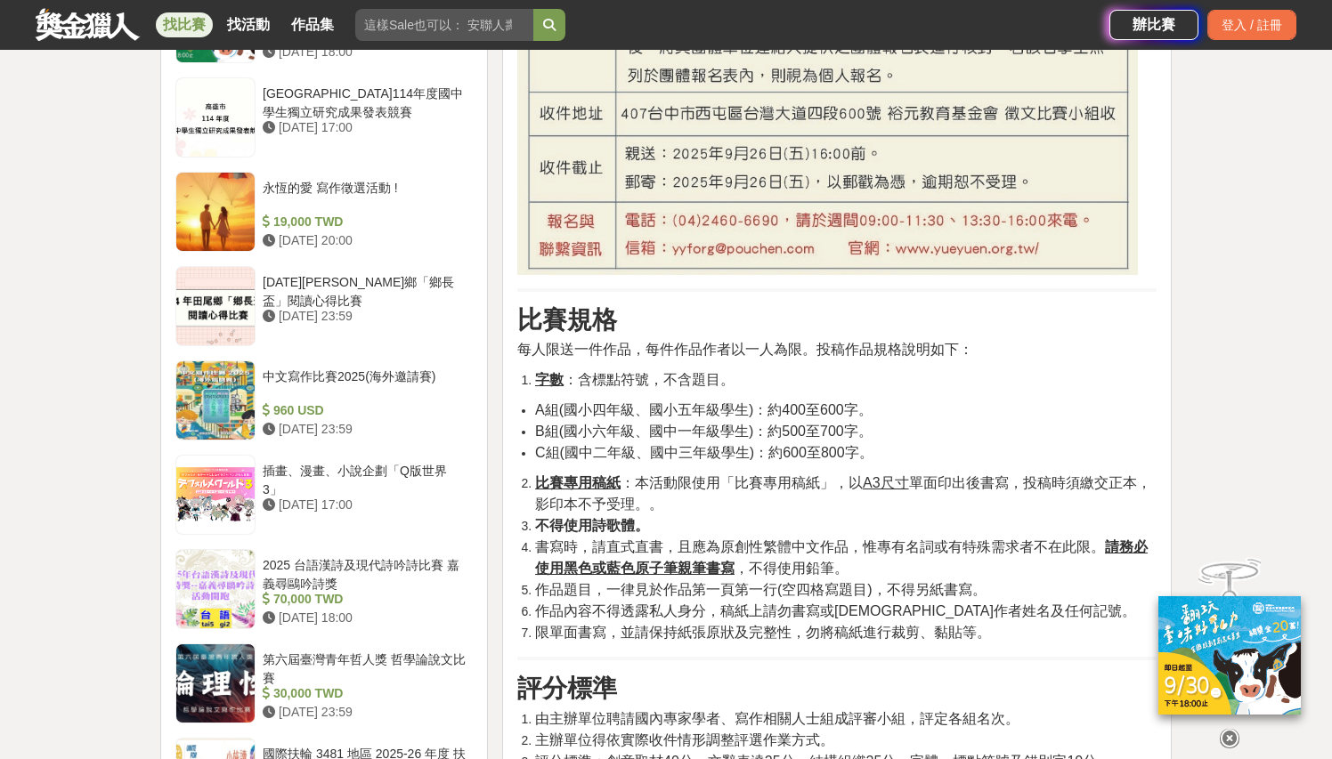
scroll to position [1757, 0]
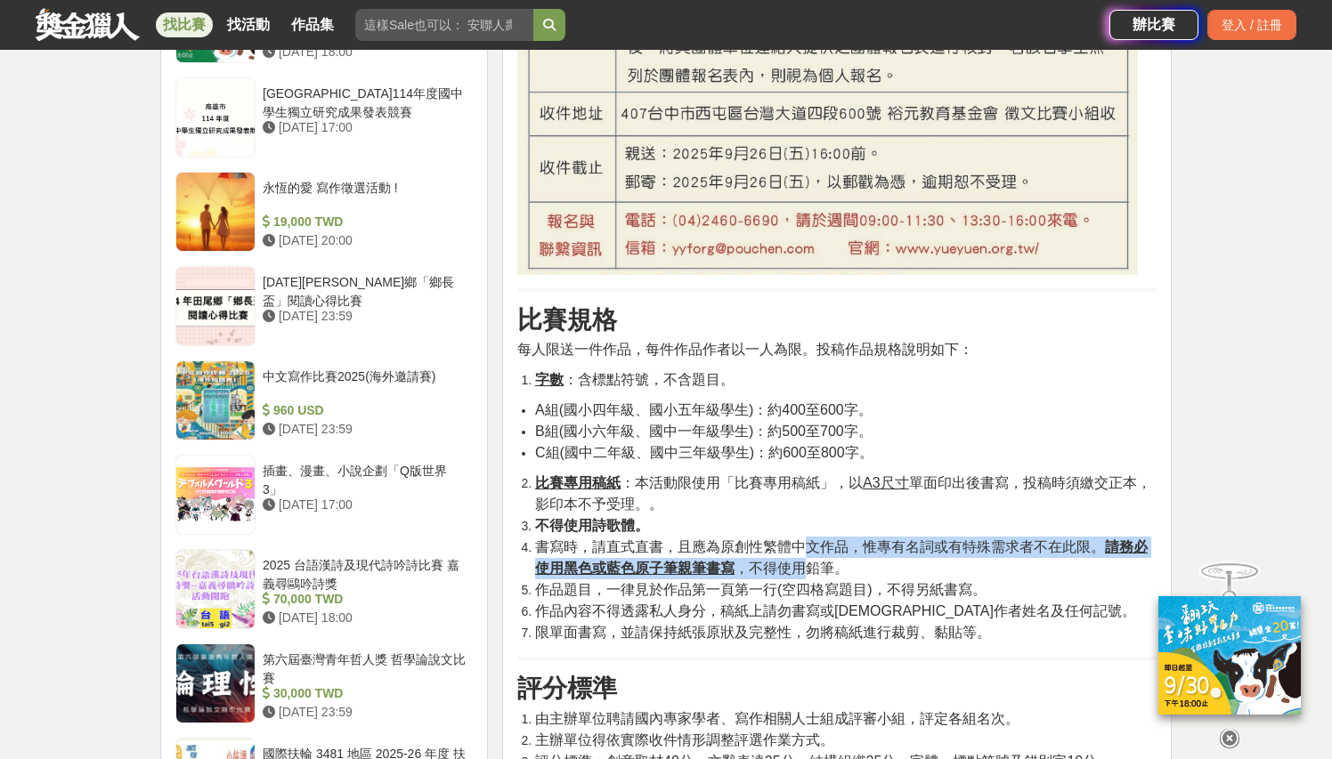
drag, startPoint x: 800, startPoint y: 523, endPoint x: 799, endPoint y: 542, distance: 19.6
click at [799, 542] on span "書寫時，請直式直書，且應為原創性繁體中文作品，惟專有名詞或有特殊需求者不在此限。 請務必使用黑色或藍色原子筆親筆書寫 ，不得使用鉛筆。" at bounding box center [841, 558] width 613 height 37
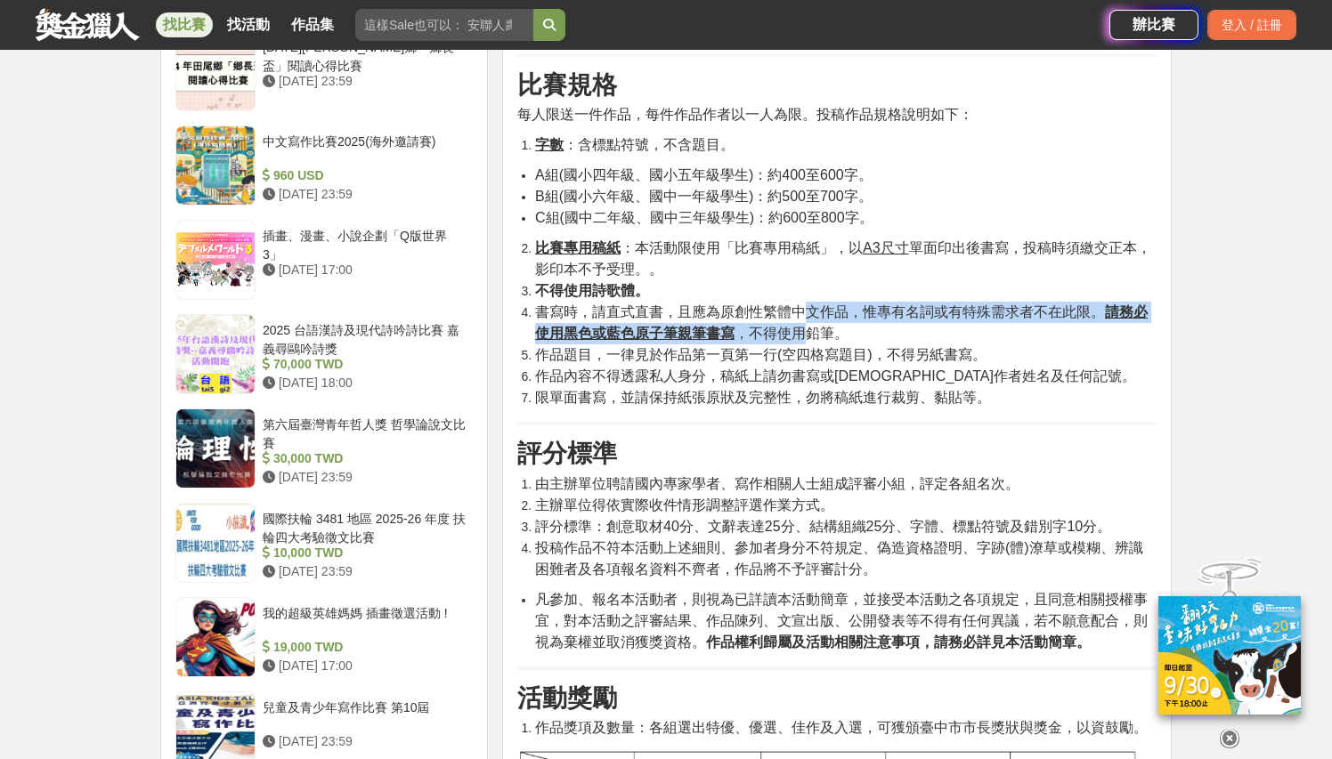
scroll to position [2009, 0]
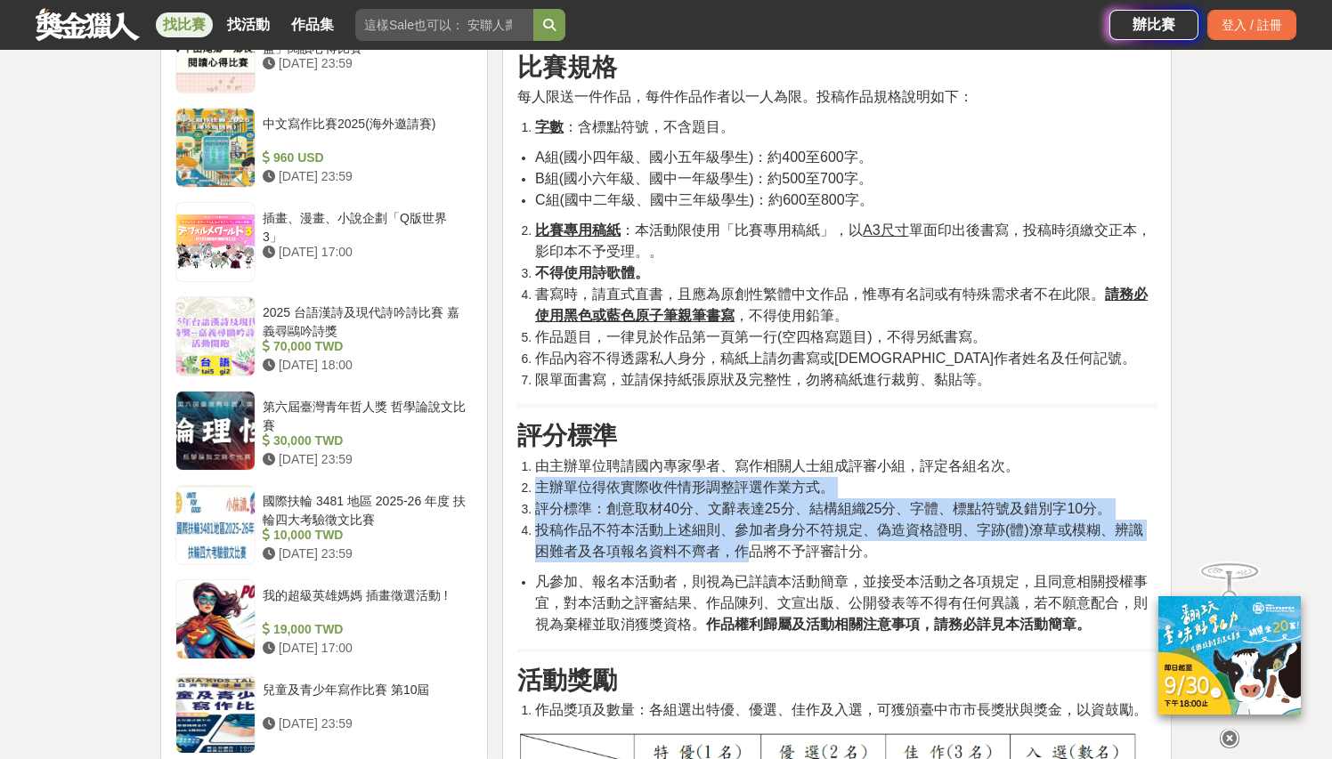
drag, startPoint x: 749, startPoint y: 450, endPoint x: 749, endPoint y: 515, distance: 64.1
click at [749, 515] on ol "由主辦單位聘請國內專家學者、寫作相關人士組成評審小組，評定各組名次。 主辦單位得依實際收件情形調整評選作業方式。 評分標準：創意取材40分、文辭表達25分、結…" at bounding box center [836, 509] width 639 height 107
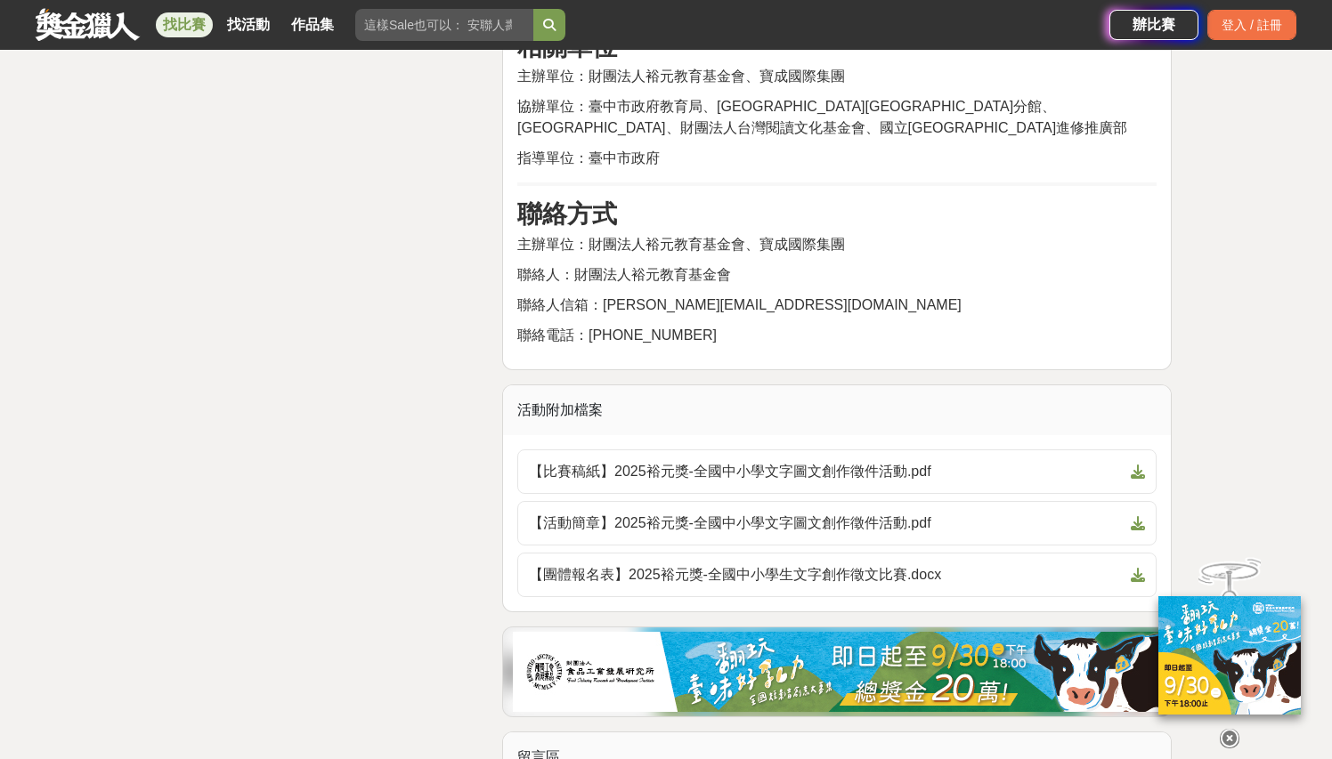
scroll to position [3187, 0]
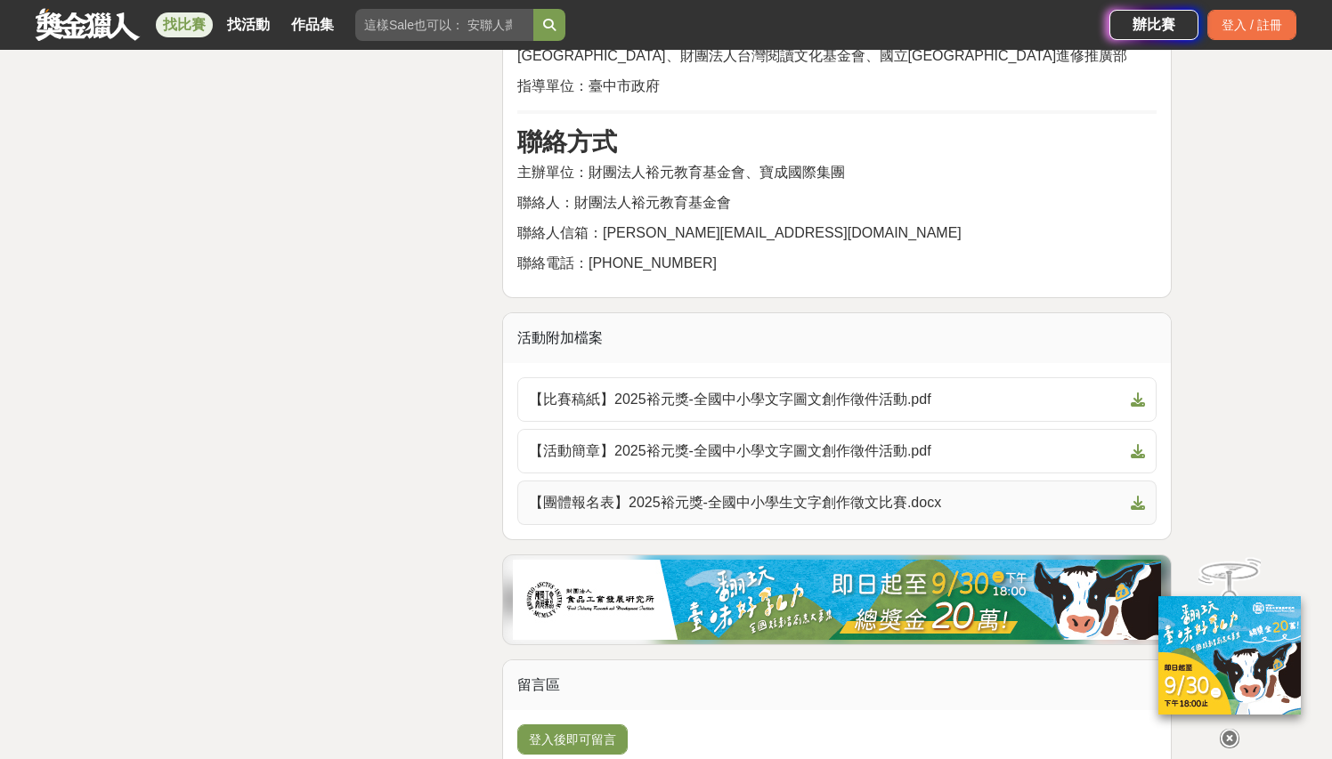
click at [1131, 496] on icon at bounding box center [1138, 503] width 14 height 14
click at [1131, 444] on icon at bounding box center [1138, 451] width 14 height 14
click at [1131, 393] on icon at bounding box center [1138, 400] width 14 height 14
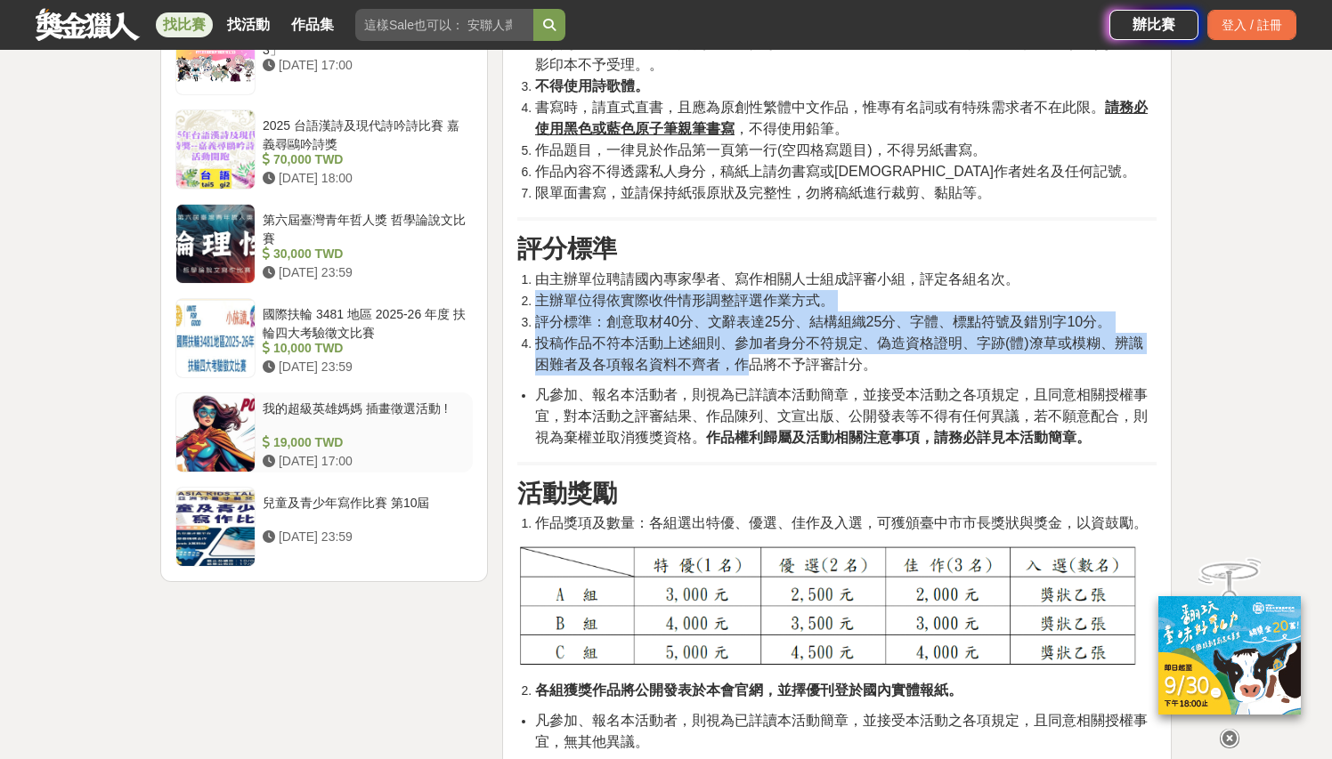
scroll to position [2225, 0]
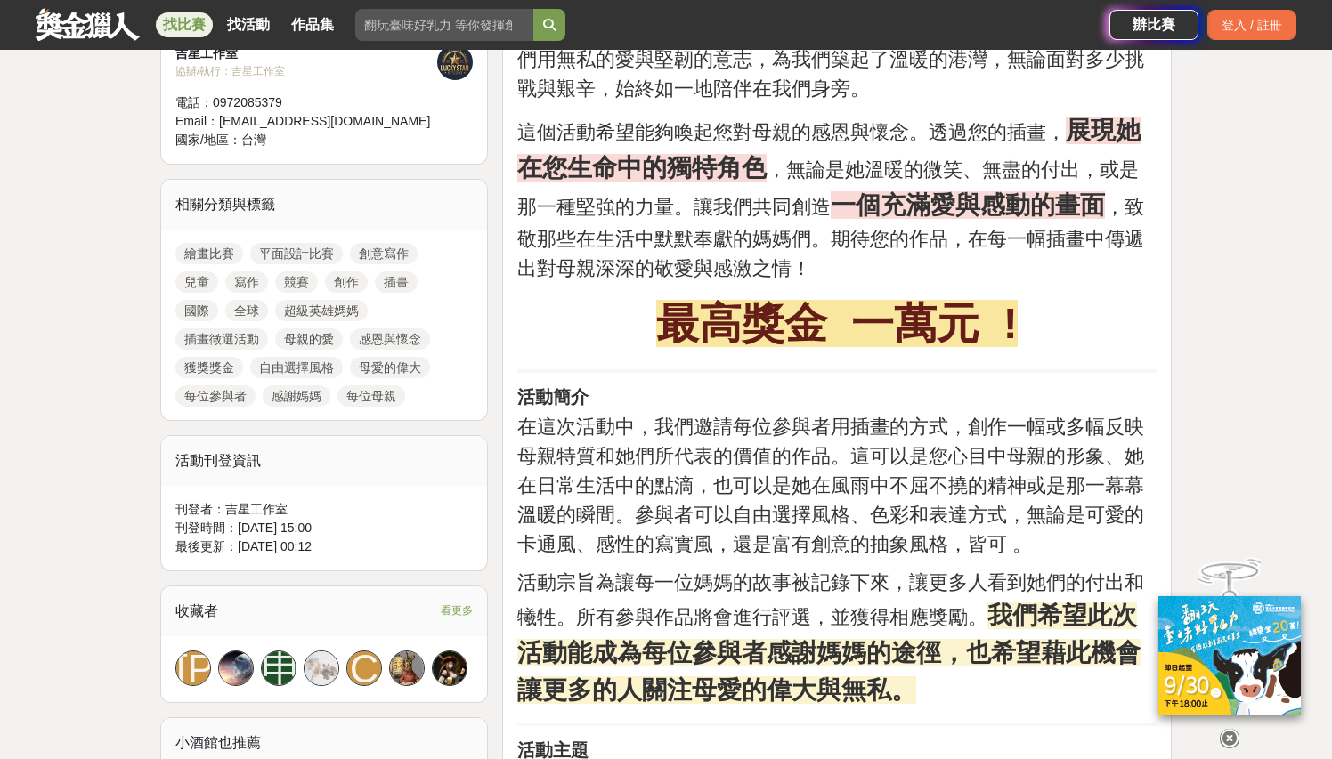
scroll to position [701, 0]
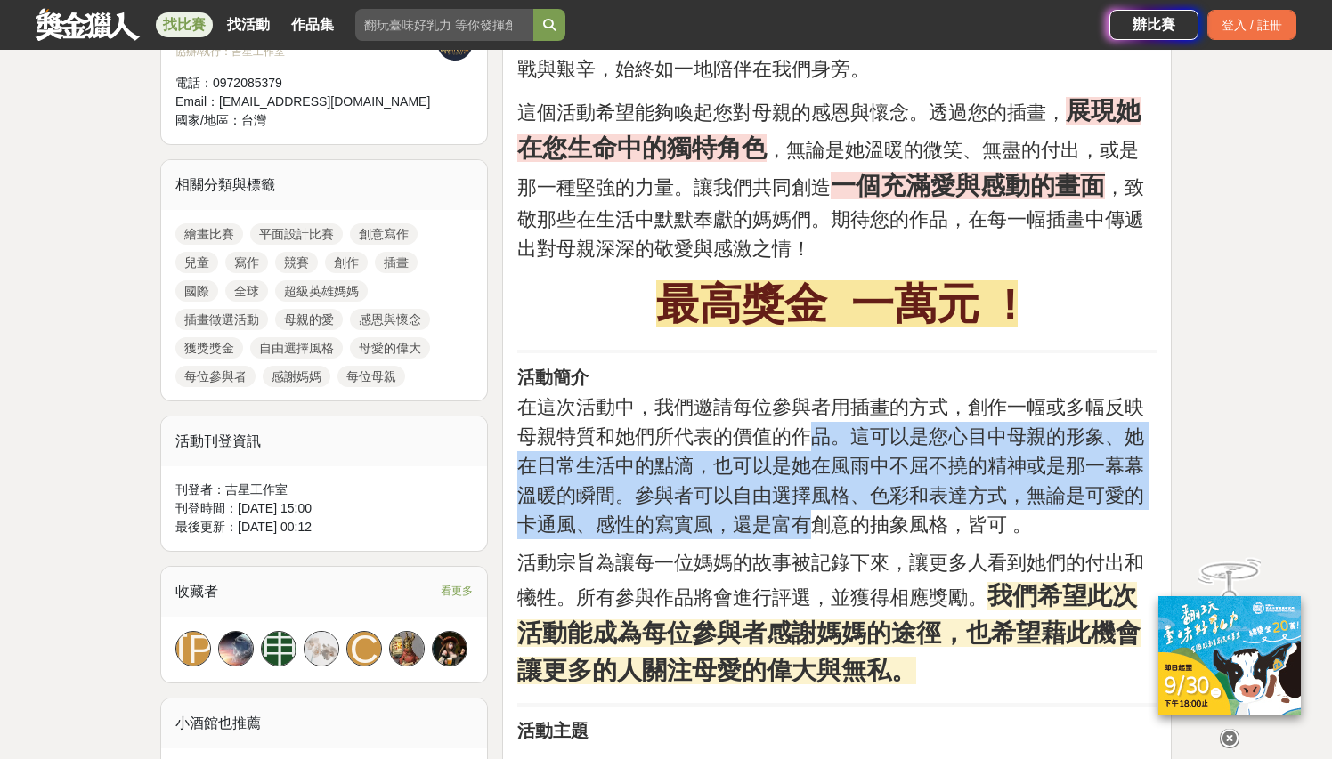
drag, startPoint x: 804, startPoint y: 429, endPoint x: 805, endPoint y: 532, distance: 102.4
click at [806, 532] on span "在這次活動中，我們邀請每位參與者用插畫的方式，創作一幅或多幅反映母親特質和她們所代表的價值的作品。這可以是您心目中母親的形象、她在日常生活中的點滴，也可以是她…" at bounding box center [830, 466] width 627 height 140
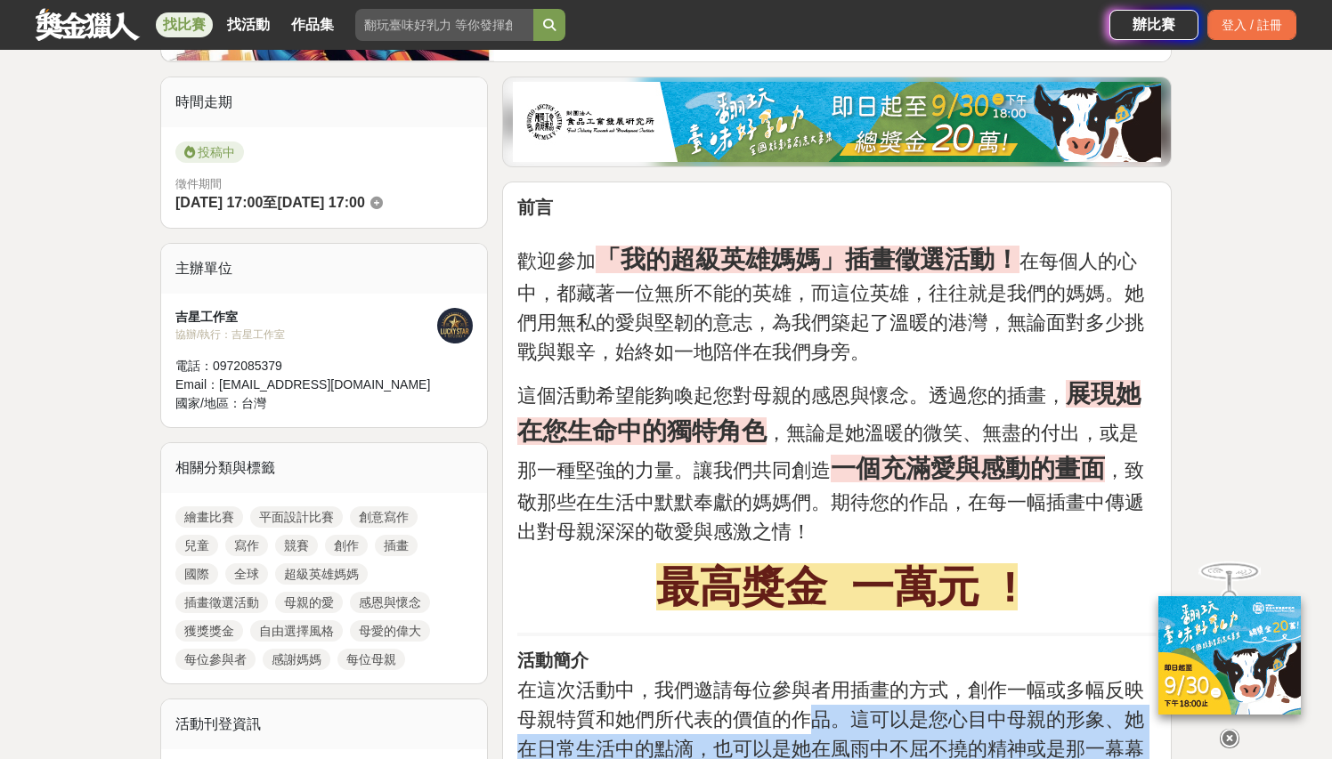
scroll to position [345, 0]
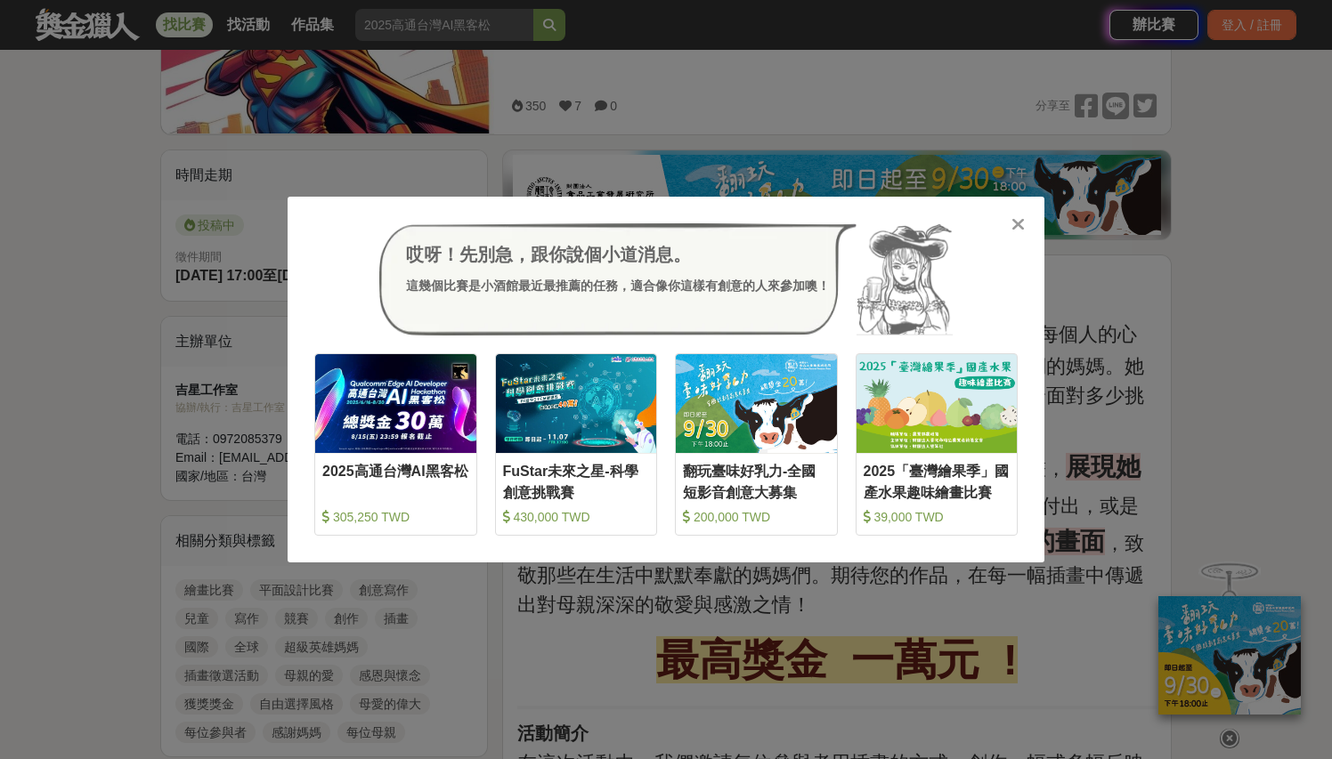
drag, startPoint x: 1018, startPoint y: 224, endPoint x: 1100, endPoint y: 71, distance: 173.7
click at [1018, 222] on icon at bounding box center [1017, 224] width 13 height 18
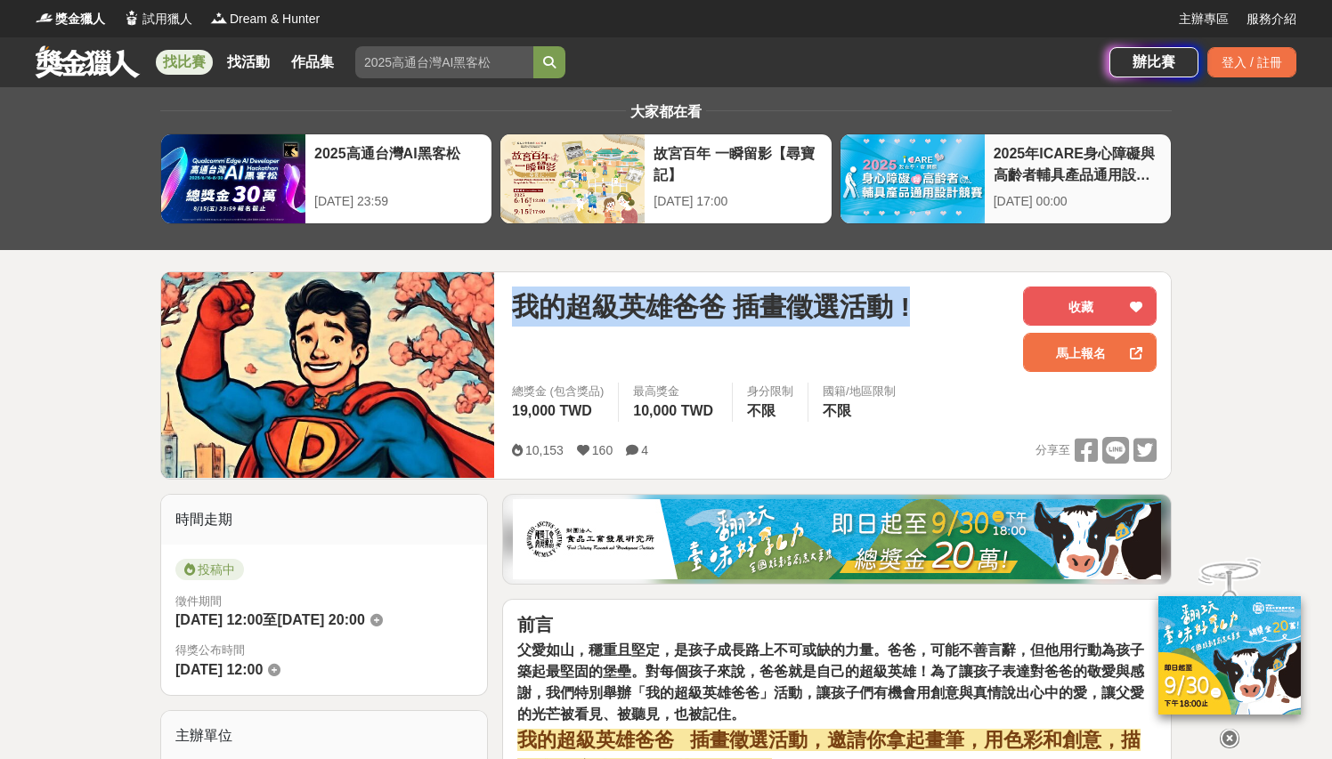
drag, startPoint x: 519, startPoint y: 303, endPoint x: 962, endPoint y: 202, distance: 453.8
click at [973, 300] on div "我的超級英雄爸爸 插畫徵選活動 !" at bounding box center [760, 307] width 497 height 40
copy span "我的超級英雄爸爸 插畫徵選活動 !"
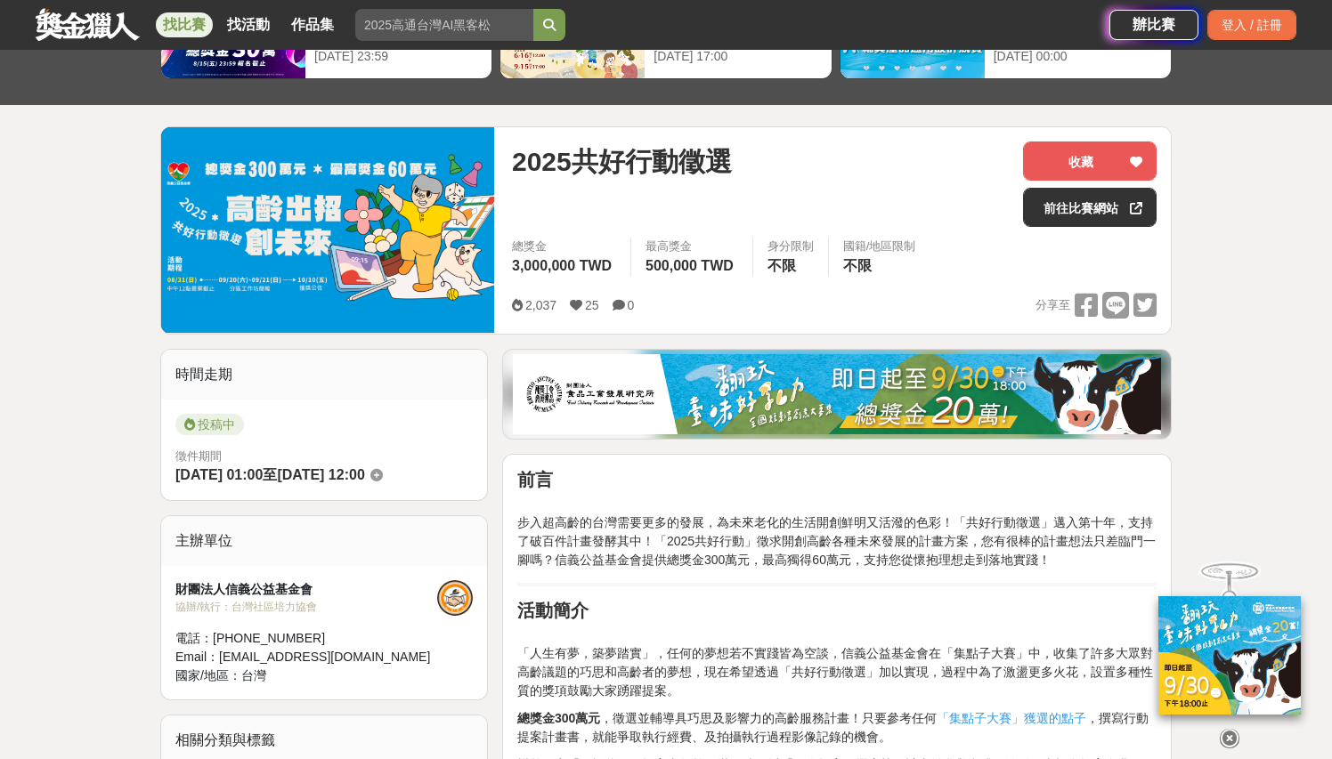
scroll to position [280, 0]
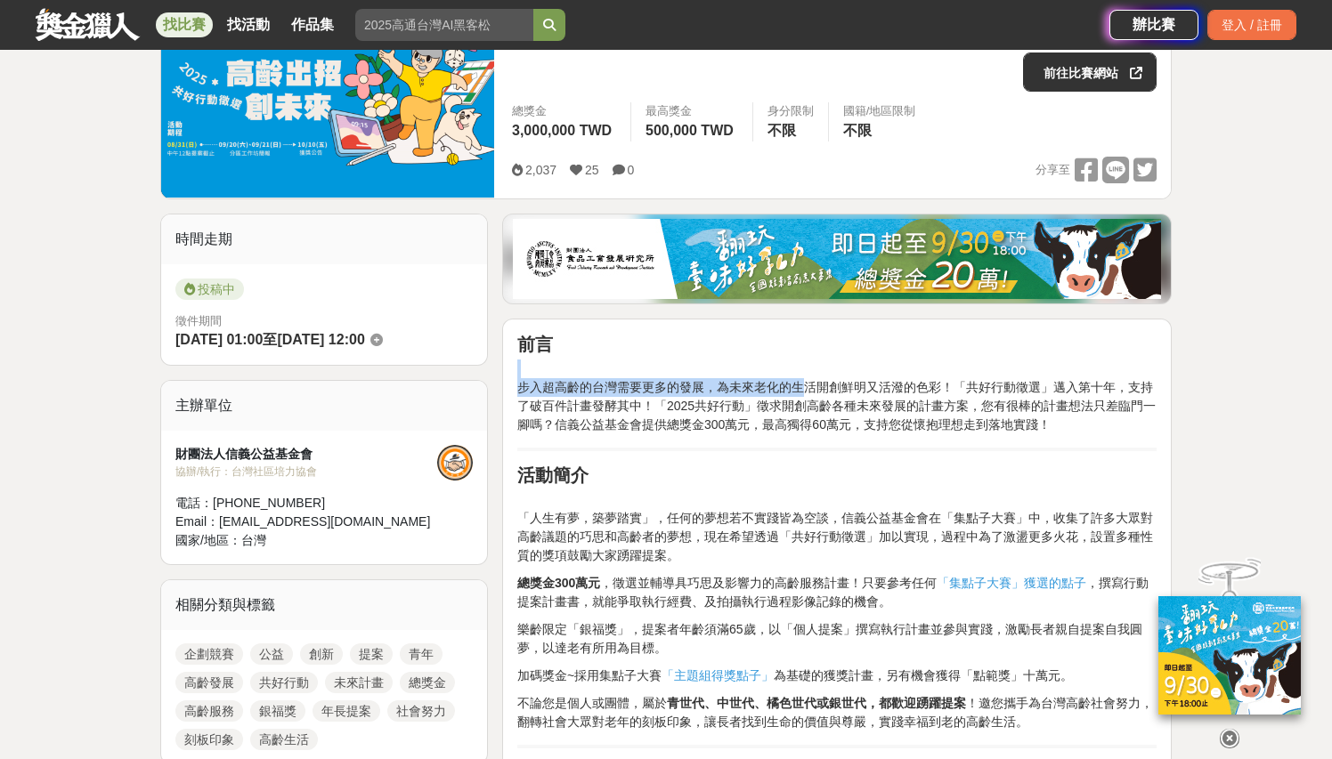
drag, startPoint x: 801, startPoint y: 385, endPoint x: 805, endPoint y: 433, distance: 48.2
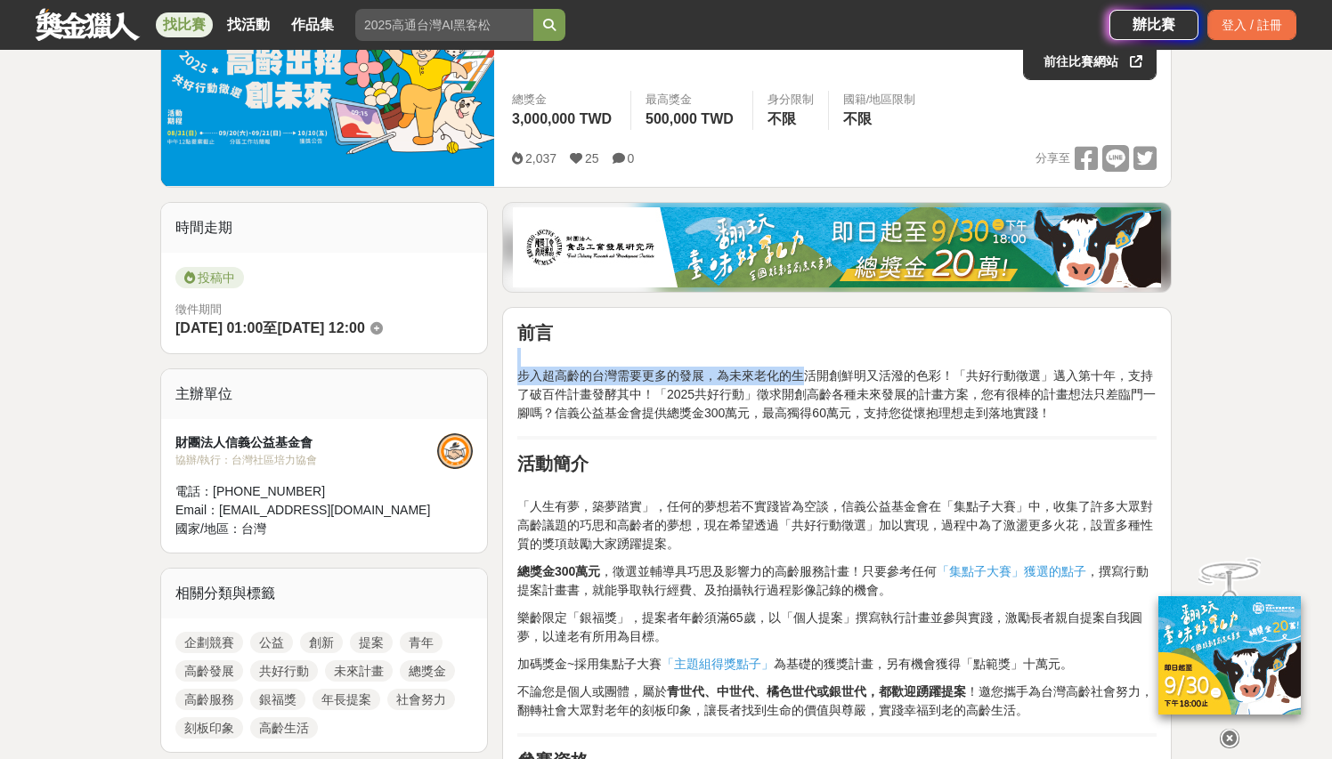
scroll to position [1081, 0]
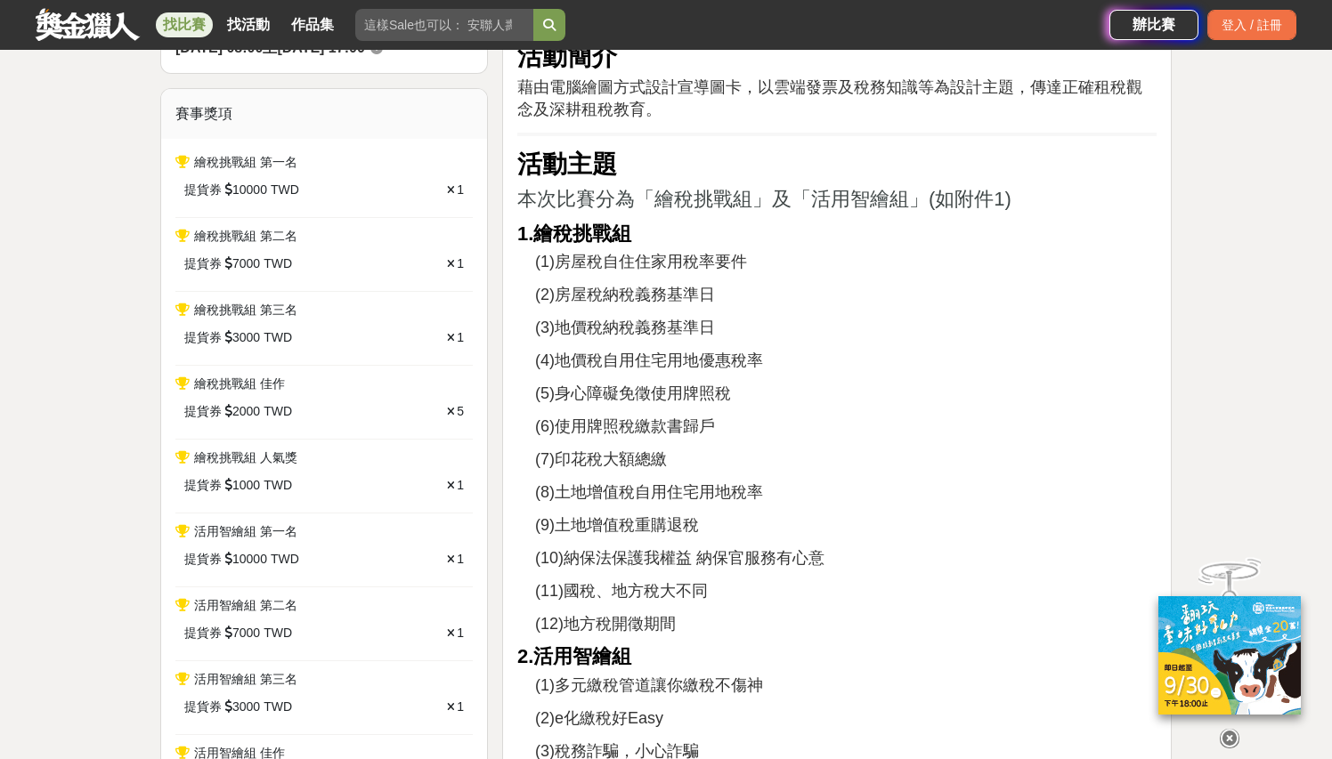
scroll to position [568, 0]
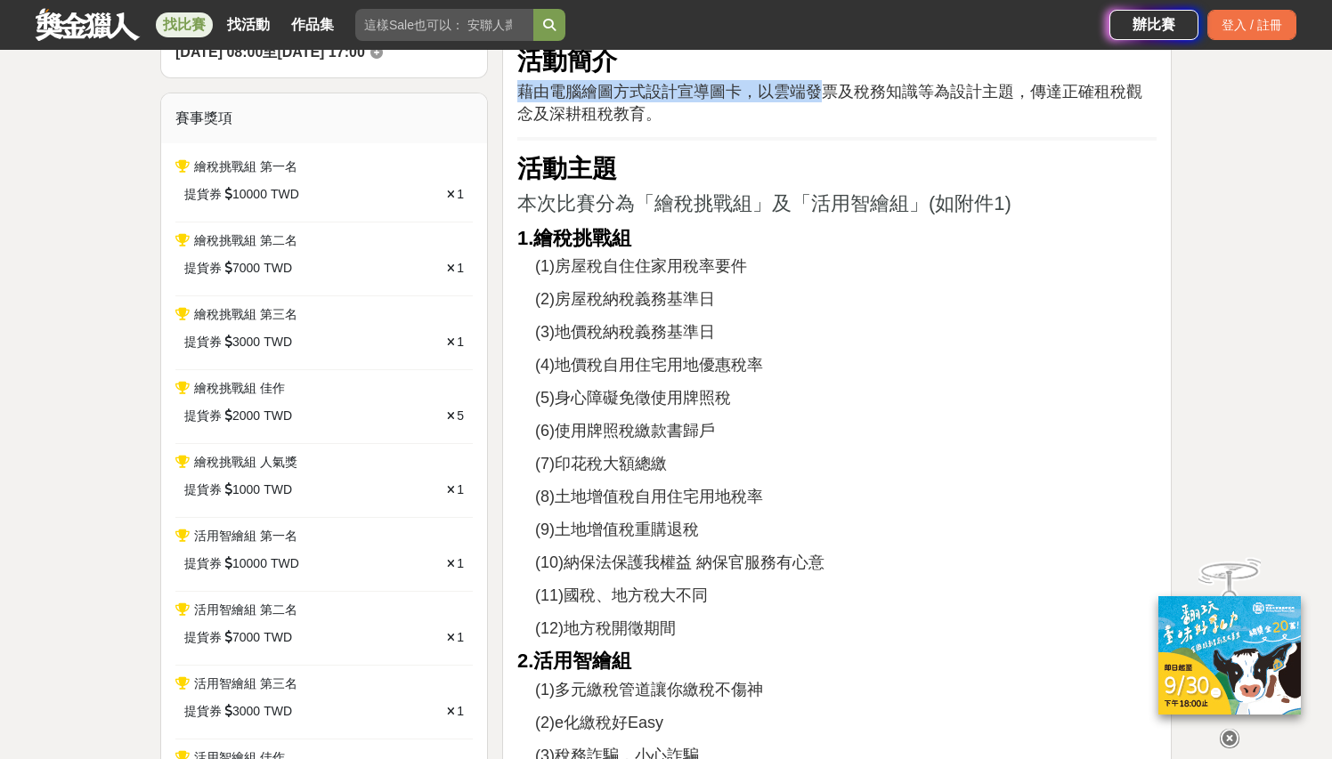
drag, startPoint x: 816, startPoint y: 89, endPoint x: 815, endPoint y: 125, distance: 35.6
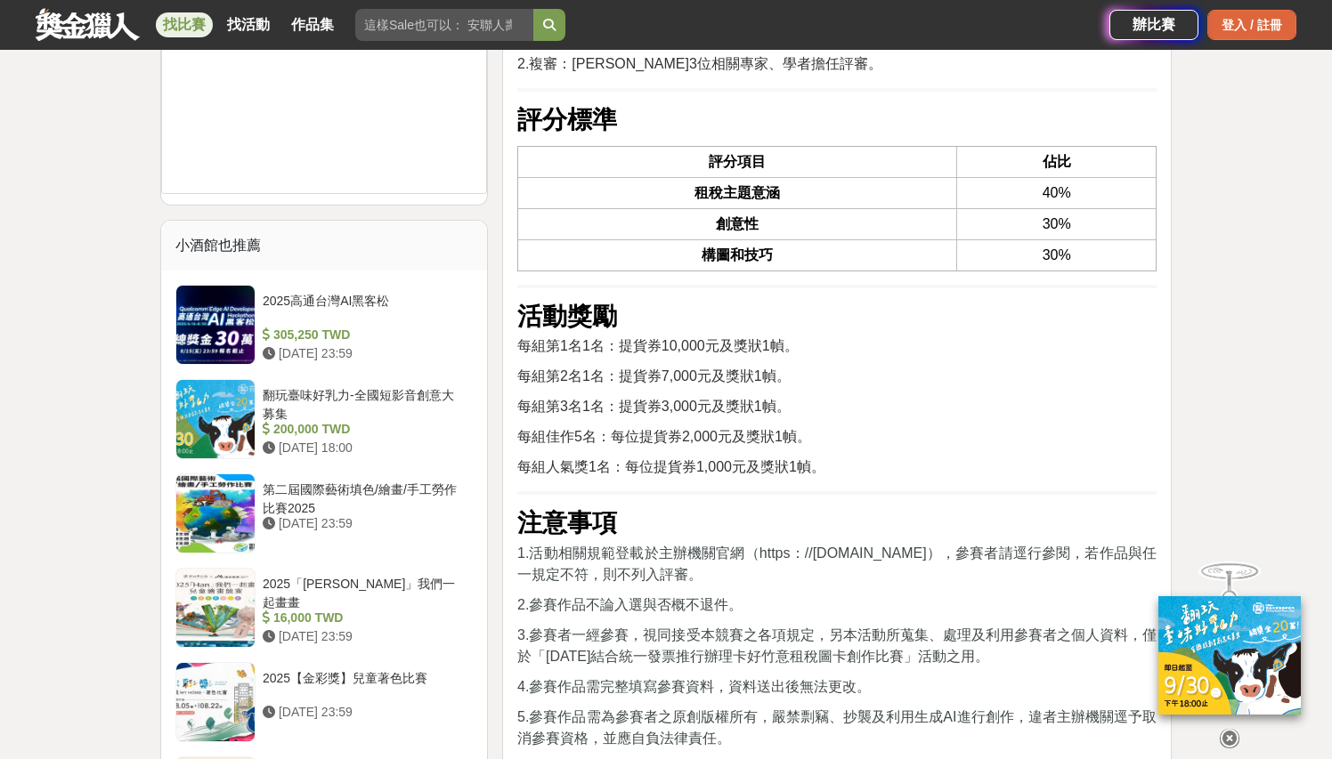
scroll to position [2532, 0]
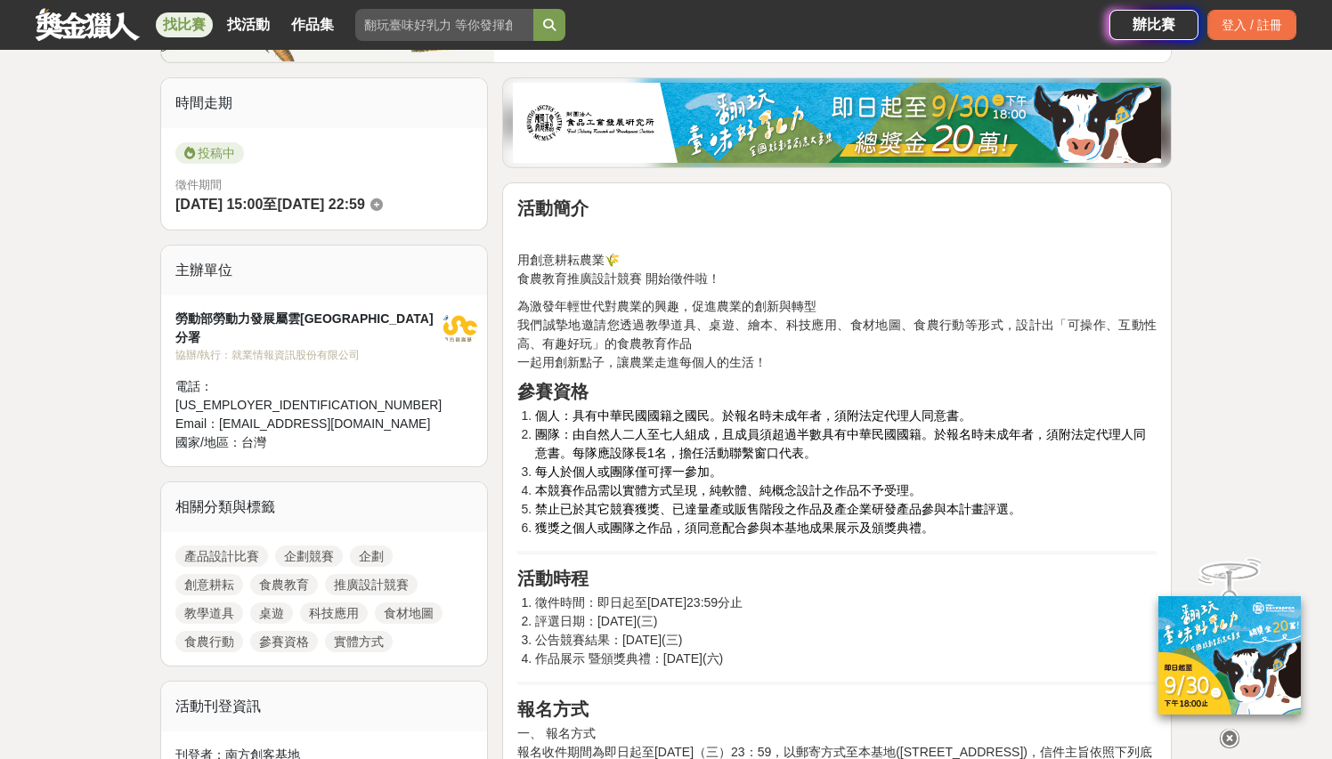
scroll to position [417, 0]
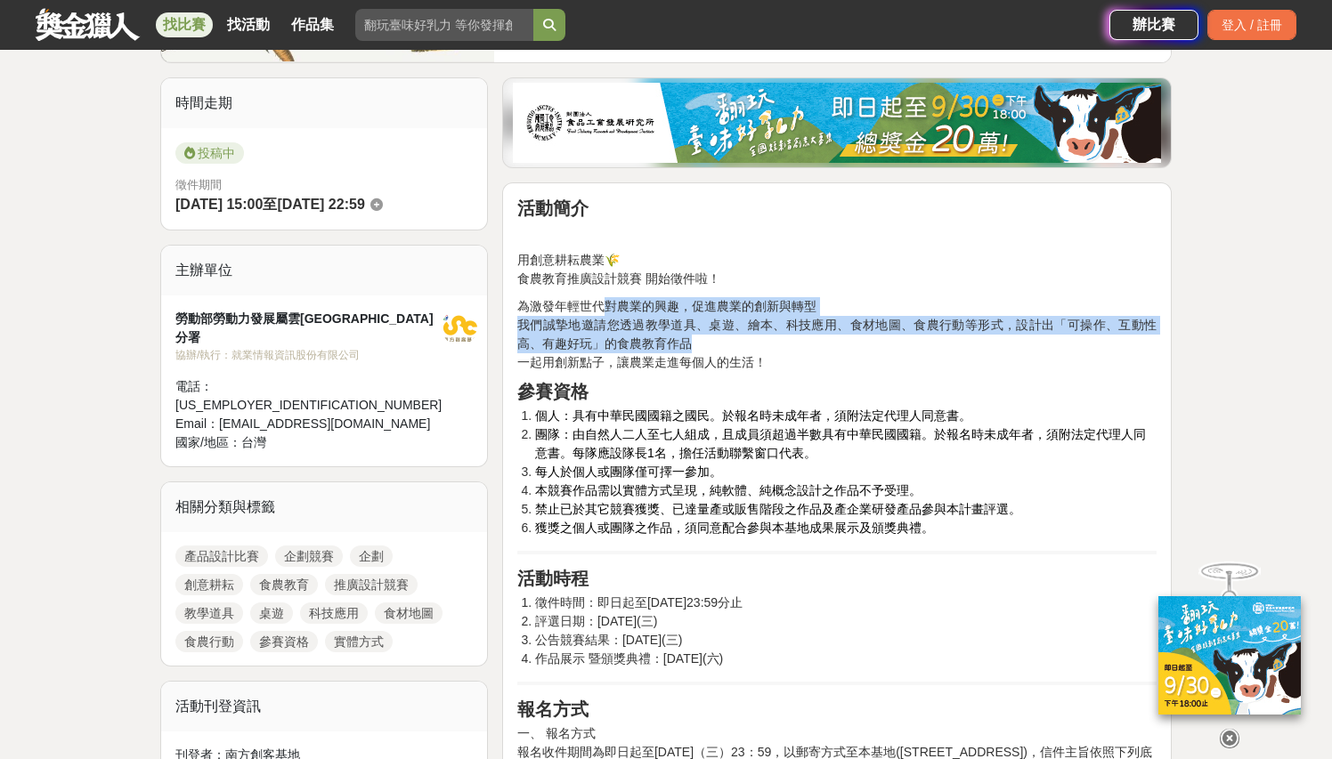
drag, startPoint x: 606, startPoint y: 304, endPoint x: 747, endPoint y: 346, distance: 147.0
click at [747, 346] on p "為激發年輕世代對農業的興趣，促進農業的創新與轉型 我們誠摯地邀請您透過教學道具、桌遊、繪本、科技應用、食材地圖、食農行動等形式，設計出「可操作、互動性高、有趣…" at bounding box center [836, 334] width 639 height 75
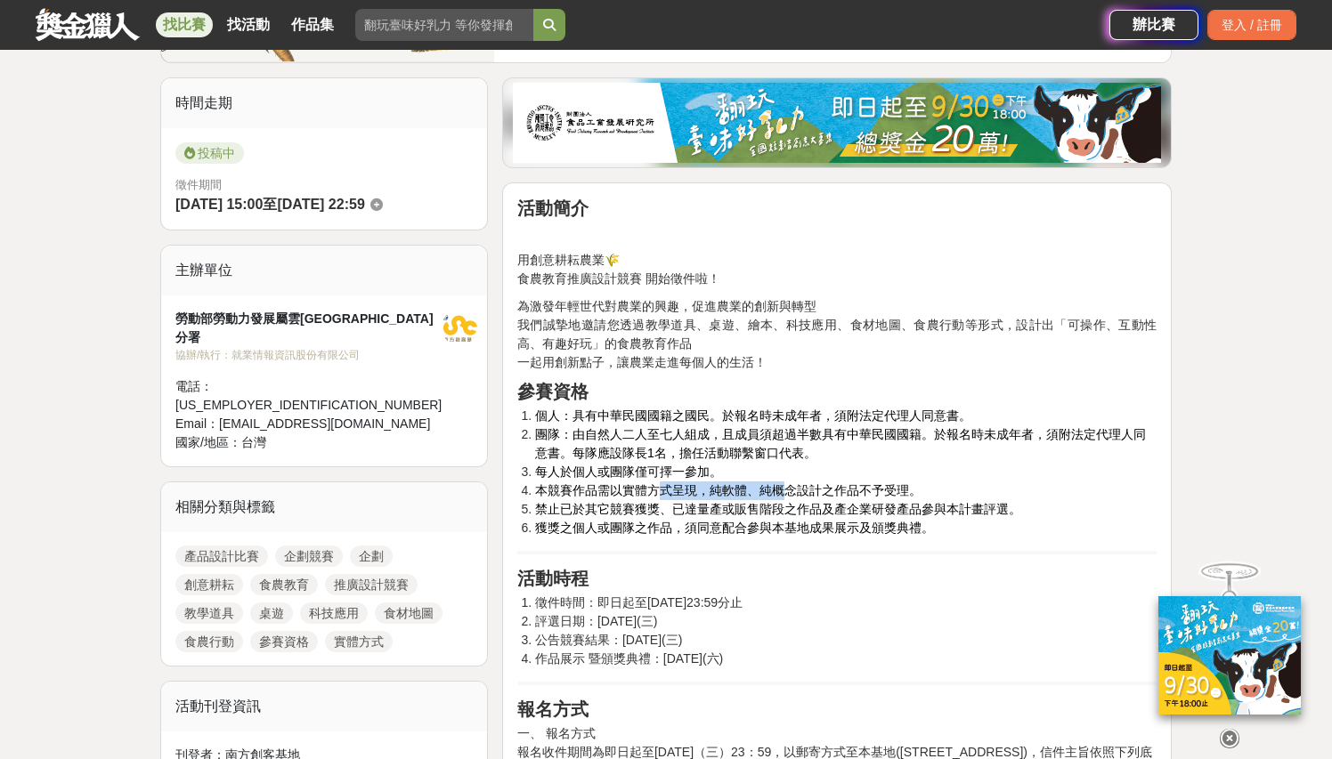
drag, startPoint x: 667, startPoint y: 493, endPoint x: 786, endPoint y: 495, distance: 119.3
click at [786, 495] on span "本競賽作品需以實體方式呈現，純軟體、純概念設計之作品不予受理。" at bounding box center [728, 490] width 386 height 14
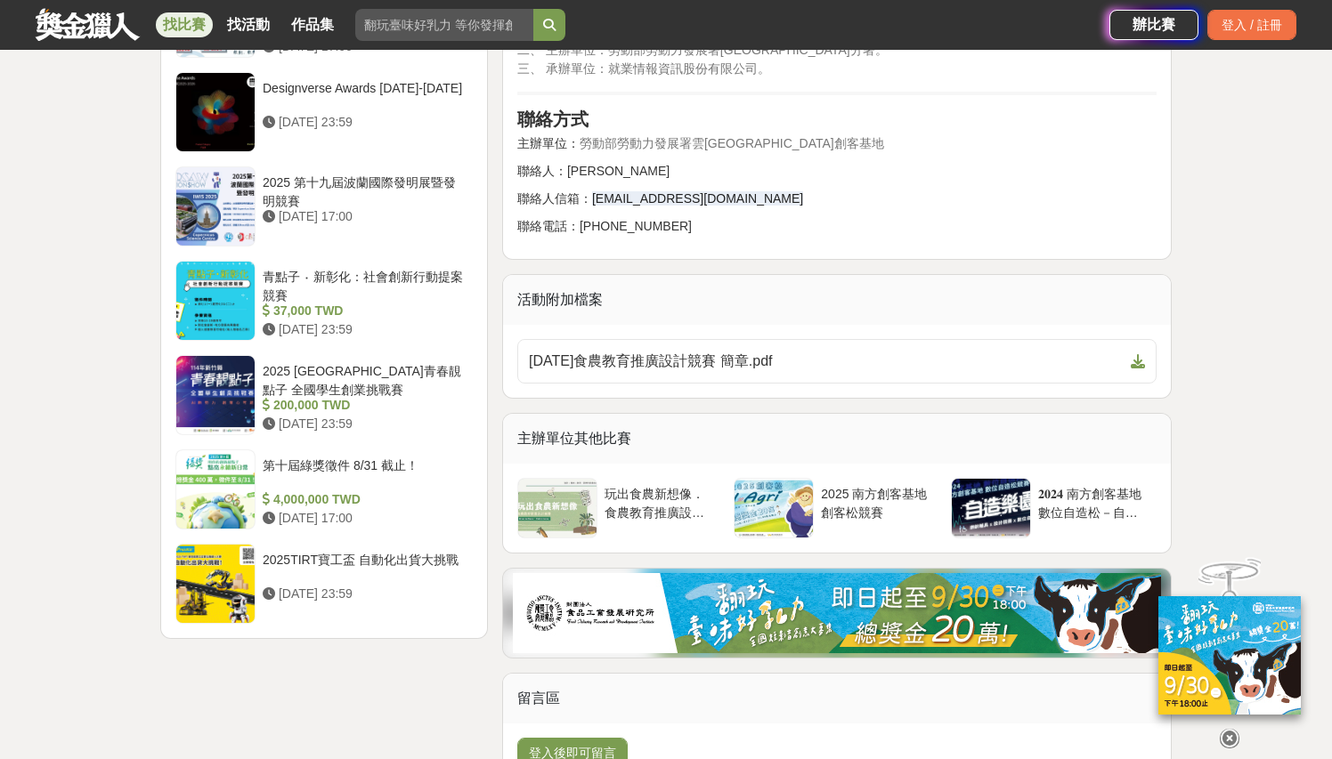
scroll to position [2073, 0]
click at [1227, 732] on icon at bounding box center [1230, 739] width 20 height 20
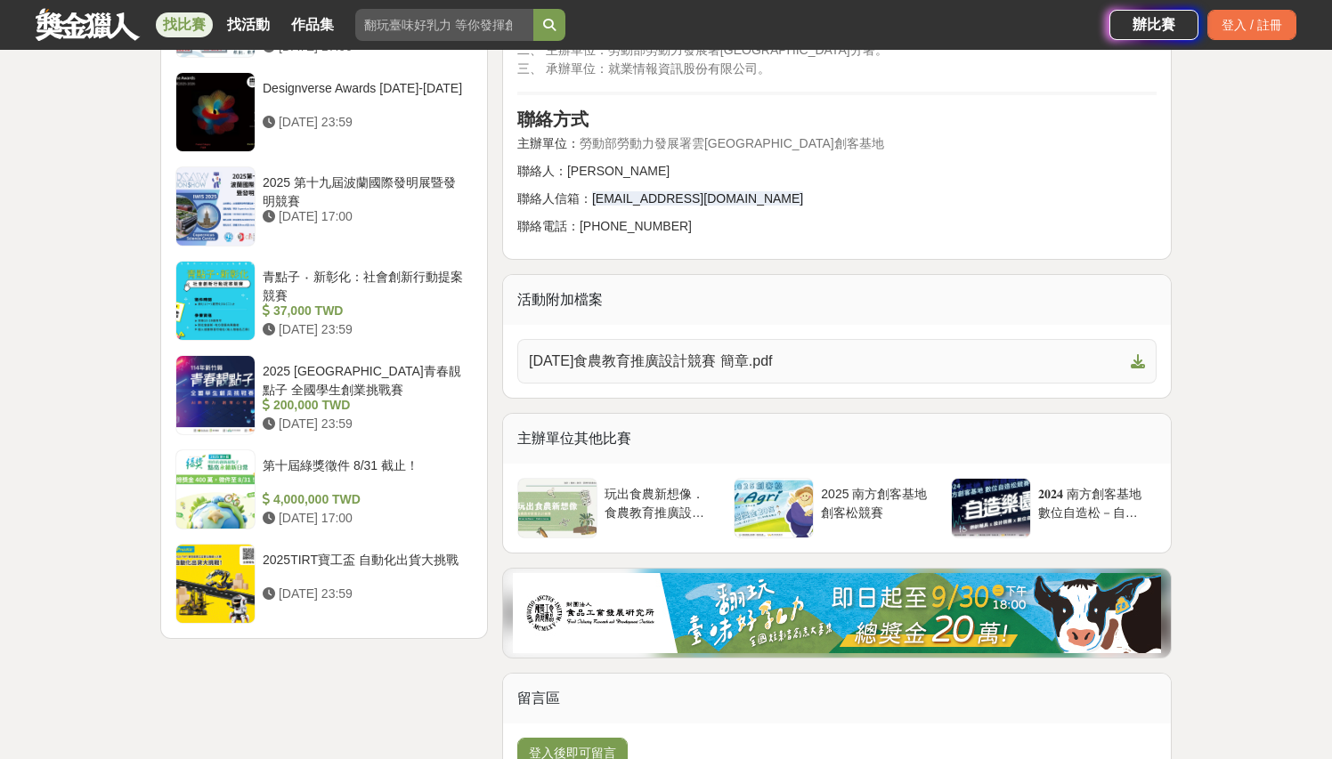
click at [1131, 354] on icon at bounding box center [1138, 361] width 14 height 14
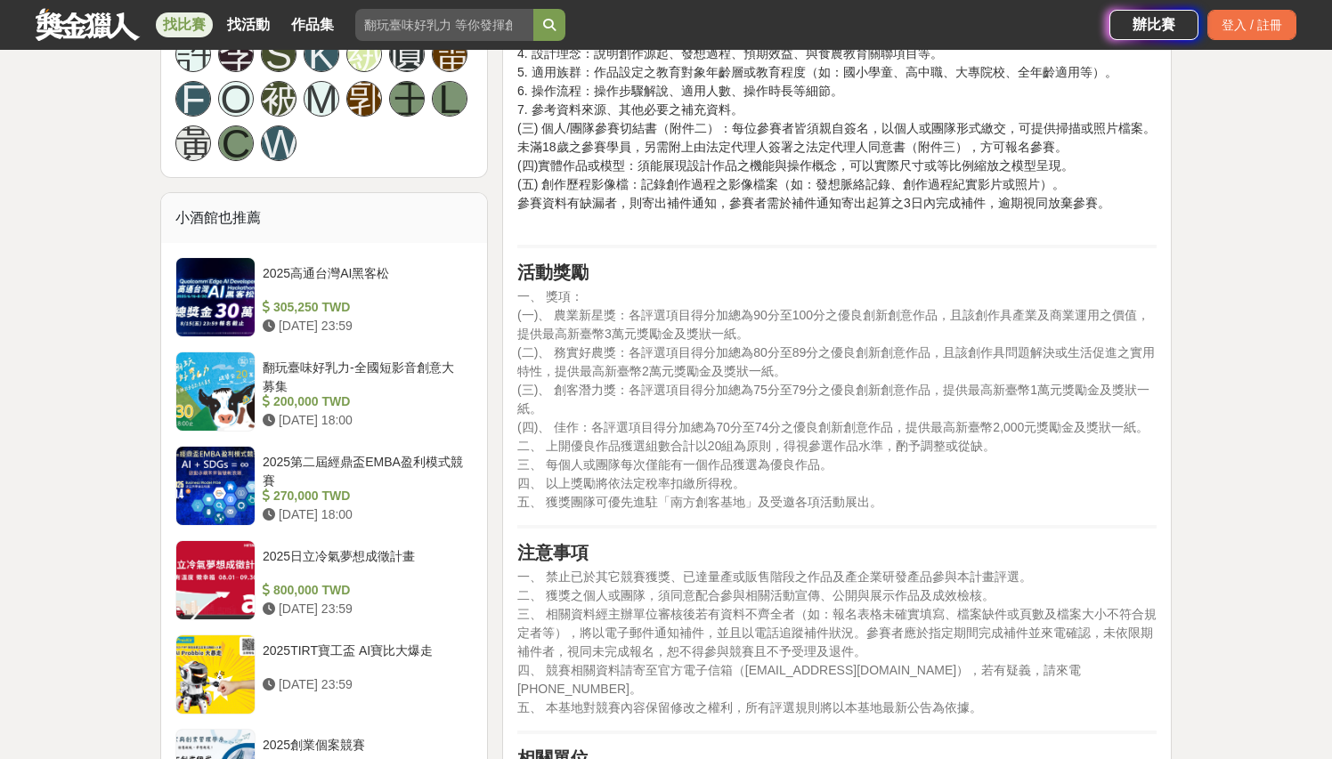
scroll to position [1383, 0]
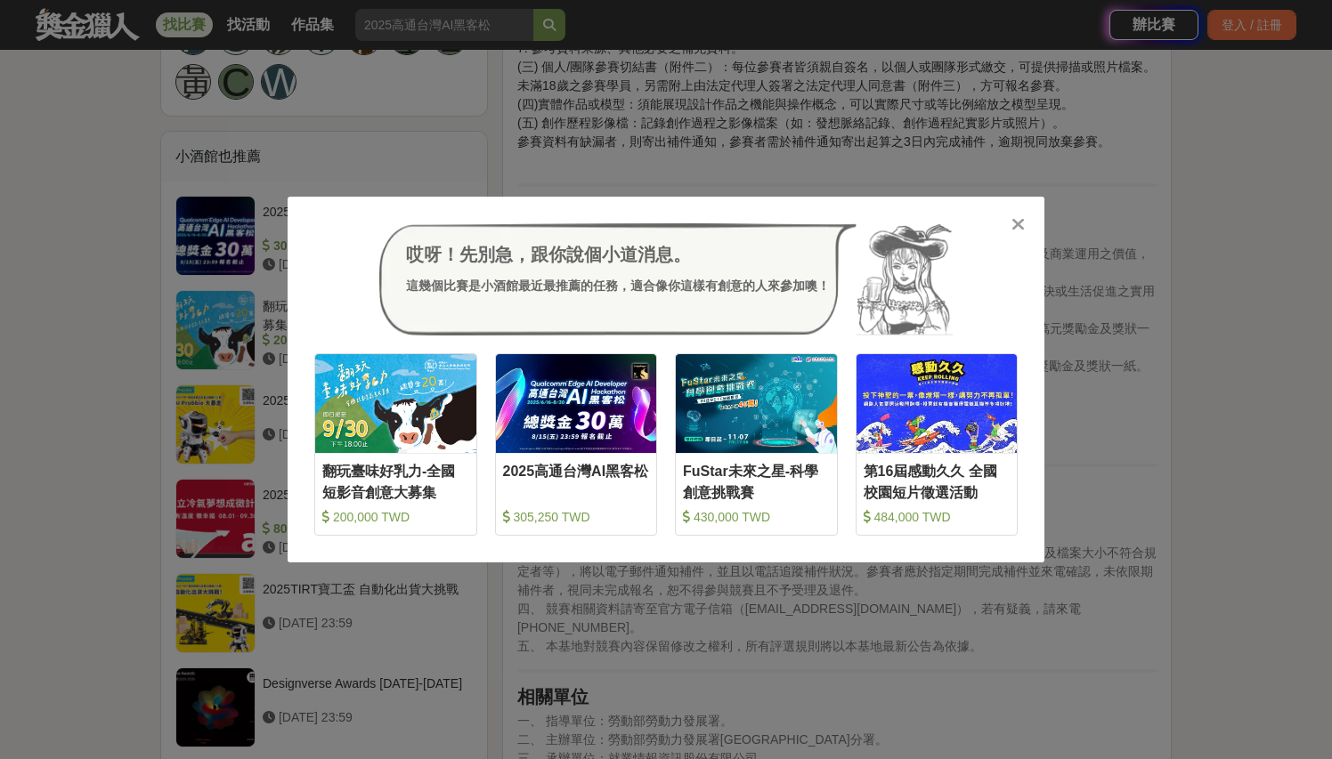
click at [1016, 218] on icon at bounding box center [1017, 224] width 13 height 18
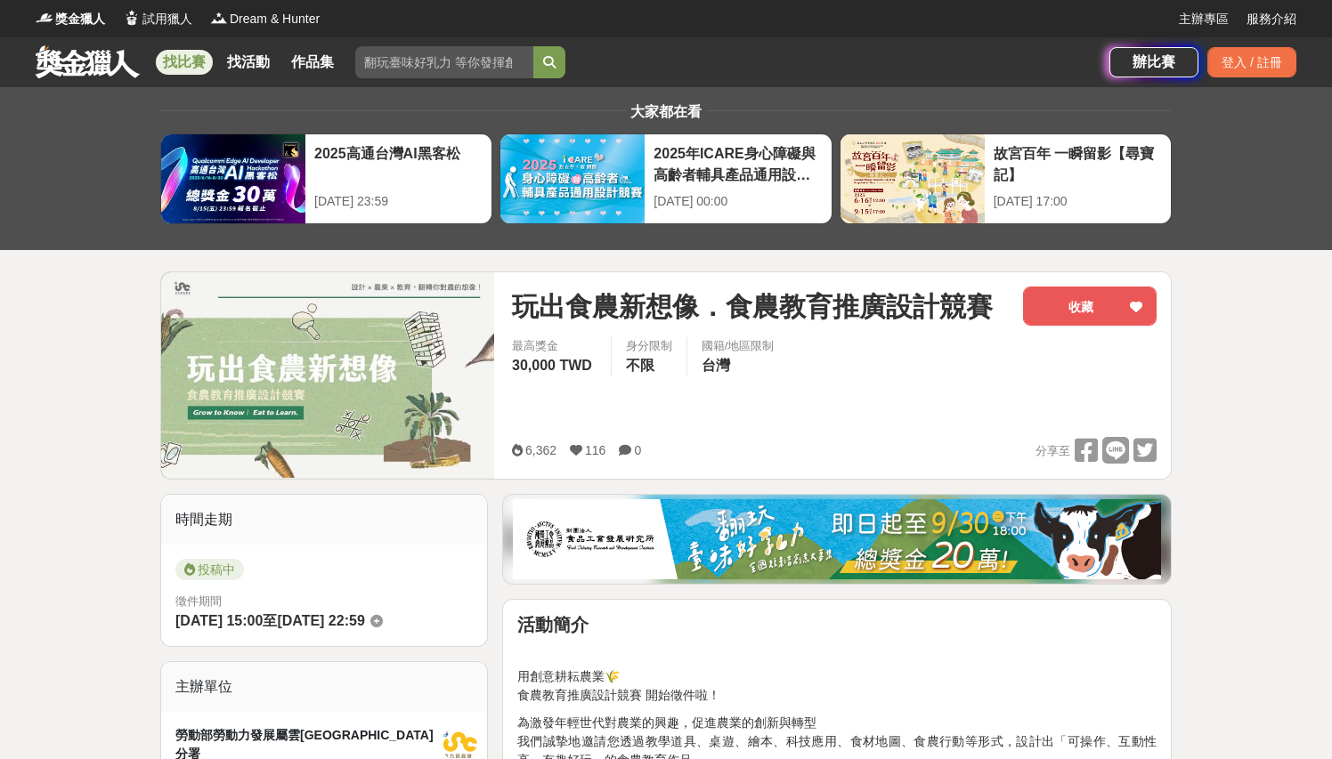
scroll to position [139, 0]
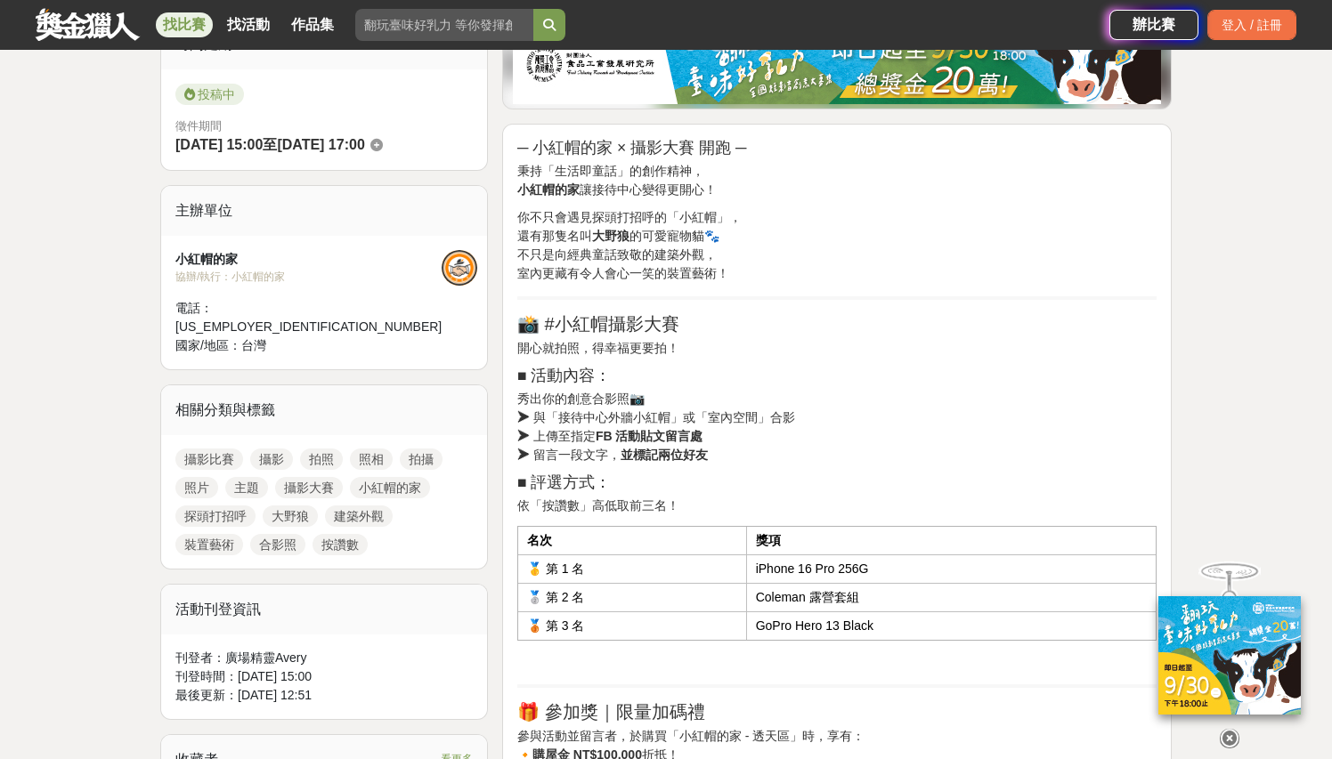
scroll to position [479, 0]
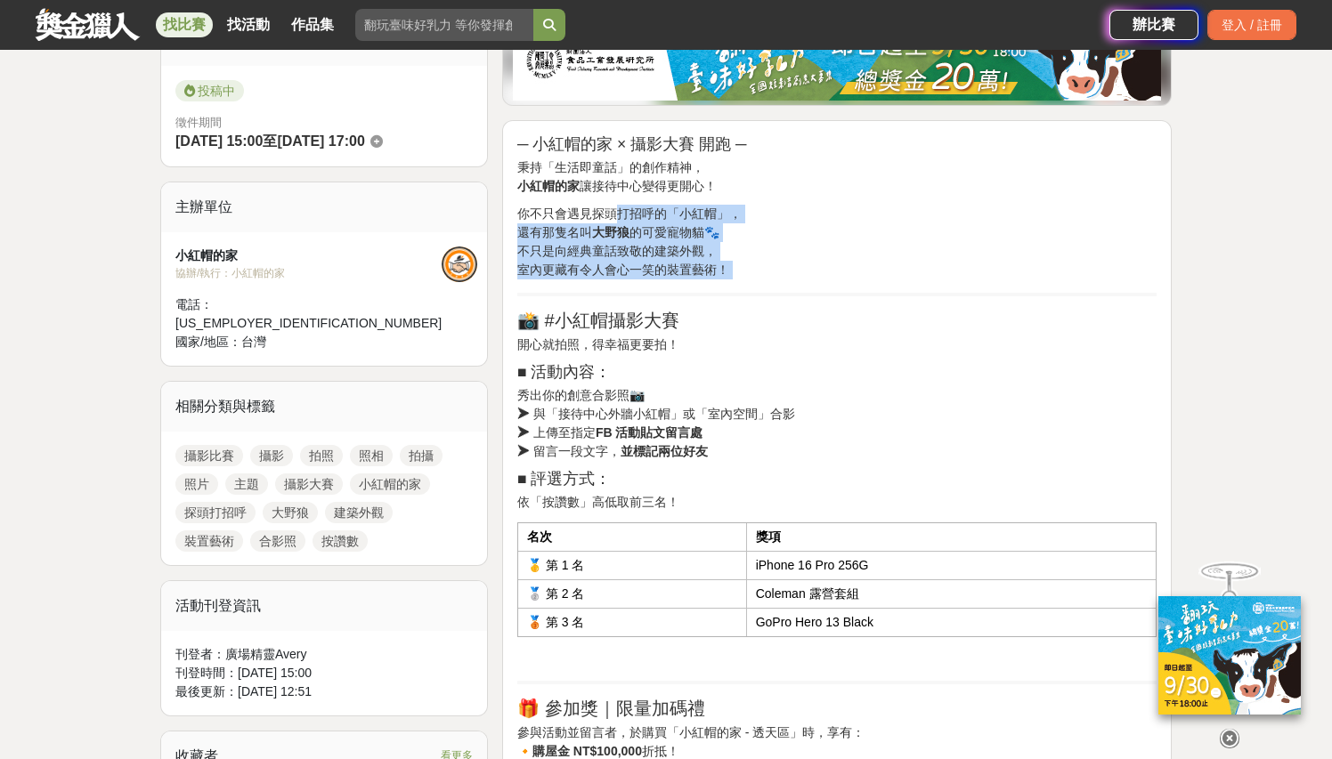
drag, startPoint x: 620, startPoint y: 217, endPoint x: 624, endPoint y: 298, distance: 81.1
click at [624, 298] on div "─ 小紅帽的家 × 攝影大賽 開跑 ─ 秉持「生活即童話」的創作精神， 小紅帽的家 讓接待中心變得更開心！ 你不只會遇見探頭打招呼的「小紅帽」， 還有那隻名叫…" at bounding box center [836, 551] width 639 height 832
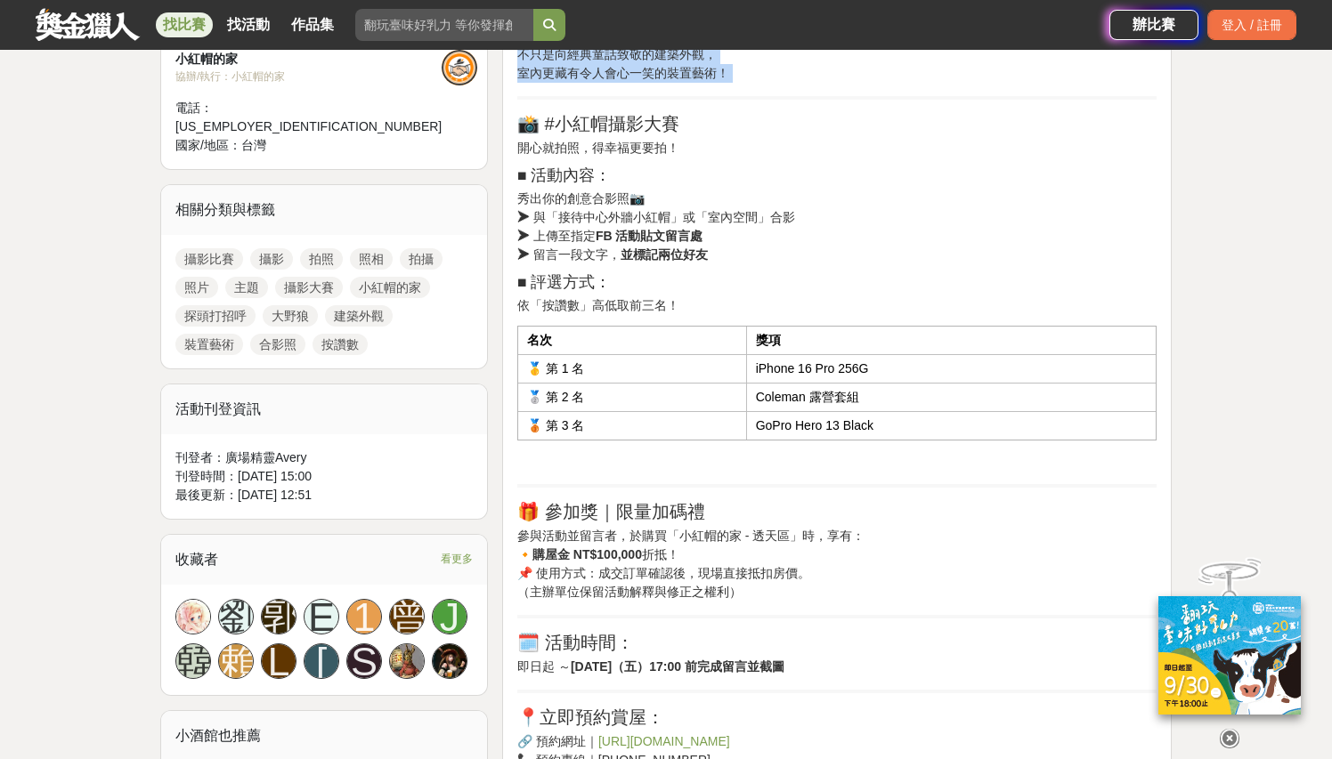
scroll to position [849, 0]
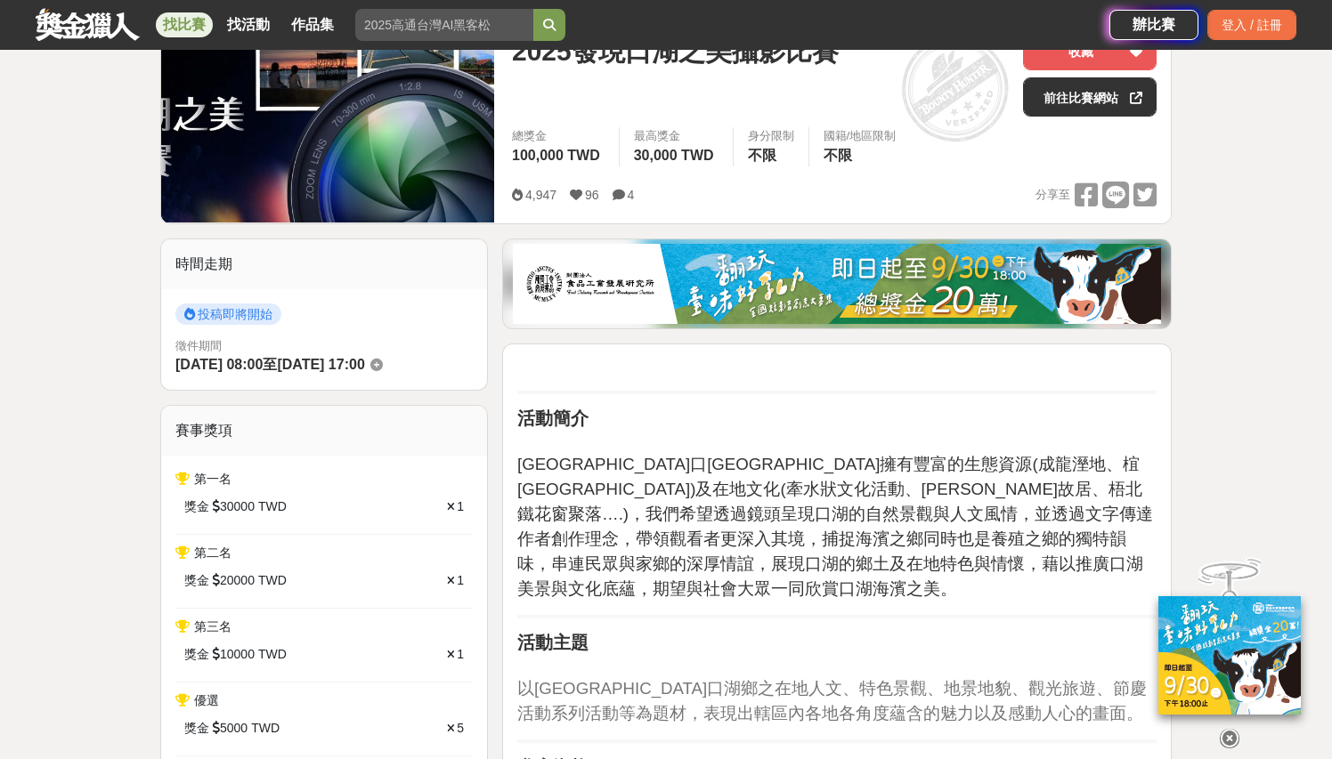
scroll to position [276, 0]
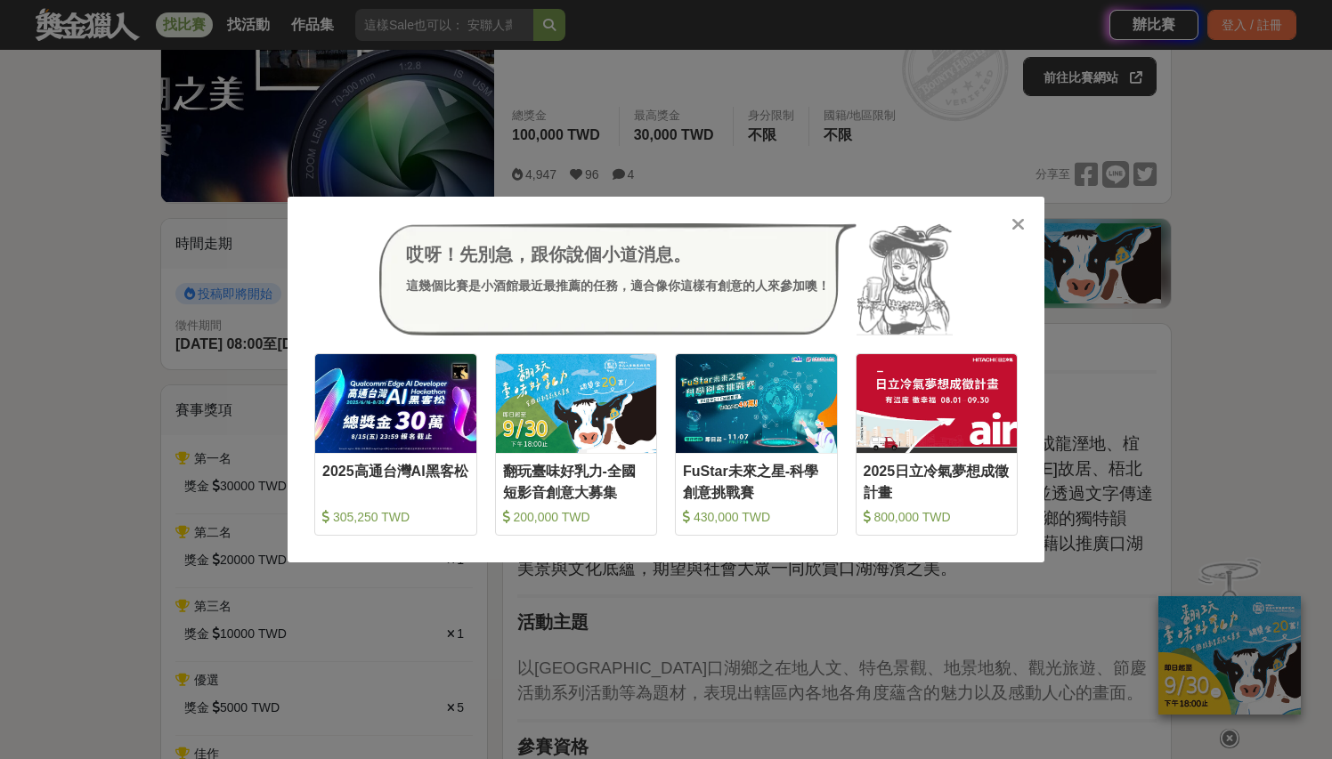
click at [1018, 222] on icon at bounding box center [1017, 224] width 13 height 18
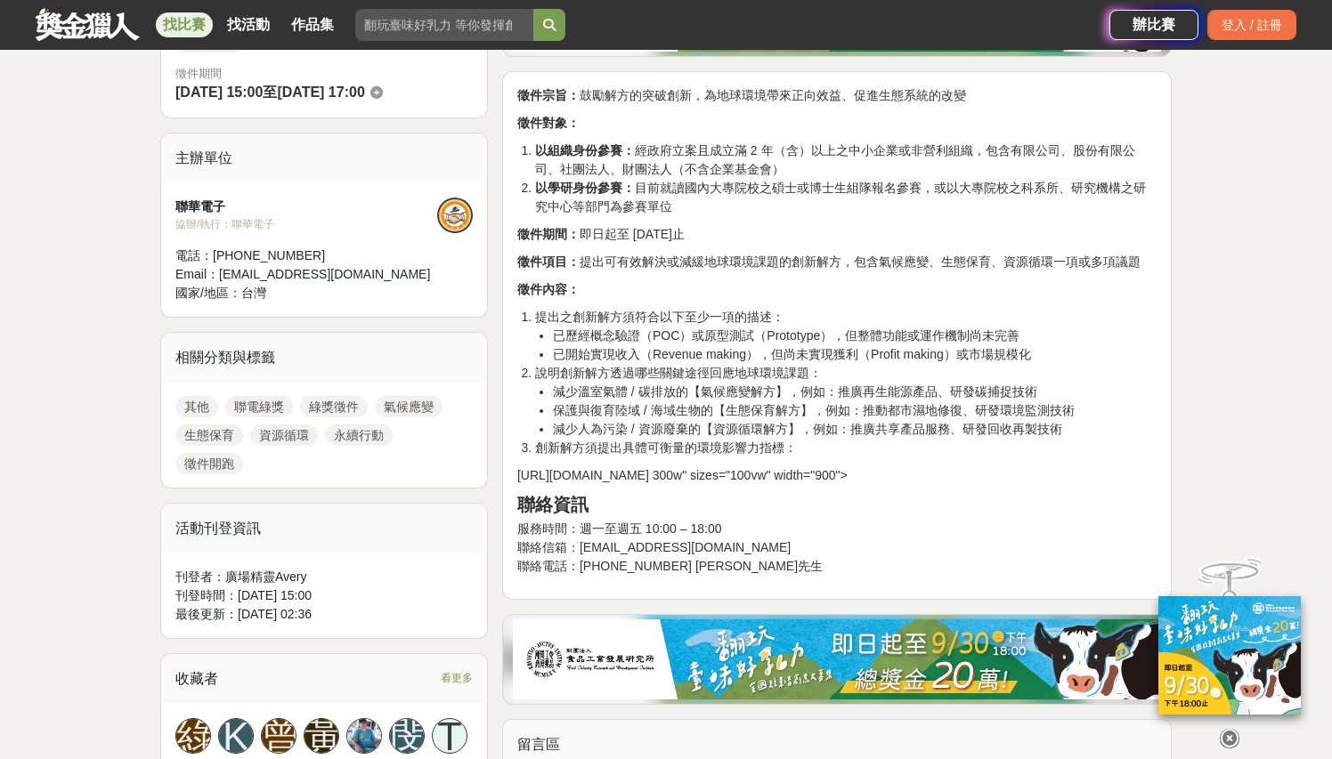
scroll to position [530, 0]
